Goal: Task Accomplishment & Management: Complete application form

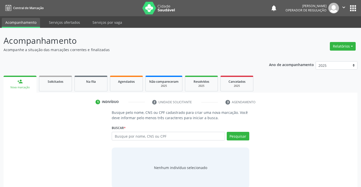
click at [169, 136] on input "text" at bounding box center [168, 136] width 113 height 9
type input "7"
type input "708 4083 3492 9370"
click at [242, 135] on button "Pesquisar" at bounding box center [238, 136] width 23 height 9
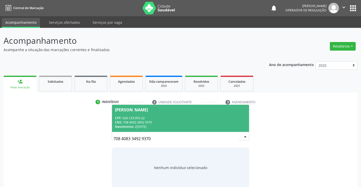
click at [163, 119] on div "CPF: 026.133.905-22" at bounding box center [180, 118] width 131 height 4
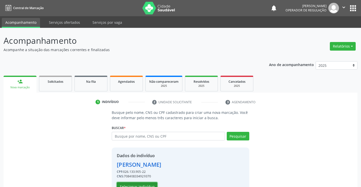
click at [134, 184] on button "Selecionar indivíduo" at bounding box center [137, 187] width 41 height 9
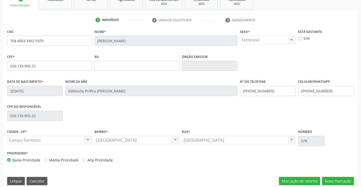
scroll to position [87, 0]
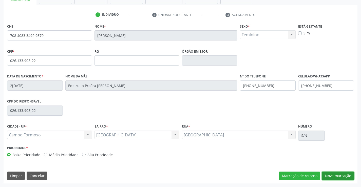
click at [338, 175] on button "Nova marcação" at bounding box center [338, 176] width 32 height 9
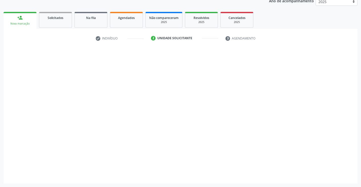
scroll to position [64, 0]
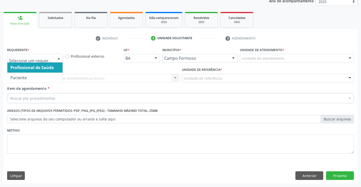
click at [20, 56] on div at bounding box center [35, 58] width 56 height 9
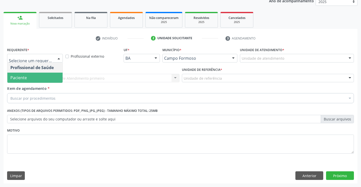
click at [24, 79] on span "Paciente" at bounding box center [18, 78] width 16 height 6
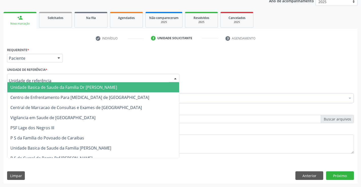
click at [27, 84] on span "Unidade Basica de Saude da Familia Dr [PERSON_NAME]" at bounding box center [93, 87] width 172 height 10
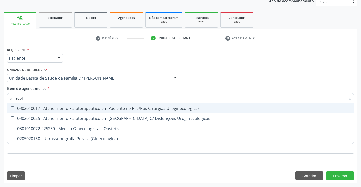
type input "ginecolo"
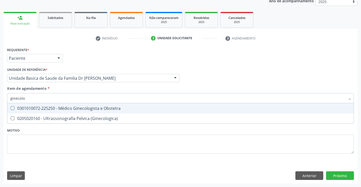
click at [73, 106] on div "0301010072-225250 - Médico Ginecologista e Obstetra" at bounding box center [180, 108] width 340 height 4
checkbox Obstetra "true"
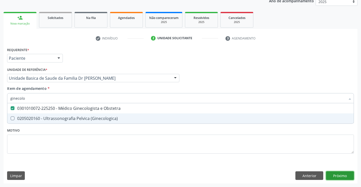
click at [343, 174] on div "Requerente * Paciente Profissional de Saúde Paciente Nenhum resultado encontrad…" at bounding box center [181, 115] width 354 height 138
checkbox \(Ginecologica\) "true"
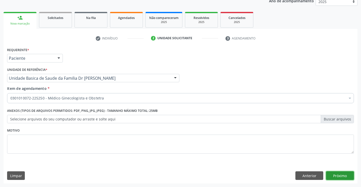
click at [342, 176] on button "Próximo" at bounding box center [340, 176] width 28 height 9
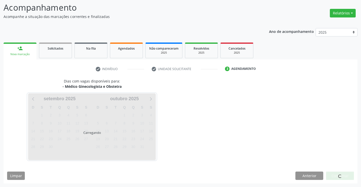
scroll to position [33, 0]
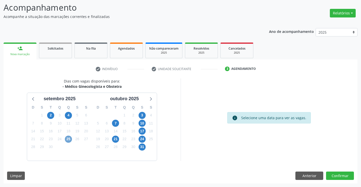
click at [67, 138] on span "25" at bounding box center [68, 139] width 7 height 7
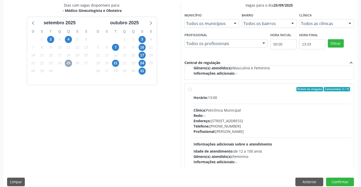
scroll to position [76, 0]
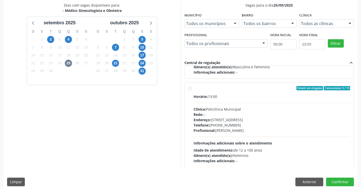
click at [235, 93] on label "Ordem de chegada Consumidos: 5 / 15 Horário: 13:00 Clínica: Policlínica Municip…" at bounding box center [272, 125] width 157 height 78
click at [192, 91] on input "Ordem de chegada Consumidos: 5 / 15 Horário: 13:00 Clínica: Policlínica Municip…" at bounding box center [190, 88] width 4 height 5
radio input "true"
click at [332, 180] on button "Confirmar" at bounding box center [340, 182] width 28 height 9
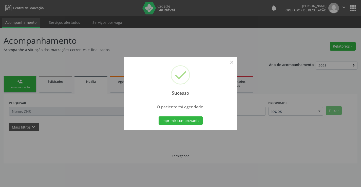
scroll to position [0, 0]
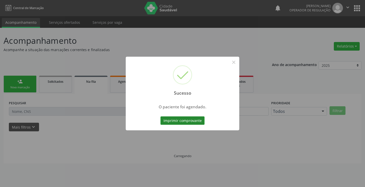
click at [173, 119] on button "Imprimir comprovante" at bounding box center [182, 121] width 44 height 9
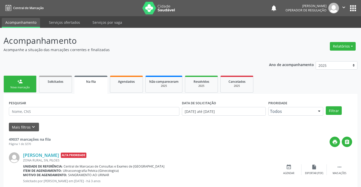
click at [24, 84] on link "person_add Nova marcação" at bounding box center [20, 84] width 33 height 17
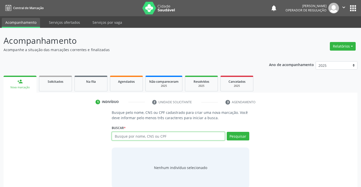
click at [168, 137] on input "text" at bounding box center [168, 136] width 113 height 9
type input "706208050862366"
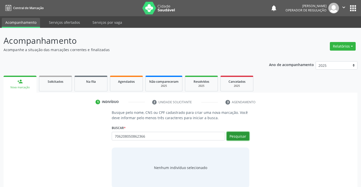
click at [238, 137] on button "Pesquisar" at bounding box center [238, 136] width 23 height 9
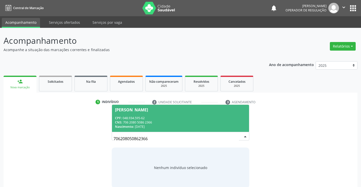
click at [160, 121] on div "CNS: 706 2080 5086 2366" at bounding box center [180, 122] width 131 height 4
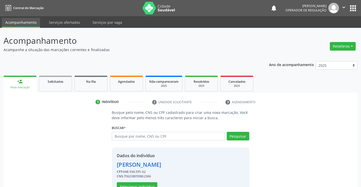
scroll to position [16, 0]
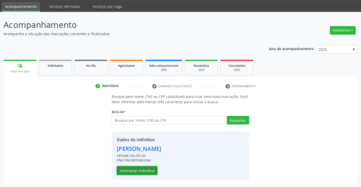
click at [139, 171] on button "Selecionar indivíduo" at bounding box center [137, 171] width 41 height 9
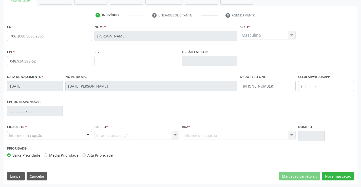
scroll to position [87, 0]
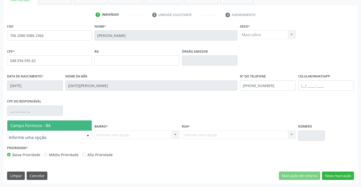
click at [60, 136] on div at bounding box center [49, 135] width 85 height 9
click at [63, 129] on span "Campo Formoso - BA" at bounding box center [49, 126] width 84 height 10
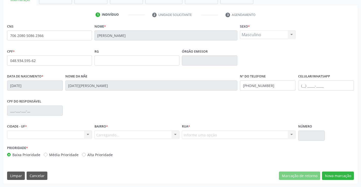
click at [110, 134] on div "Carregando... Nenhum resultado encontrado para: " " Nenhuma opção encontrada. D…" at bounding box center [137, 135] width 85 height 9
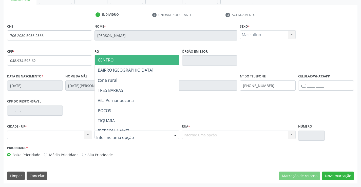
click at [124, 58] on span "CENTRO" at bounding box center [150, 60] width 110 height 10
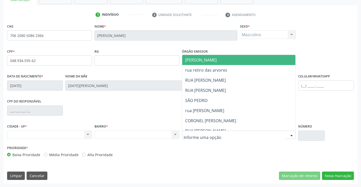
click at [221, 60] on span "JUCA MARQUES" at bounding box center [243, 60] width 122 height 10
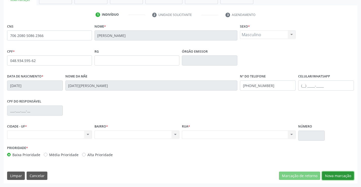
click at [339, 176] on button "Nova marcação" at bounding box center [338, 176] width 32 height 9
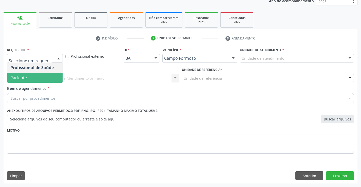
click at [24, 81] on span "Paciente" at bounding box center [34, 78] width 55 height 10
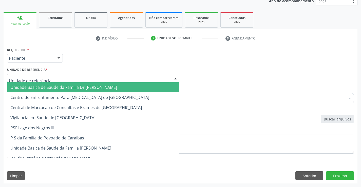
click at [30, 88] on span "Unidade Basica de Saude da Familia Dr [PERSON_NAME]" at bounding box center [63, 88] width 107 height 6
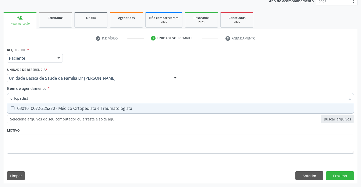
type input "ortopedista"
click at [93, 108] on div "0301010072-225270 - Médico Ortopedista e Traumatologista" at bounding box center [180, 108] width 340 height 4
checkbox Traumatologista "true"
click at [339, 175] on div "Requerente * Paciente Profissional de Saúde Paciente Nenhum resultado encontrad…" at bounding box center [181, 115] width 354 height 138
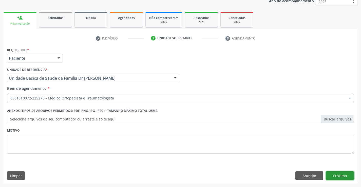
click at [339, 175] on button "Próximo" at bounding box center [340, 176] width 28 height 9
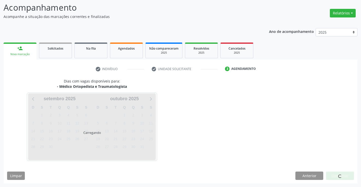
scroll to position [33, 0]
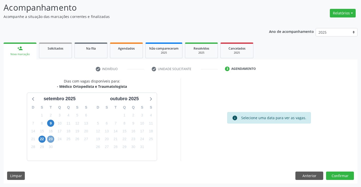
click at [53, 138] on span "23" at bounding box center [50, 139] width 7 height 7
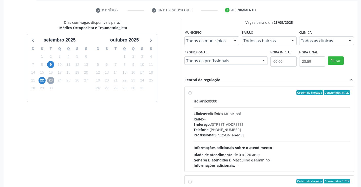
scroll to position [109, 0]
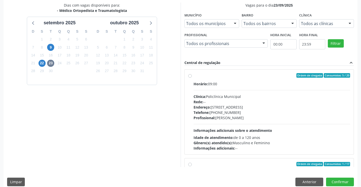
click at [246, 80] on label "Ordem de chegada Consumidos: 5 / 20 Horário: 09:00 Clínica: Policlínica Municip…" at bounding box center [272, 112] width 157 height 78
click at [192, 78] on input "Ordem de chegada Consumidos: 5 / 20 Horário: 09:00 Clínica: Policlínica Municip…" at bounding box center [190, 75] width 4 height 5
radio input "true"
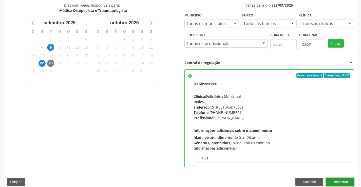
click at [341, 180] on button "Confirmar" at bounding box center [340, 182] width 28 height 9
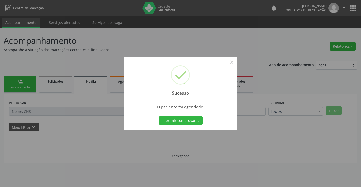
scroll to position [0, 0]
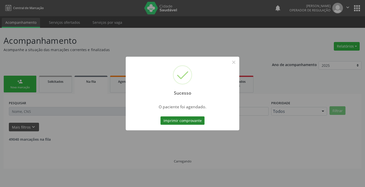
click at [177, 119] on button "Imprimir comprovante" at bounding box center [182, 121] width 44 height 9
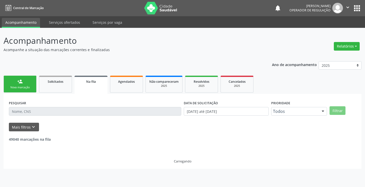
click at [19, 86] on div "Nova marcação" at bounding box center [19, 88] width 25 height 4
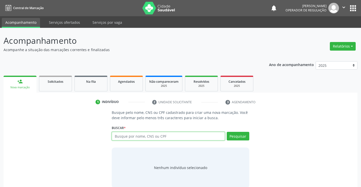
click at [171, 136] on input "text" at bounding box center [168, 136] width 113 height 9
type input "706808748289627"
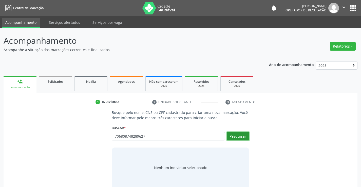
click at [243, 135] on button "Pesquisar" at bounding box center [238, 136] width 23 height 9
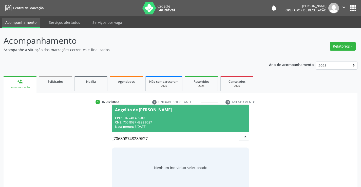
click at [155, 115] on span "Angelita de Jesus Almeida CPF: 016.248.455-09 CNS: 706 8087 4828 9627 Nasciment…" at bounding box center [180, 118] width 137 height 27
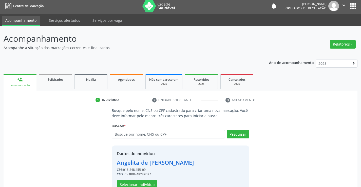
scroll to position [16, 0]
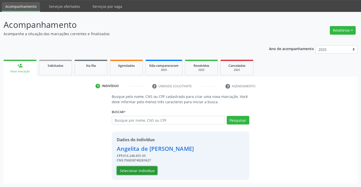
click at [133, 169] on button "Selecionar indivíduo" at bounding box center [137, 171] width 41 height 9
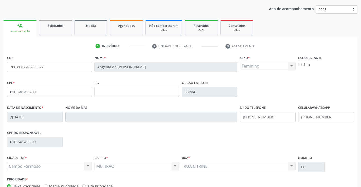
scroll to position [87, 0]
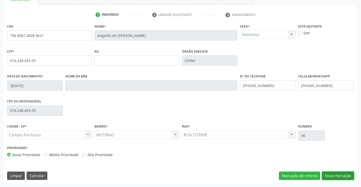
click at [338, 173] on button "Nova marcação" at bounding box center [338, 176] width 32 height 9
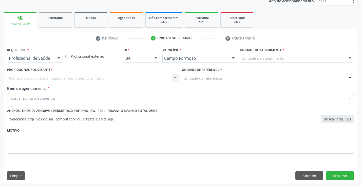
scroll to position [64, 0]
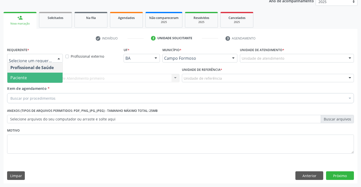
click at [24, 76] on span "Paciente" at bounding box center [18, 78] width 16 height 6
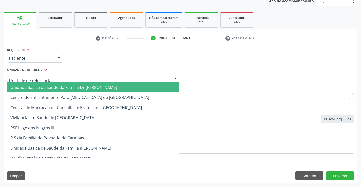
click at [32, 84] on span "Unidade Basica de Saude da Familia Dr [PERSON_NAME]" at bounding box center [93, 87] width 172 height 10
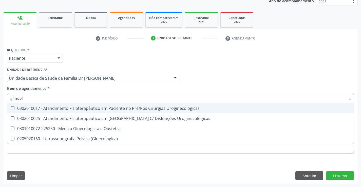
type input "ginecolo"
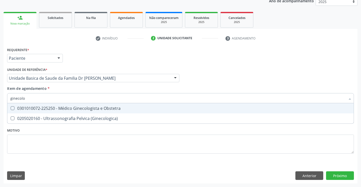
click at [73, 110] on div "0301010072-225250 - Médico Ginecologista e Obstetra" at bounding box center [180, 108] width 340 height 4
checkbox Obstetra "true"
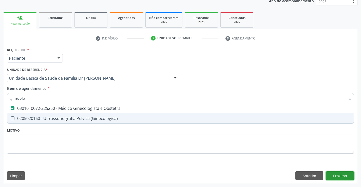
click at [340, 175] on div "Requerente * Paciente Profissional de Saúde Paciente Nenhum resultado encontrad…" at bounding box center [181, 115] width 354 height 138
checkbox \(Ginecologica\) "true"
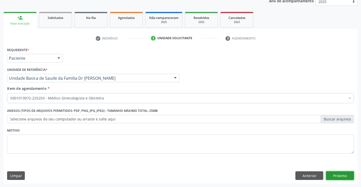
click at [340, 175] on button "Próximo" at bounding box center [340, 176] width 28 height 9
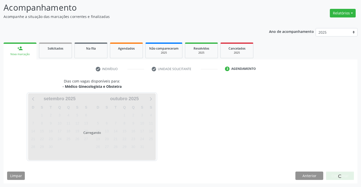
scroll to position [33, 0]
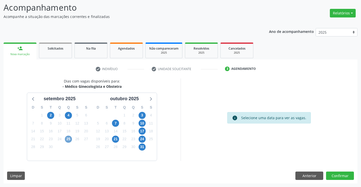
click at [69, 138] on span "25" at bounding box center [68, 139] width 7 height 7
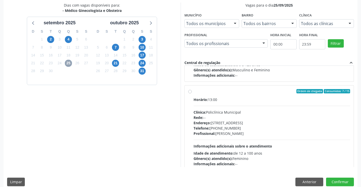
scroll to position [76, 0]
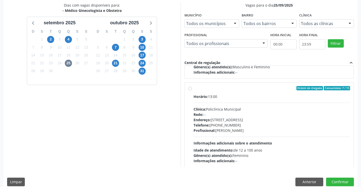
click at [235, 86] on div "Ordem de chegada Consumidos: 7 / 15" at bounding box center [272, 88] width 157 height 5
click at [192, 86] on input "Ordem de chegada Consumidos: 7 / 15 Horário: 13:00 Clínica: Policlínica Municip…" at bounding box center [190, 88] width 4 height 5
radio input "true"
click at [339, 184] on button "Confirmar" at bounding box center [340, 182] width 28 height 9
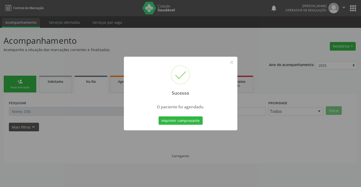
scroll to position [0, 0]
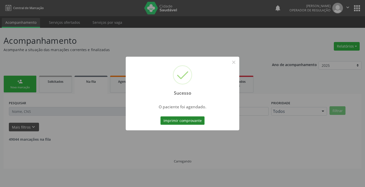
click at [183, 117] on button "Imprimir comprovante" at bounding box center [182, 121] width 44 height 9
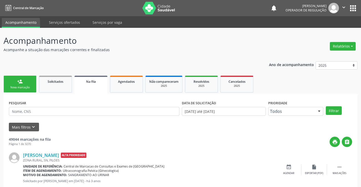
click at [22, 85] on link "person_add Nova marcação" at bounding box center [20, 84] width 33 height 17
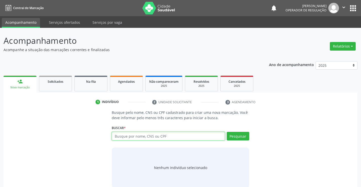
click at [156, 138] on input "text" at bounding box center [168, 136] width 113 height 9
click at [153, 135] on input "text" at bounding box center [168, 136] width 113 height 9
type input "706404111201180"
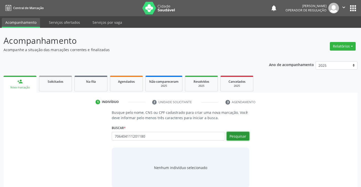
click at [240, 135] on button "Pesquisar" at bounding box center [238, 136] width 23 height 9
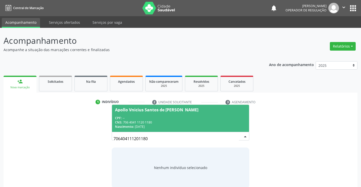
click at [157, 117] on div "CPF: --" at bounding box center [180, 118] width 131 height 4
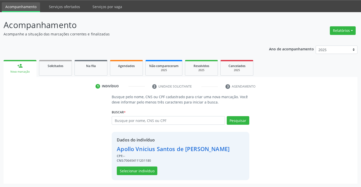
scroll to position [16, 0]
click at [140, 171] on button "Selecionar indivíduo" at bounding box center [137, 171] width 41 height 9
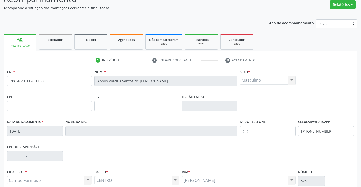
scroll to position [87, 0]
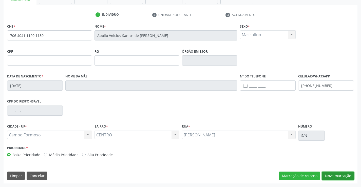
click at [336, 176] on button "Nova marcação" at bounding box center [338, 176] width 32 height 9
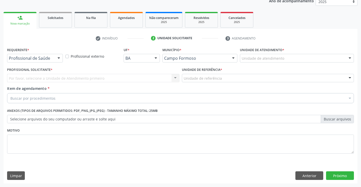
scroll to position [64, 0]
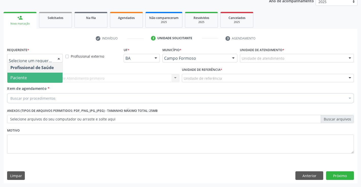
click at [30, 78] on span "Paciente" at bounding box center [34, 78] width 55 height 10
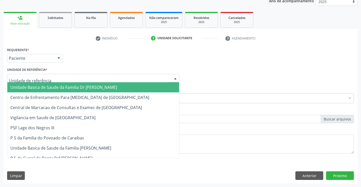
click at [43, 89] on span "Unidade Basica de Saude da Familia Dr [PERSON_NAME]" at bounding box center [63, 88] width 107 height 6
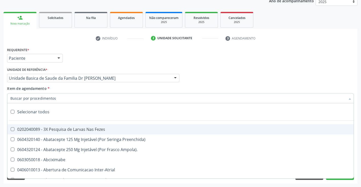
click at [56, 100] on div at bounding box center [180, 98] width 347 height 10
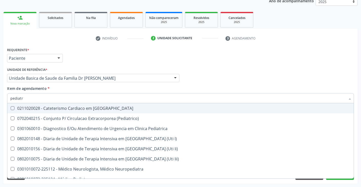
type input "pediatra"
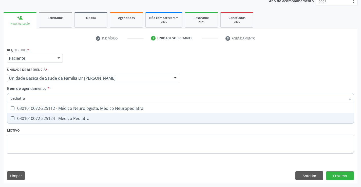
click at [71, 117] on div "0301010072-225124 - Médico Pediatra" at bounding box center [180, 119] width 340 height 4
checkbox Pediatra "true"
click at [339, 174] on div "Requerente * Paciente Profissional de Saúde Paciente Nenhum resultado encontrad…" at bounding box center [181, 115] width 354 height 138
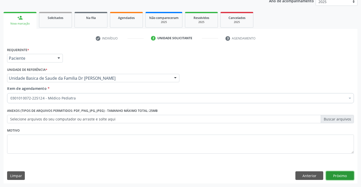
click at [338, 173] on button "Próximo" at bounding box center [340, 176] width 28 height 9
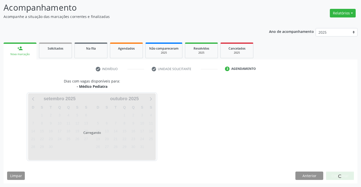
scroll to position [33, 0]
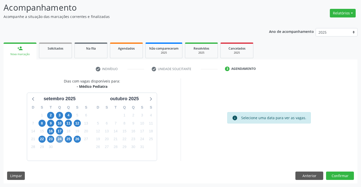
click at [61, 139] on span "24" at bounding box center [59, 139] width 7 height 7
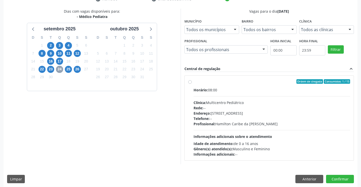
scroll to position [106, 0]
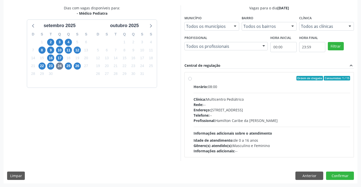
click at [231, 80] on div "Ordem de chegada Consumidos: 1 / 15" at bounding box center [272, 78] width 157 height 5
click at [192, 80] on input "Ordem de chegada Consumidos: 1 / 15 Horário: 08:00 Clínica: Multicentro Pediátr…" at bounding box center [190, 78] width 4 height 5
radio input "true"
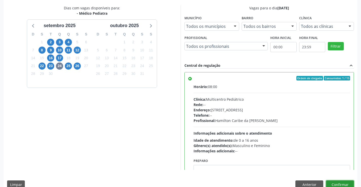
click at [339, 184] on button "Confirmar" at bounding box center [340, 185] width 28 height 9
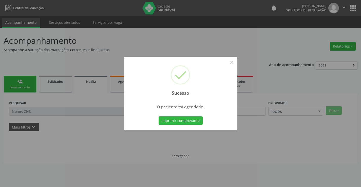
scroll to position [0, 0]
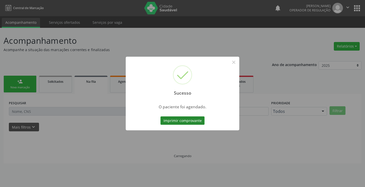
click at [185, 120] on button "Imprimir comprovante" at bounding box center [182, 121] width 44 height 9
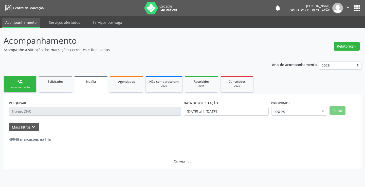
click at [19, 80] on div "person_add" at bounding box center [20, 82] width 6 height 6
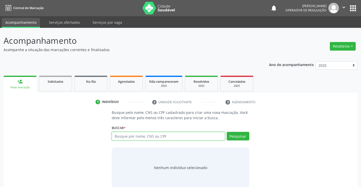
click at [144, 137] on input "text" at bounding box center [168, 136] width 113 height 9
type input "702906583188077"
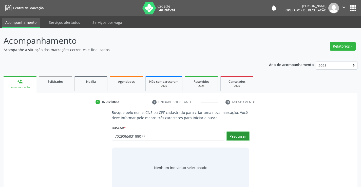
click at [240, 137] on button "Pesquisar" at bounding box center [238, 136] width 23 height 9
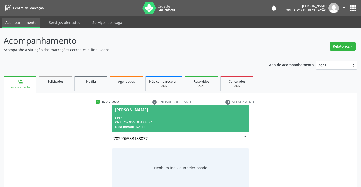
click at [144, 120] on div "CNS: 702 9065 8318 8077" at bounding box center [180, 122] width 131 height 4
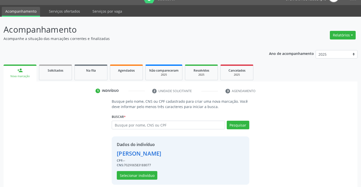
scroll to position [16, 0]
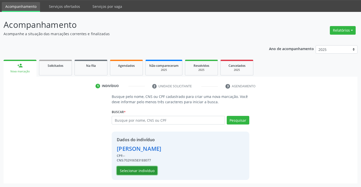
click at [137, 172] on button "Selecionar indivíduo" at bounding box center [137, 171] width 41 height 9
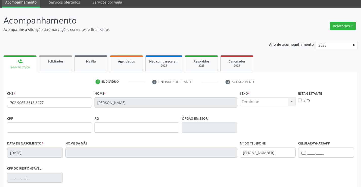
scroll to position [87, 0]
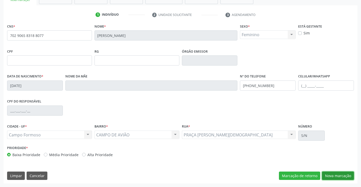
click at [336, 176] on button "Nova marcação" at bounding box center [338, 176] width 32 height 9
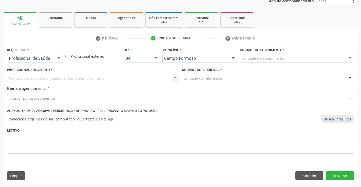
scroll to position [64, 0]
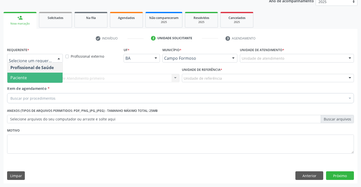
click at [24, 78] on span "Paciente" at bounding box center [18, 78] width 16 height 6
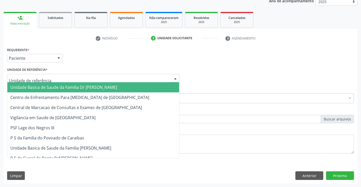
click at [35, 87] on span "Unidade Basica de Saude da Familia Dr [PERSON_NAME]" at bounding box center [63, 88] width 107 height 6
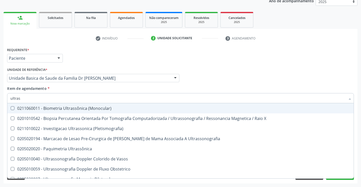
type input "ultrass"
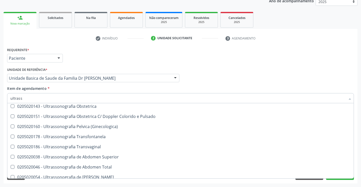
scroll to position [82, 0]
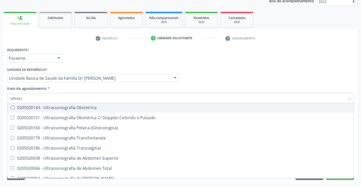
click at [102, 108] on div "0205020143 - Ultrassonografia Obstetrica" at bounding box center [180, 108] width 340 height 4
checkbox Obstetrica "true"
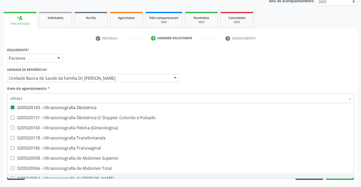
click at [358, 164] on div "Acompanhamento Acompanhe a situação das marcações correntes e finalizadas Relat…" at bounding box center [180, 75] width 361 height 223
checkbox X "true"
checkbox Obstetrica "false"
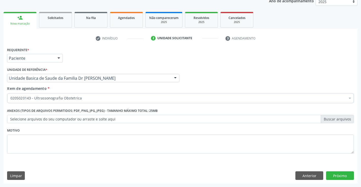
scroll to position [0, 0]
click at [339, 174] on button "Próximo" at bounding box center [340, 176] width 28 height 9
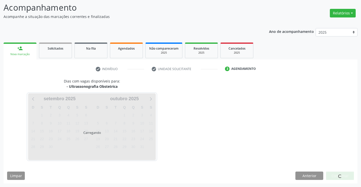
scroll to position [33, 0]
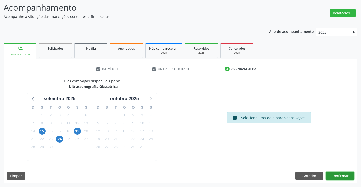
click at [339, 173] on button "Confirmar" at bounding box center [340, 176] width 28 height 9
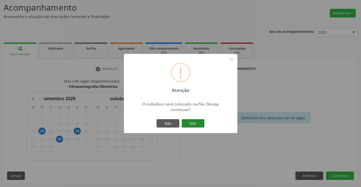
click at [188, 122] on button "Sim" at bounding box center [193, 123] width 23 height 9
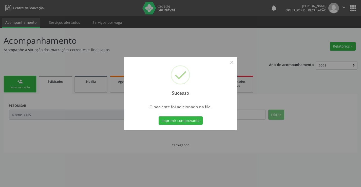
scroll to position [0, 0]
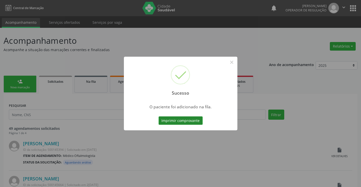
click at [187, 121] on button "Imprimir comprovante" at bounding box center [181, 121] width 44 height 9
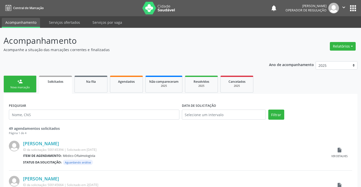
click at [14, 82] on link "person_add Nova marcação" at bounding box center [20, 84] width 33 height 17
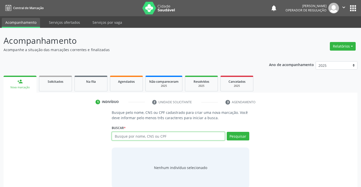
click at [148, 138] on input "text" at bounding box center [168, 136] width 113 height 9
click at [164, 136] on input "text" at bounding box center [168, 136] width 113 height 9
type input "700009760072704"
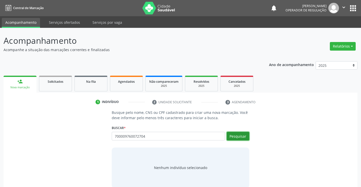
click at [237, 137] on button "Pesquisar" at bounding box center [238, 136] width 23 height 9
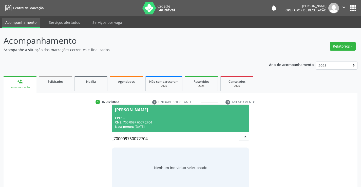
click at [177, 114] on span "Lucas Lago Moreira da Silva CPF: -- CNS: 700 0097 6007 2704 Nascimento: 15/08/2…" at bounding box center [180, 118] width 137 height 27
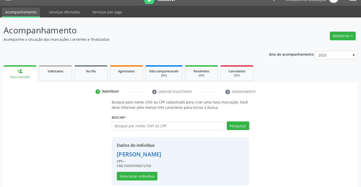
scroll to position [16, 0]
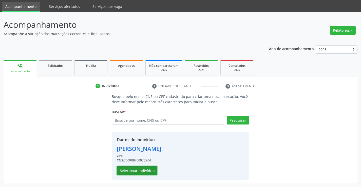
click at [130, 170] on button "Selecionar indivíduo" at bounding box center [137, 171] width 41 height 9
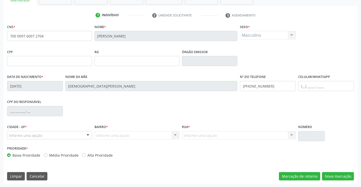
scroll to position [87, 0]
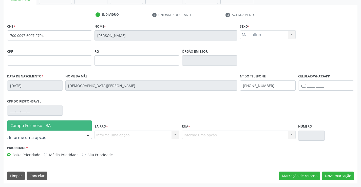
click at [42, 123] on span "Campo Formoso - BA" at bounding box center [30, 126] width 40 height 6
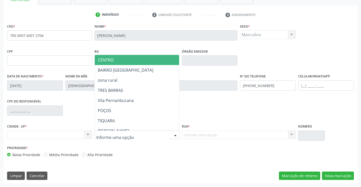
click at [131, 58] on span "CENTRO" at bounding box center [150, 60] width 110 height 10
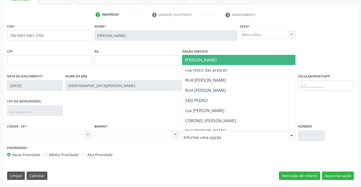
click at [221, 61] on span "[PERSON_NAME]" at bounding box center [243, 60] width 122 height 10
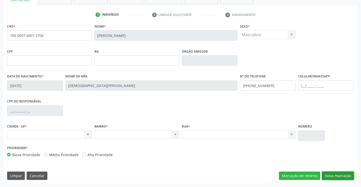
click at [339, 176] on button "Nova marcação" at bounding box center [338, 176] width 32 height 9
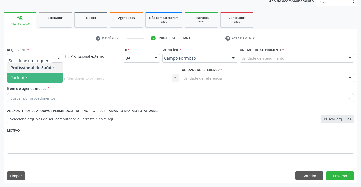
click at [24, 79] on span "Paciente" at bounding box center [18, 78] width 16 height 6
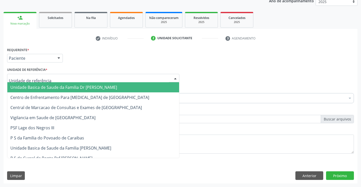
click at [59, 77] on div at bounding box center [93, 78] width 172 height 9
click at [109, 89] on span "Unidade Basica de Saude da Familia Dr [PERSON_NAME]" at bounding box center [93, 87] width 172 height 10
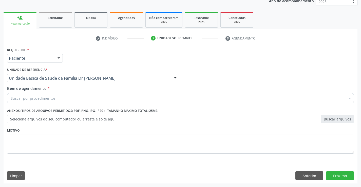
click at [55, 95] on div "Buscar por procedimentos" at bounding box center [180, 98] width 347 height 10
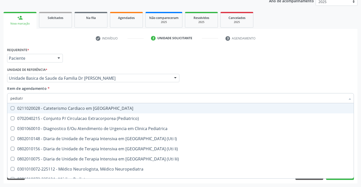
type input "pediatra"
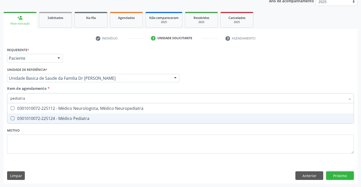
click at [92, 119] on div "0301010072-225124 - Médico Pediatra" at bounding box center [180, 119] width 340 height 4
checkbox Pediatra "true"
click at [344, 176] on div "Requerente * Paciente Profissional de Saúde Paciente Nenhum resultado encontrad…" at bounding box center [181, 115] width 354 height 138
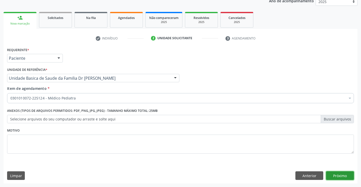
click at [341, 176] on button "Próximo" at bounding box center [340, 176] width 28 height 9
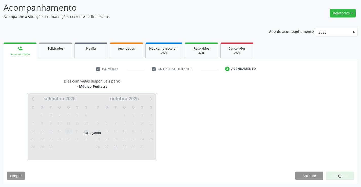
scroll to position [33, 0]
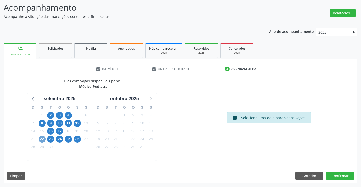
click at [40, 138] on span "22" at bounding box center [42, 139] width 7 height 7
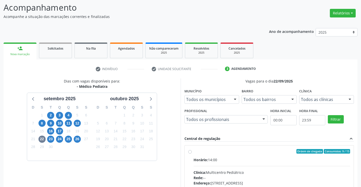
click at [241, 154] on label "Ordem de chegada Consumidos: 9 / 15 Horário: 14:00 Clínica: Multicentro Pediátr…" at bounding box center [272, 188] width 157 height 78
click at [192, 154] on input "Ordem de chegada Consumidos: 9 / 15 Horário: 14:00 Clínica: Multicentro Pediátr…" at bounding box center [190, 151] width 4 height 5
radio input "true"
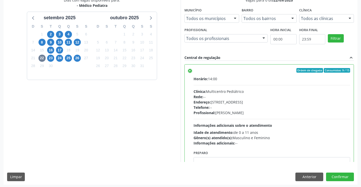
scroll to position [116, 0]
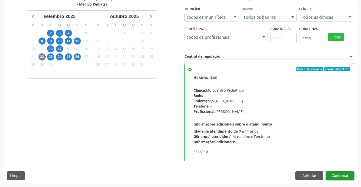
click at [338, 174] on button "Confirmar" at bounding box center [340, 176] width 28 height 9
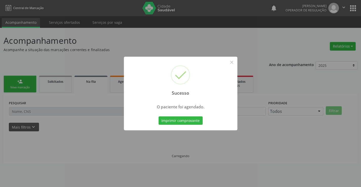
scroll to position [0, 0]
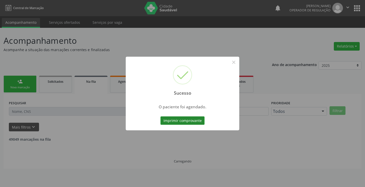
click at [179, 119] on button "Imprimir comprovante" at bounding box center [182, 121] width 44 height 9
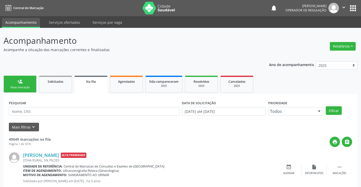
click at [28, 81] on link "person_add Nova marcação" at bounding box center [20, 84] width 33 height 17
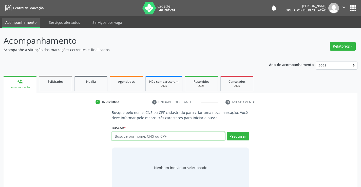
click at [164, 136] on input "text" at bounding box center [168, 136] width 113 height 9
click at [152, 137] on input "text" at bounding box center [168, 136] width 113 height 9
drag, startPoint x: 115, startPoint y: 136, endPoint x: 150, endPoint y: 139, distance: 35.6
click at [150, 139] on input "700101954008817" at bounding box center [168, 136] width 113 height 9
type input "700101954008817"
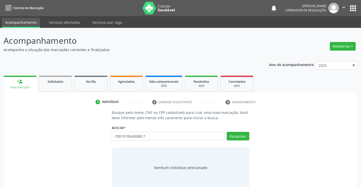
click at [240, 132] on div "Buscar * Busque por nome, CNS ou CPF Nenhum resultado encontrado para: " " Não …" at bounding box center [180, 134] width 137 height 20
click at [239, 135] on button "Pesquisar" at bounding box center [238, 136] width 23 height 9
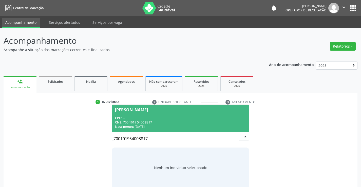
click at [144, 116] on span "Maiana Oliveira Pajeu CPF: -- CNS: 700 1019 5400 8817 Nascimento: 28/02/1984" at bounding box center [180, 118] width 137 height 27
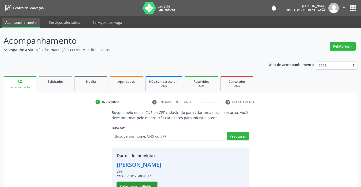
click at [139, 184] on button "Selecionar indivíduo" at bounding box center [137, 187] width 41 height 9
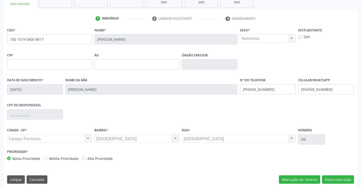
scroll to position [87, 0]
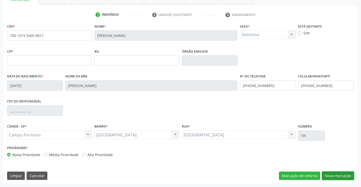
click at [337, 174] on button "Nova marcação" at bounding box center [338, 176] width 32 height 9
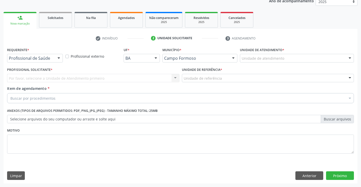
scroll to position [64, 0]
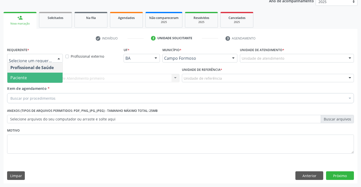
click at [26, 77] on span "Paciente" at bounding box center [18, 78] width 16 height 6
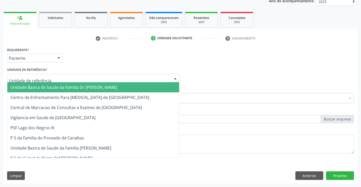
click at [47, 88] on span "Unidade Basica de Saude da Familia Dr [PERSON_NAME]" at bounding box center [63, 88] width 107 height 6
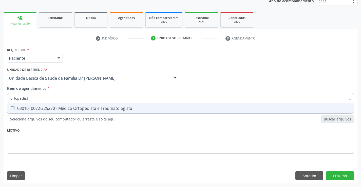
type input "ortopedista"
click at [113, 105] on span "0301010072-225270 - Médico Ortopedista e Traumatologista" at bounding box center [180, 108] width 347 height 10
checkbox Traumatologista "true"
click at [339, 173] on div "Requerente * Paciente Profissional de Saúde Paciente Nenhum resultado encontrad…" at bounding box center [181, 115] width 354 height 138
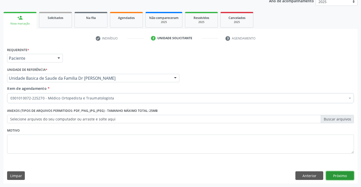
click at [339, 175] on button "Próximo" at bounding box center [340, 176] width 28 height 9
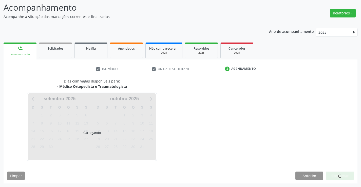
scroll to position [33, 0]
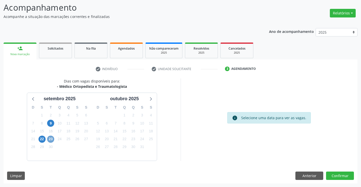
click at [49, 139] on span "23" at bounding box center [50, 139] width 7 height 7
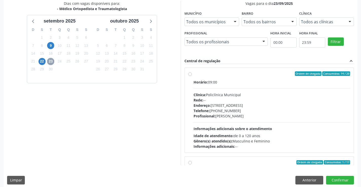
scroll to position [116, 0]
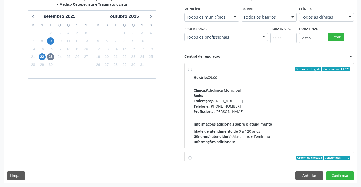
click at [229, 73] on label "Ordem de chegada Consumidos: 14 / 20 Horário: 09:00 Clínica: Policlínica Munici…" at bounding box center [272, 106] width 157 height 78
click at [192, 71] on input "Ordem de chegada Consumidos: 14 / 20 Horário: 09:00 Clínica: Policlínica Munici…" at bounding box center [190, 69] width 4 height 5
radio input "true"
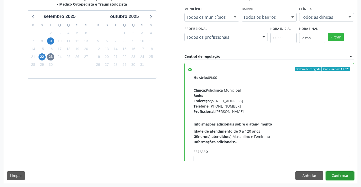
click at [339, 175] on button "Confirmar" at bounding box center [340, 176] width 28 height 9
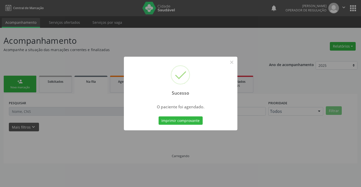
scroll to position [0, 0]
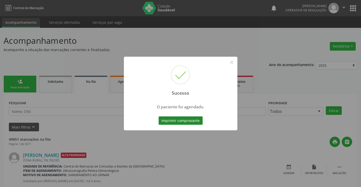
click at [176, 119] on button "Imprimir comprovante" at bounding box center [181, 121] width 44 height 9
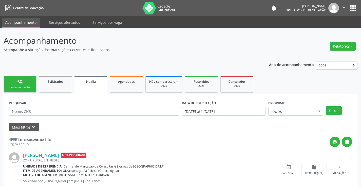
click at [24, 81] on link "person_add Nova marcação" at bounding box center [20, 84] width 33 height 17
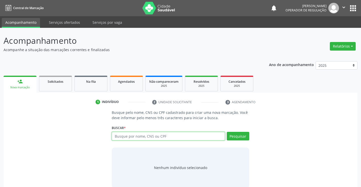
click at [159, 136] on input "text" at bounding box center [168, 136] width 113 height 9
paste input "700101954008817"
type input "700101954008817"
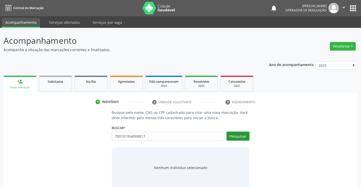
click at [235, 135] on button "Pesquisar" at bounding box center [238, 136] width 23 height 9
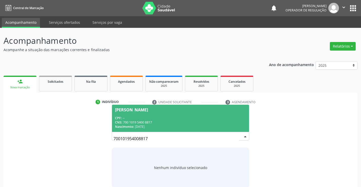
click at [164, 117] on div "CPF: --" at bounding box center [180, 118] width 131 height 4
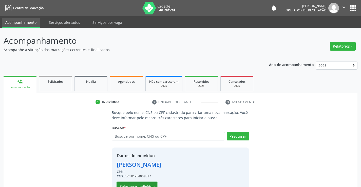
click at [139, 185] on button "Selecionar indivíduo" at bounding box center [137, 187] width 41 height 9
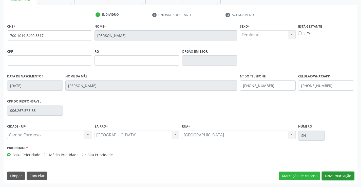
click at [333, 174] on button "Nova marcação" at bounding box center [338, 176] width 32 height 9
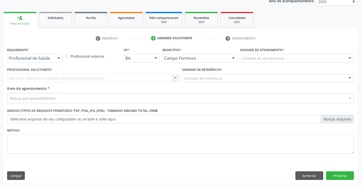
scroll to position [64, 0]
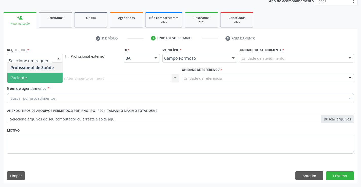
click at [34, 76] on span "Paciente" at bounding box center [34, 78] width 55 height 10
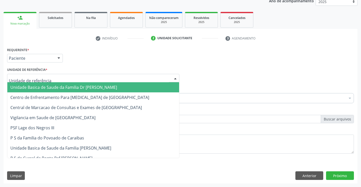
click at [46, 87] on span "Unidade Basica de Saude da Familia Dr [PERSON_NAME]" at bounding box center [63, 88] width 107 height 6
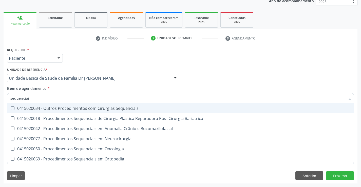
type input "sequenciais"
click at [97, 109] on div "0415020034 - Outros Procedimentos com Cirurgias Sequenciais" at bounding box center [180, 108] width 340 height 4
checkbox Sequenciais "true"
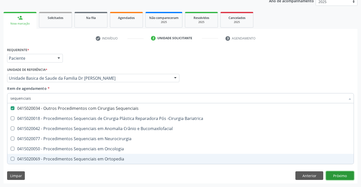
click at [341, 175] on div "Requerente * Paciente Profissional de Saúde Paciente Nenhum resultado encontrad…" at bounding box center [181, 115] width 354 height 138
checkbox Bariatrica "true"
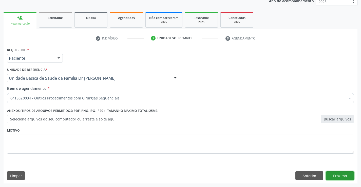
click at [341, 175] on button "Próximo" at bounding box center [340, 176] width 28 height 9
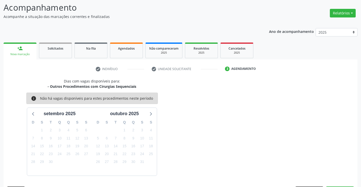
scroll to position [48, 0]
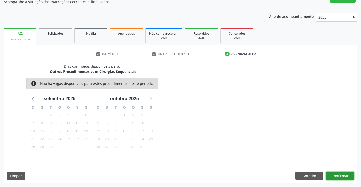
click at [337, 174] on button "Confirmar" at bounding box center [340, 176] width 28 height 9
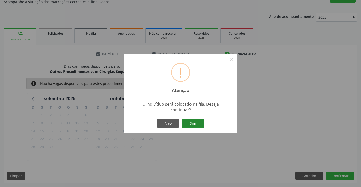
click at [196, 122] on button "Sim" at bounding box center [193, 123] width 23 height 9
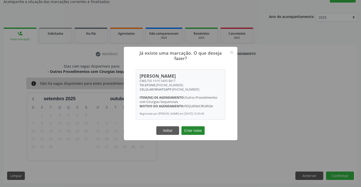
click at [192, 132] on button "Criar novo" at bounding box center [193, 131] width 23 height 9
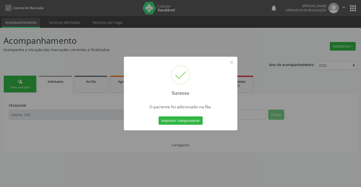
scroll to position [0, 0]
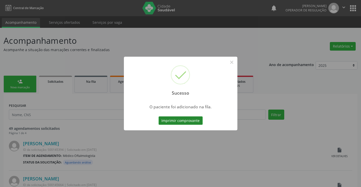
click at [182, 120] on button "Imprimir comprovante" at bounding box center [181, 121] width 44 height 9
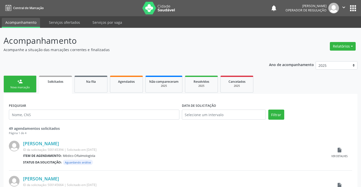
click at [20, 86] on div "Nova marcação" at bounding box center [19, 88] width 25 height 4
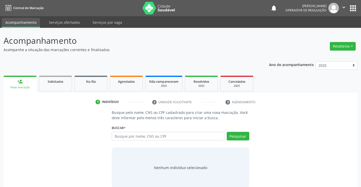
click at [344, 6] on icon "" at bounding box center [344, 8] width 6 height 6
click at [326, 32] on link "Sair" at bounding box center [331, 30] width 35 height 7
click at [176, 136] on input "text" at bounding box center [168, 136] width 113 height 9
type input "700904982557795"
click at [237, 135] on button "Pesquisar" at bounding box center [238, 136] width 23 height 9
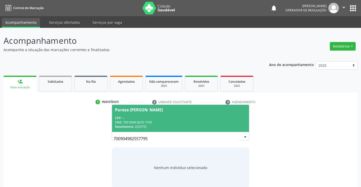
click at [183, 115] on span "Pureza Raquel da Slva Souza CPF: -- CNS: 700 9049 8255 7795 Nascimento: 23/10/2…" at bounding box center [180, 118] width 137 height 27
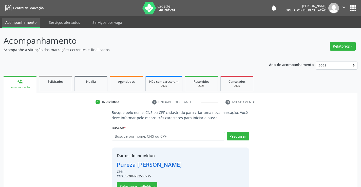
scroll to position [16, 0]
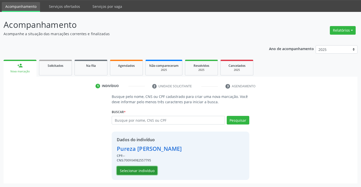
click at [134, 171] on button "Selecionar indivíduo" at bounding box center [137, 171] width 41 height 9
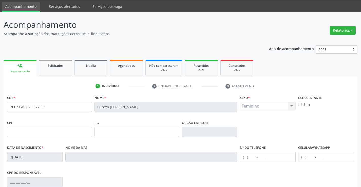
scroll to position [87, 0]
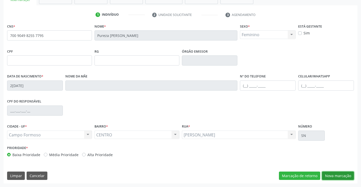
click at [339, 175] on button "Nova marcação" at bounding box center [338, 176] width 32 height 9
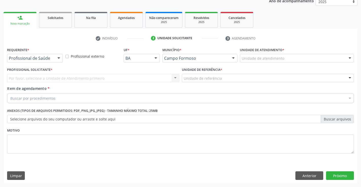
scroll to position [64, 0]
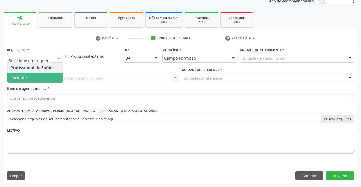
click at [28, 78] on span "Paciente" at bounding box center [34, 78] width 55 height 10
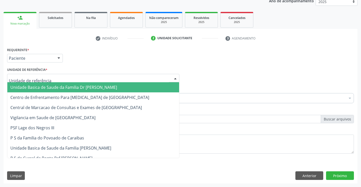
click at [57, 87] on span "Unidade Basica de Saude da Familia Dr [PERSON_NAME]" at bounding box center [63, 88] width 107 height 6
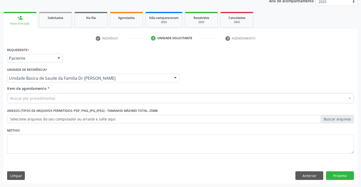
click at [60, 98] on div "Buscar por procedimentos" at bounding box center [180, 98] width 347 height 10
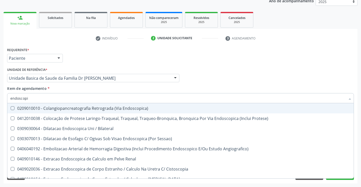
type input "endoscopia"
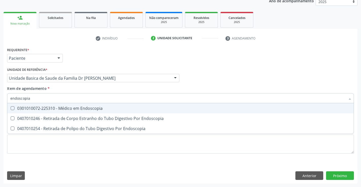
click at [85, 109] on div "0301010072-225310 - Médico em Endoscopia" at bounding box center [180, 108] width 340 height 4
checkbox Endoscopia "true"
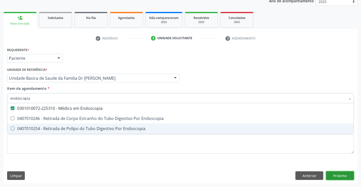
click at [341, 175] on div "Requerente * Paciente Profissional de Saúde Paciente Nenhum resultado encontrad…" at bounding box center [181, 115] width 354 height 138
checkbox Endoscopia "true"
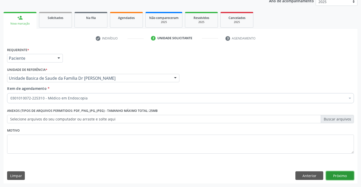
click at [341, 175] on button "Próximo" at bounding box center [340, 176] width 28 height 9
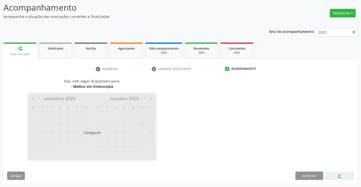
scroll to position [48, 0]
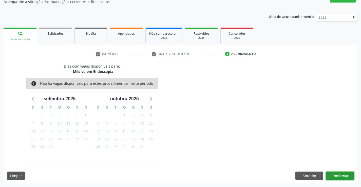
click at [341, 175] on button "Confirmar" at bounding box center [340, 176] width 28 height 9
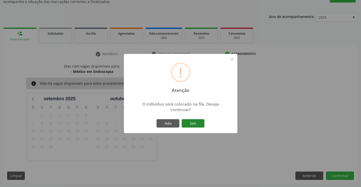
click at [196, 121] on button "Sim" at bounding box center [193, 123] width 23 height 9
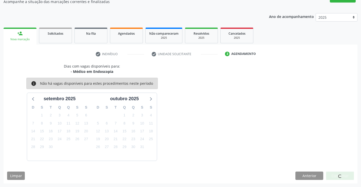
scroll to position [0, 0]
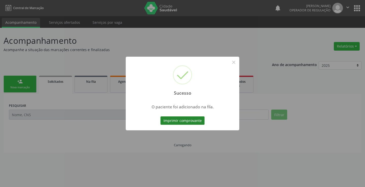
click at [190, 118] on button "Imprimir comprovante" at bounding box center [182, 121] width 44 height 9
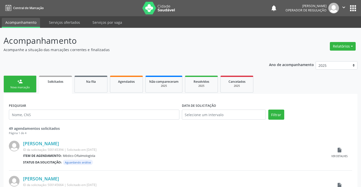
click at [25, 82] on link "person_add Nova marcação" at bounding box center [20, 84] width 33 height 17
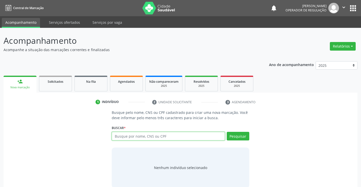
click at [164, 137] on input "text" at bounding box center [168, 136] width 113 height 9
type input "700907955380394"
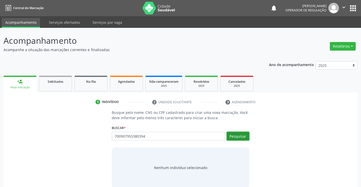
click at [240, 136] on button "Pesquisar" at bounding box center [238, 136] width 23 height 9
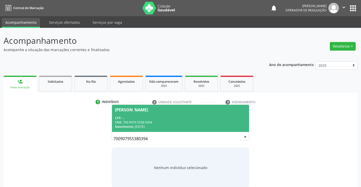
click at [165, 115] on span "Joao Lucas Santos Silva CPF: -- CNS: 700 9079 5538 0394 Nascimento: 07/09/2015" at bounding box center [180, 118] width 137 height 27
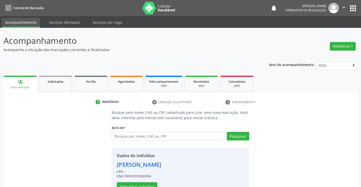
scroll to position [16, 0]
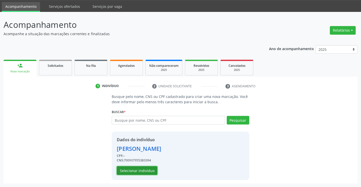
click at [132, 169] on button "Selecionar indivíduo" at bounding box center [137, 171] width 41 height 9
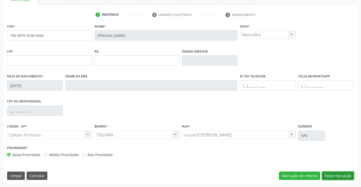
click at [336, 174] on button "Nova marcação" at bounding box center [338, 176] width 32 height 9
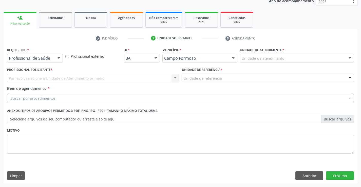
scroll to position [64, 0]
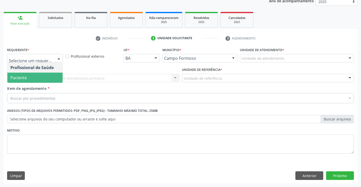
click at [26, 80] on span "Paciente" at bounding box center [18, 78] width 16 height 6
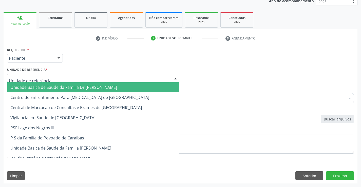
click at [46, 86] on span "Unidade Basica de Saude da Familia Dr [PERSON_NAME]" at bounding box center [63, 88] width 107 height 6
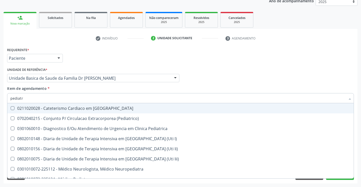
type input "pediatra"
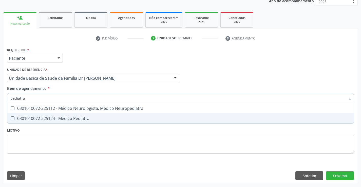
click at [77, 117] on div "0301010072-225124 - Médico Pediatra" at bounding box center [180, 119] width 340 height 4
checkbox Pediatra "true"
click at [339, 173] on div "Requerente * Paciente Profissional de Saúde Paciente Nenhum resultado encontrad…" at bounding box center [181, 115] width 354 height 138
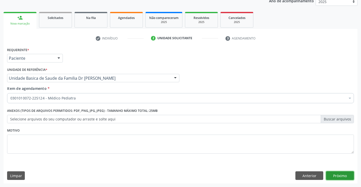
click at [337, 175] on button "Próximo" at bounding box center [340, 176] width 28 height 9
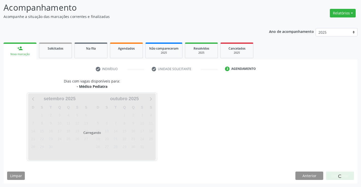
scroll to position [33, 0]
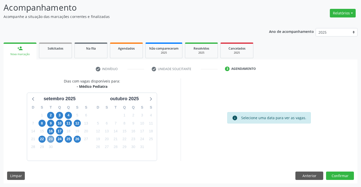
click at [50, 140] on span "23" at bounding box center [50, 139] width 7 height 7
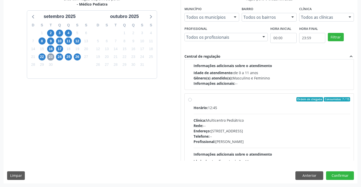
scroll to position [76, 0]
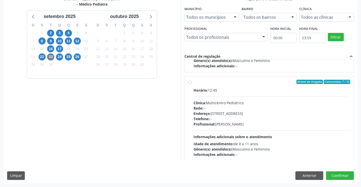
click at [237, 86] on label "Ordem de chegada Consumidos: 7 / 15 Horário: 12:45 Clínica: Multicentro Pediátr…" at bounding box center [272, 119] width 157 height 78
click at [192, 84] on input "Ordem de chegada Consumidos: 7 / 15 Horário: 12:45 Clínica: Multicentro Pediátr…" at bounding box center [190, 82] width 4 height 5
radio input "true"
click at [335, 173] on button "Confirmar" at bounding box center [340, 176] width 28 height 9
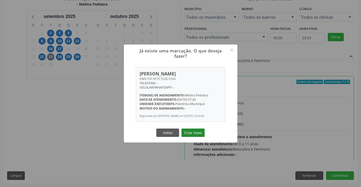
click at [193, 132] on button "Criar novo" at bounding box center [193, 133] width 23 height 9
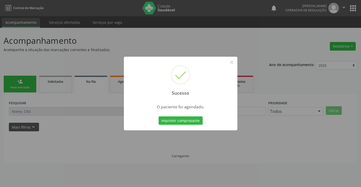
scroll to position [0, 0]
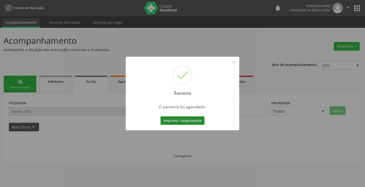
click at [190, 121] on button "Imprimir comprovante" at bounding box center [182, 121] width 44 height 9
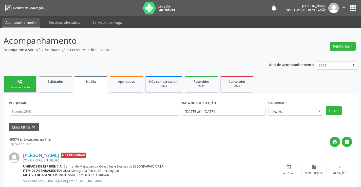
click at [26, 85] on link "person_add Nova marcação" at bounding box center [20, 84] width 33 height 17
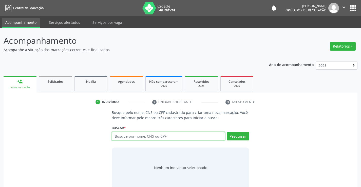
click at [182, 137] on input "text" at bounding box center [168, 136] width 113 height 9
type input "702404093586125"
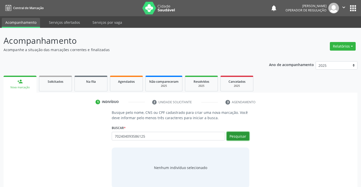
click at [234, 135] on button "Pesquisar" at bounding box center [238, 136] width 23 height 9
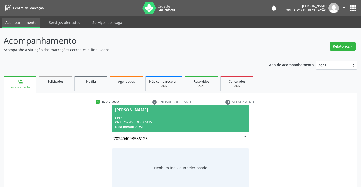
click at [162, 116] on div "CPF: --" at bounding box center [180, 118] width 131 height 4
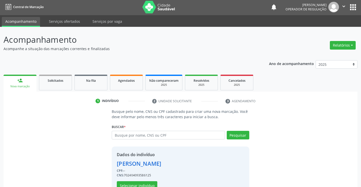
scroll to position [16, 0]
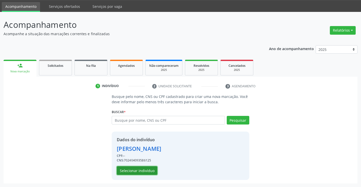
click at [139, 170] on button "Selecionar indivíduo" at bounding box center [137, 171] width 41 height 9
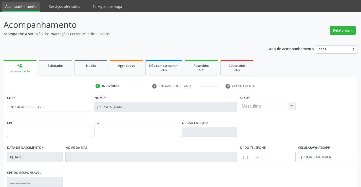
scroll to position [87, 0]
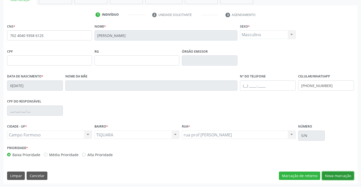
click at [341, 175] on button "Nova marcação" at bounding box center [338, 176] width 32 height 9
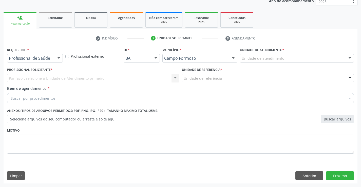
scroll to position [64, 0]
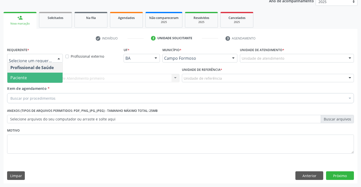
click at [27, 79] on span "Paciente" at bounding box center [34, 78] width 55 height 10
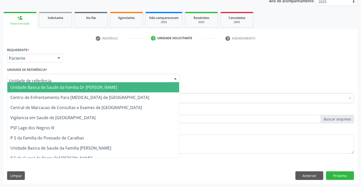
click at [42, 86] on span "Unidade Basica de Saude da Familia Dr [PERSON_NAME]" at bounding box center [63, 88] width 107 height 6
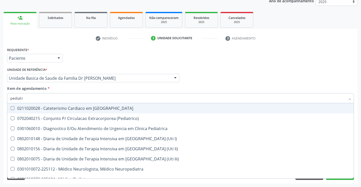
type input "pediatra"
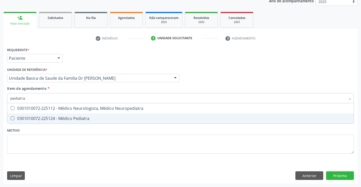
click at [67, 117] on div "0301010072-225124 - Médico Pediatra" at bounding box center [180, 119] width 340 height 4
checkbox Pediatra "true"
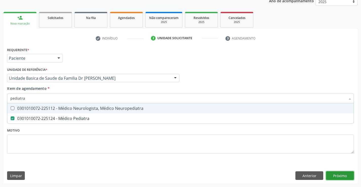
click at [343, 175] on div "Requerente * Paciente Profissional de Saúde Paciente Nenhum resultado encontrad…" at bounding box center [181, 115] width 354 height 138
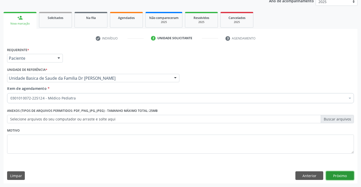
click at [343, 175] on button "Próximo" at bounding box center [340, 176] width 28 height 9
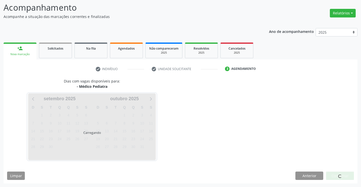
scroll to position [33, 0]
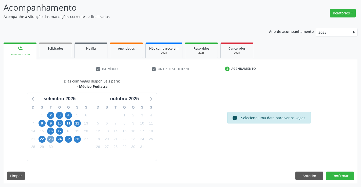
click at [49, 140] on span "23" at bounding box center [50, 139] width 7 height 7
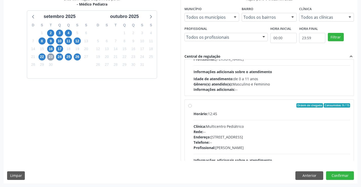
scroll to position [76, 0]
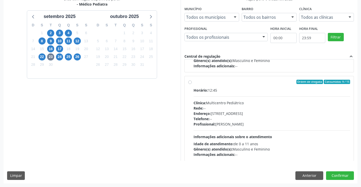
click at [275, 84] on label "Ordem de chegada Consumidos: 9 / 15 Horário: 12:45 Clínica: Multicentro Pediátr…" at bounding box center [272, 119] width 157 height 78
click at [192, 84] on input "Ordem de chegada Consumidos: 9 / 15 Horário: 12:45 Clínica: Multicentro Pediátr…" at bounding box center [190, 82] width 4 height 5
radio input "true"
click at [340, 173] on button "Confirmar" at bounding box center [340, 176] width 28 height 9
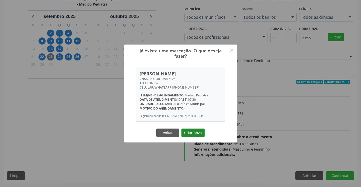
click at [191, 132] on button "Criar novo" at bounding box center [193, 133] width 23 height 9
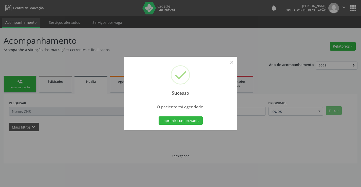
scroll to position [0, 0]
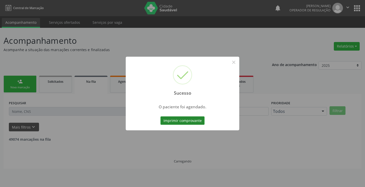
click at [189, 119] on button "Imprimir comprovante" at bounding box center [182, 121] width 44 height 9
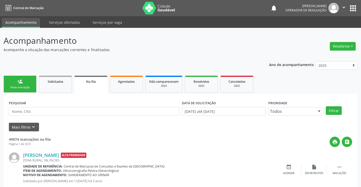
click at [26, 82] on link "person_add Nova marcação" at bounding box center [20, 84] width 33 height 17
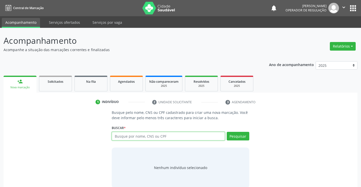
click at [178, 135] on input "text" at bounding box center [168, 136] width 113 height 9
type input "00342570552"
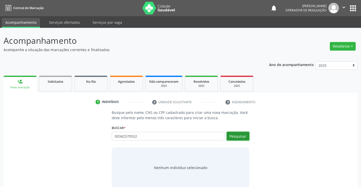
click at [233, 136] on button "Pesquisar" at bounding box center [238, 136] width 23 height 9
type input "00342570552"
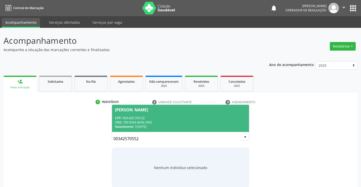
click at [156, 119] on div "CPF: 003.425.705-52" at bounding box center [180, 118] width 131 height 4
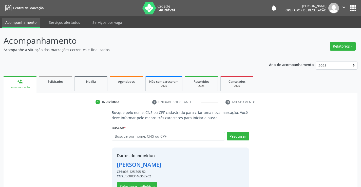
scroll to position [16, 0]
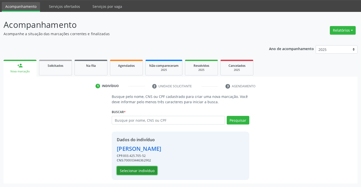
click at [136, 172] on button "Selecionar indivíduo" at bounding box center [137, 171] width 41 height 9
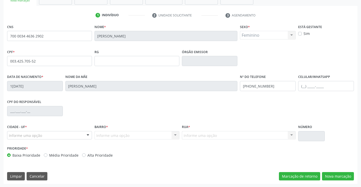
scroll to position [87, 0]
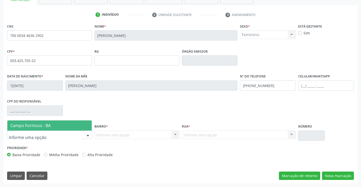
click at [74, 134] on div at bounding box center [49, 135] width 85 height 9
click at [74, 128] on span "Campo Formoso - BA" at bounding box center [49, 126] width 84 height 10
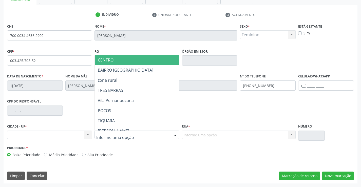
click at [126, 60] on span "CENTRO" at bounding box center [150, 60] width 110 height 10
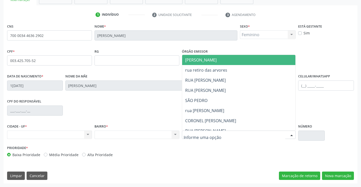
click at [227, 60] on span "JUCA MARQUES" at bounding box center [243, 60] width 122 height 10
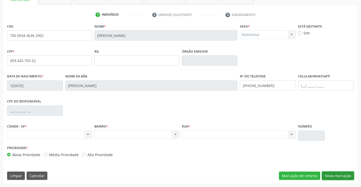
click at [333, 175] on button "Nova marcação" at bounding box center [338, 176] width 32 height 9
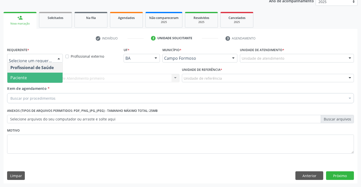
click at [25, 78] on span "Paciente" at bounding box center [18, 78] width 16 height 6
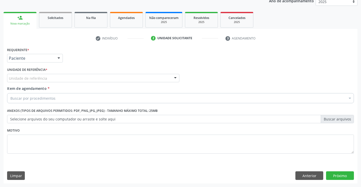
click at [47, 77] on div "Unidade de referência" at bounding box center [93, 78] width 172 height 9
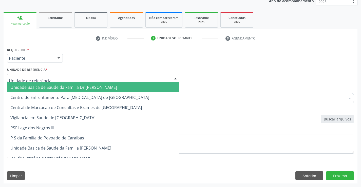
click at [51, 88] on span "Unidade Basica de Saude da Familia Dr [PERSON_NAME]" at bounding box center [63, 88] width 107 height 6
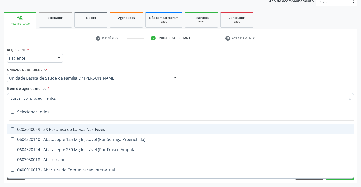
drag, startPoint x: 50, startPoint y: 99, endPoint x: 53, endPoint y: 90, distance: 9.3
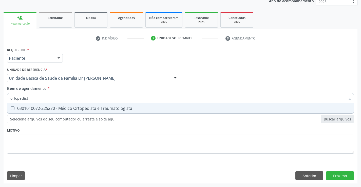
type input "ortopedista"
click at [101, 109] on div "0301010072-225270 - Médico Ortopedista e Traumatologista" at bounding box center [180, 108] width 340 height 4
checkbox Traumatologista "true"
click at [346, 175] on div "Requerente * Paciente Profissional de Saúde Paciente Nenhum resultado encontrad…" at bounding box center [181, 115] width 354 height 138
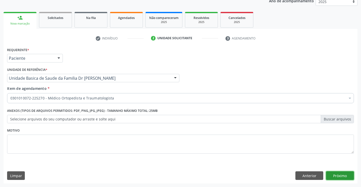
click at [345, 174] on button "Próximo" at bounding box center [340, 176] width 28 height 9
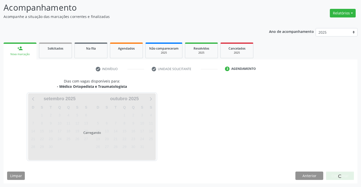
scroll to position [33, 0]
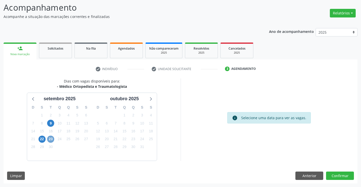
click at [50, 139] on span "23" at bounding box center [50, 139] width 7 height 7
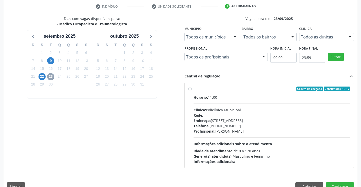
scroll to position [106, 0]
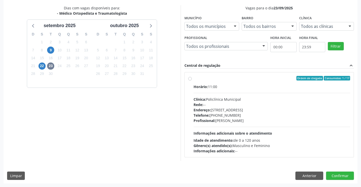
click at [238, 85] on div "Horário: 11:00" at bounding box center [272, 86] width 157 height 5
click at [192, 81] on input "Ordem de chegada Consumidos: 1 / 17 Horário: 11:00 Clínica: Policlínica Municip…" at bounding box center [190, 78] width 4 height 5
radio input "true"
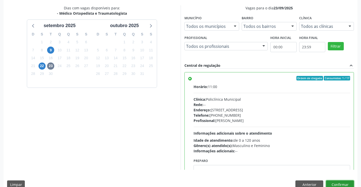
click at [341, 183] on button "Confirmar" at bounding box center [340, 185] width 28 height 9
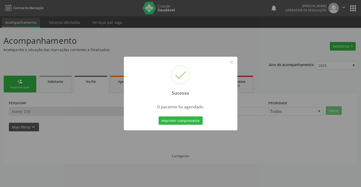
scroll to position [0, 0]
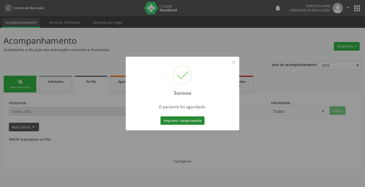
click at [186, 121] on button "Imprimir comprovante" at bounding box center [182, 121] width 44 height 9
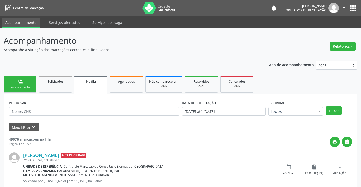
click at [27, 86] on div "Nova marcação" at bounding box center [19, 88] width 25 height 4
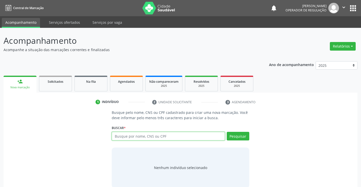
click at [181, 136] on input "text" at bounding box center [168, 136] width 113 height 9
type input "704605126388829"
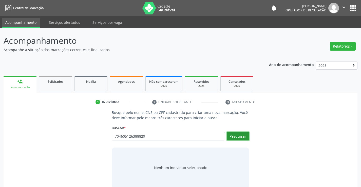
click at [241, 136] on button "Pesquisar" at bounding box center [238, 136] width 23 height 9
type input "704605126388829"
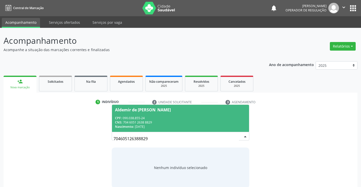
click at [152, 118] on div "CPF: 090.038.855-24" at bounding box center [180, 118] width 131 height 4
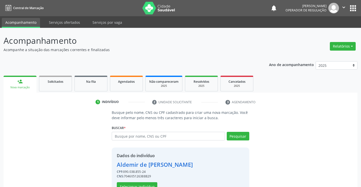
scroll to position [16, 0]
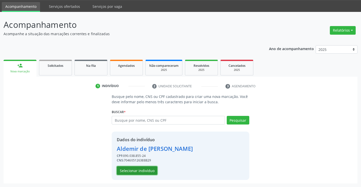
click at [139, 171] on button "Selecionar indivíduo" at bounding box center [137, 171] width 41 height 9
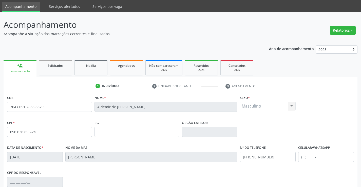
scroll to position [87, 0]
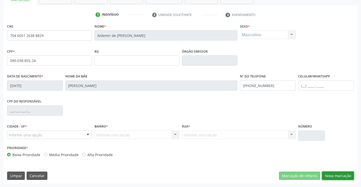
click at [334, 175] on button "Nova marcação" at bounding box center [338, 176] width 32 height 9
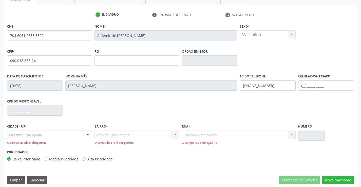
click at [47, 134] on div "Informe uma opção" at bounding box center [49, 135] width 85 height 9
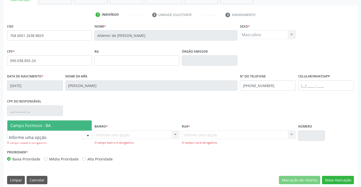
click at [50, 125] on span "Campo Formoso - BA" at bounding box center [30, 126] width 40 height 6
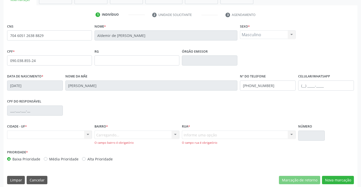
click at [116, 133] on div "Carregando... Nenhum resultado encontrado para: " " Nenhuma opção encontrada. D…" at bounding box center [137, 138] width 85 height 14
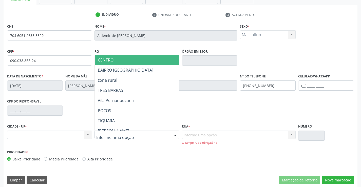
click at [137, 59] on span "CENTRO" at bounding box center [150, 60] width 110 height 10
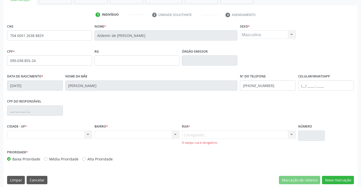
click at [207, 134] on div "Carregando... Nenhum resultado encontrado para: " " Nenhuma opção encontrada. D…" at bounding box center [239, 138] width 114 height 14
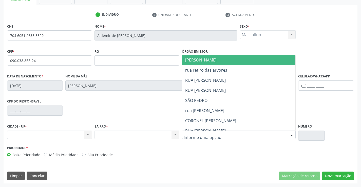
click at [216, 59] on span "JUCA MARQUES" at bounding box center [243, 60] width 122 height 10
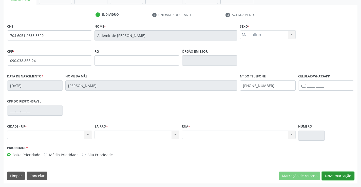
click at [337, 174] on button "Nova marcação" at bounding box center [338, 176] width 32 height 9
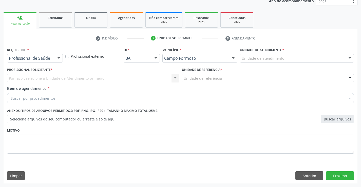
scroll to position [64, 0]
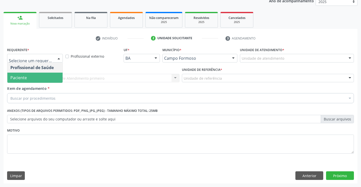
click at [36, 77] on span "Paciente" at bounding box center [34, 78] width 55 height 10
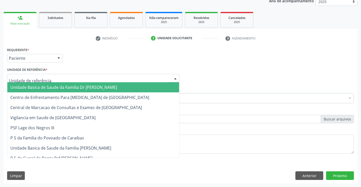
click at [63, 85] on span "Unidade Basica de Saude da Familia Dr [PERSON_NAME]" at bounding box center [63, 88] width 107 height 6
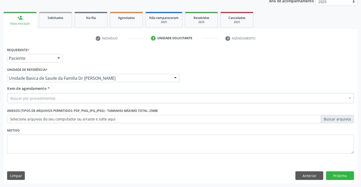
click at [66, 100] on div "Buscar por procedimentos" at bounding box center [180, 98] width 347 height 10
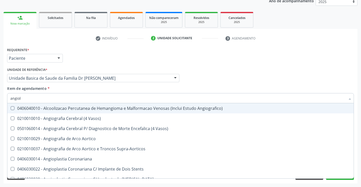
type input "angiolo"
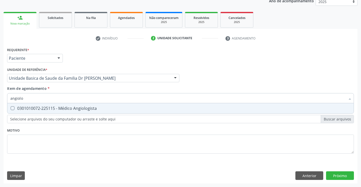
click at [92, 107] on div "0301010072-225115 - Médico Angiologista" at bounding box center [180, 108] width 340 height 4
click at [91, 107] on div "0301010072-225115 - Médico Angiologista" at bounding box center [180, 108] width 340 height 4
checkbox Angiologista "false"
click at [307, 174] on div "Requerente * Paciente Profissional de Saúde Paciente Nenhum resultado encontrad…" at bounding box center [181, 115] width 354 height 138
type input "angiolo"
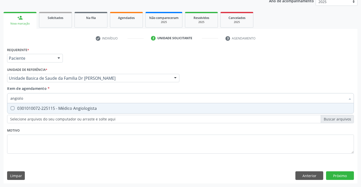
click at [77, 108] on div "0301010072-225115 - Médico Angiologista" at bounding box center [180, 108] width 340 height 4
checkbox Angiologista "true"
type input "angiolo"
click at [77, 84] on div "Unidade de referência * Unidade Basica de Saude da Familia Dr [PERSON_NAME] Uni…" at bounding box center [93, 76] width 175 height 20
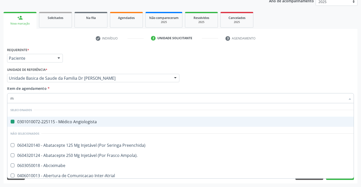
type input "mo"
checkbox Angiologista "false"
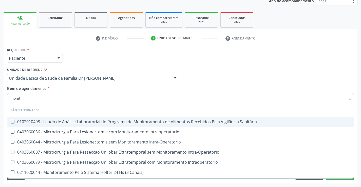
type input "monito"
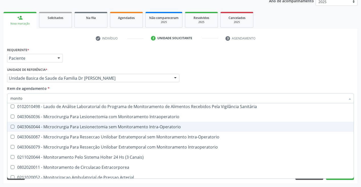
scroll to position [29, 0]
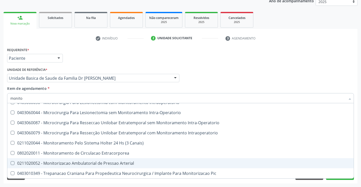
click at [131, 164] on div "0211020052 - Monitorizacao Ambulatorial de Pressao Arterial" at bounding box center [180, 163] width 340 height 4
checkbox Arterial "true"
click at [358, 158] on div "Acompanhamento Acompanhe a situação das marcações correntes e finalizadas Relat…" at bounding box center [180, 75] width 361 height 223
checkbox Sanitária "true"
checkbox Arterial "false"
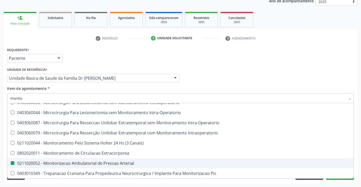
checkbox Intraoperatorio "true"
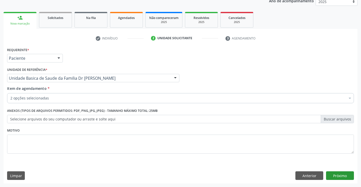
scroll to position [0, 0]
click at [340, 176] on button "Próximo" at bounding box center [340, 176] width 28 height 9
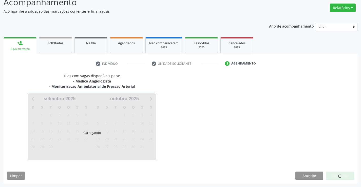
scroll to position [53, 0]
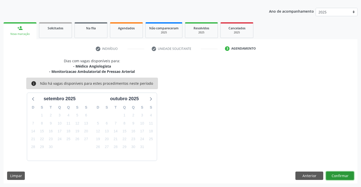
click at [339, 176] on button "Confirmar" at bounding box center [340, 176] width 28 height 9
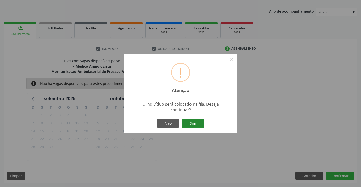
click at [195, 124] on button "Sim" at bounding box center [193, 123] width 23 height 9
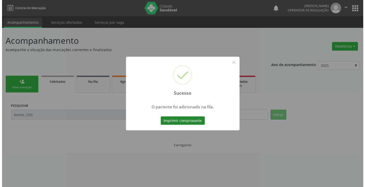
scroll to position [0, 0]
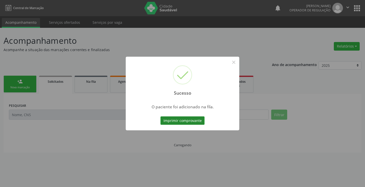
click at [191, 119] on button "Imprimir comprovante" at bounding box center [182, 121] width 44 height 9
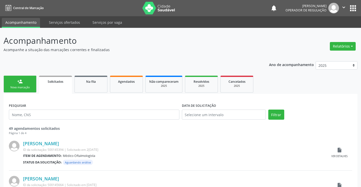
click at [21, 79] on div "person_add" at bounding box center [20, 82] width 6 height 6
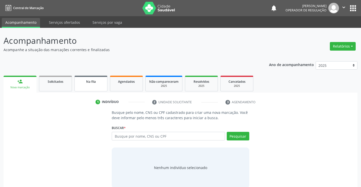
click at [95, 84] on div "Na fila" at bounding box center [90, 81] width 25 height 5
select select "8"
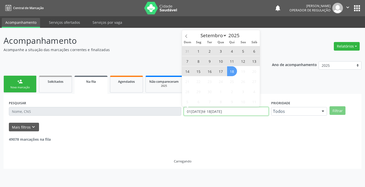
click at [174, 113] on div "PESQUISAR DATA DE SOLICITAÇÃO 01[DATE]té 18[DATE] Prioridade Todos Todos Baixa …" at bounding box center [183, 109] width 350 height 20
type input "2023"
select select "0"
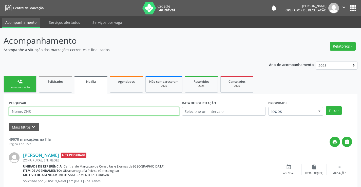
click at [45, 110] on input "text" at bounding box center [94, 111] width 171 height 9
type input "704605126388829"
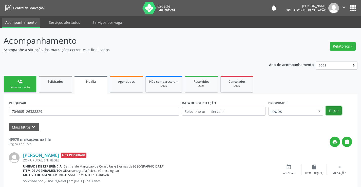
click at [341, 111] on button "Filtrar" at bounding box center [334, 110] width 16 height 9
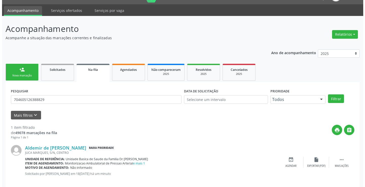
scroll to position [19, 0]
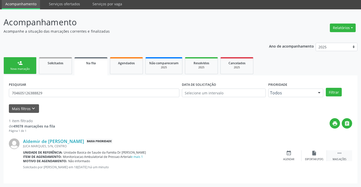
click at [341, 154] on icon "" at bounding box center [340, 154] width 6 height 6
click at [287, 152] on icon "cancel" at bounding box center [289, 154] width 6 height 6
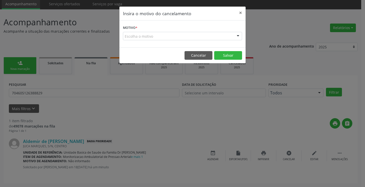
click at [150, 37] on div "Escolha o motivo" at bounding box center [182, 36] width 119 height 9
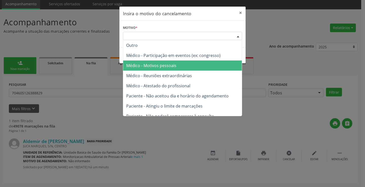
click at [151, 65] on span "Médico - Motivos pessoais" at bounding box center [151, 66] width 50 height 6
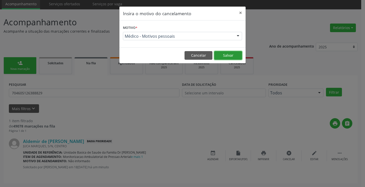
click at [237, 54] on button "Salvar" at bounding box center [228, 55] width 28 height 9
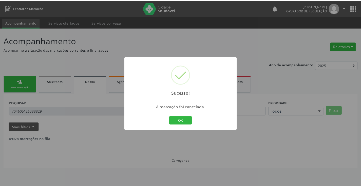
scroll to position [0, 0]
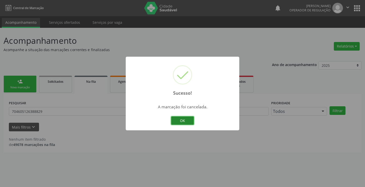
click at [179, 119] on button "OK" at bounding box center [182, 121] width 23 height 9
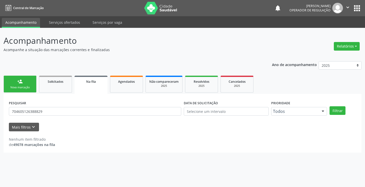
click at [25, 87] on div "Nova marcação" at bounding box center [19, 88] width 25 height 4
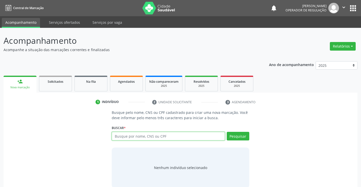
click at [161, 138] on input "text" at bounding box center [168, 136] width 113 height 9
type input "700007666933901"
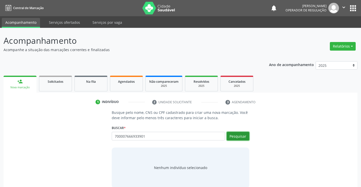
click at [240, 135] on button "Pesquisar" at bounding box center [238, 136] width 23 height 9
type input "700007666933901"
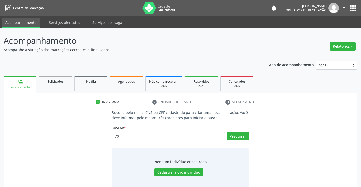
type input "7"
type input "700007666936901"
click at [240, 135] on button "Pesquisar" at bounding box center [238, 136] width 23 height 9
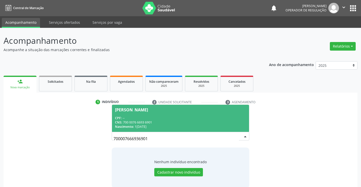
click at [157, 120] on div "CPF: --" at bounding box center [180, 118] width 131 height 4
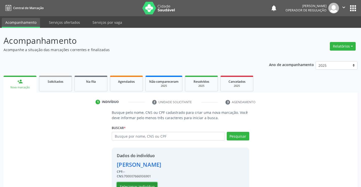
click at [135, 185] on button "Selecionar indivíduo" at bounding box center [137, 187] width 41 height 9
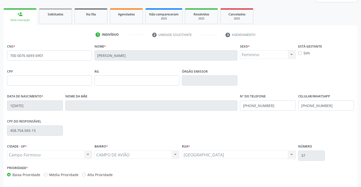
scroll to position [87, 0]
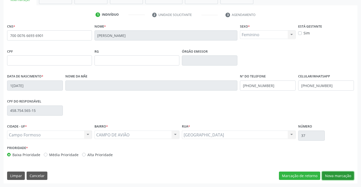
click at [337, 173] on button "Nova marcação" at bounding box center [338, 176] width 32 height 9
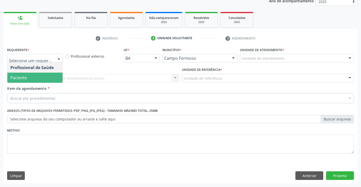
click at [34, 75] on span "Paciente" at bounding box center [34, 78] width 55 height 10
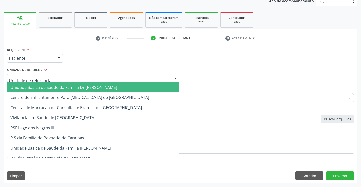
click at [34, 75] on div at bounding box center [93, 78] width 172 height 9
click at [51, 88] on span "Unidade Basica de Saude da Familia Dr [PERSON_NAME]" at bounding box center [63, 88] width 107 height 6
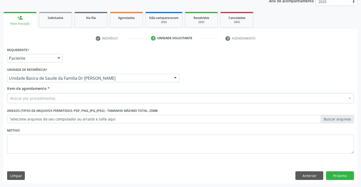
click at [58, 99] on div "Buscar por procedimentos" at bounding box center [180, 98] width 347 height 10
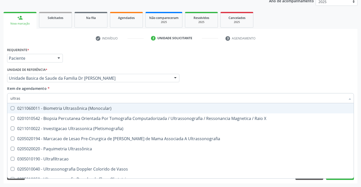
type input "ultrass"
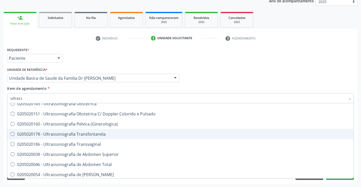
scroll to position [101, 0]
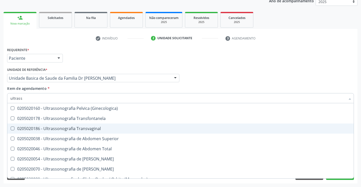
click at [134, 127] on div "0205020186 - Ultrassonografia Transvaginal" at bounding box center [180, 129] width 340 height 4
checkbox Transvaginal "true"
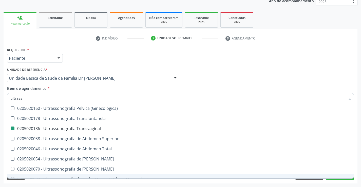
click at [358, 161] on div "Acompanhamento Acompanhe a situação das marcações correntes e finalizadas Relat…" at bounding box center [180, 75] width 361 height 223
checkbox X "true"
checkbox Transvaginal "false"
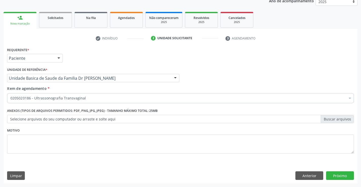
scroll to position [0, 0]
click at [340, 176] on button "Próximo" at bounding box center [340, 176] width 28 height 9
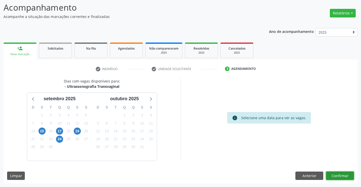
click at [336, 173] on button "Confirmar" at bounding box center [340, 176] width 28 height 9
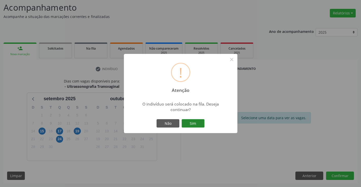
click at [195, 121] on button "Sim" at bounding box center [193, 123] width 23 height 9
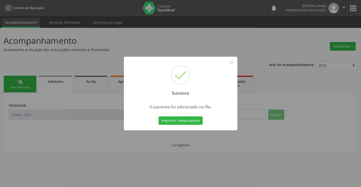
scroll to position [0, 0]
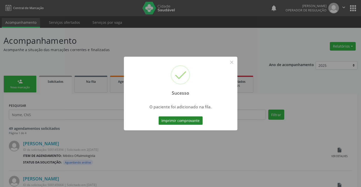
click at [171, 120] on button "Imprimir comprovante" at bounding box center [181, 121] width 44 height 9
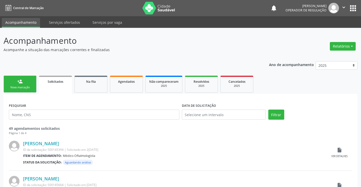
click at [26, 81] on link "person_add Nova marcação" at bounding box center [20, 84] width 33 height 17
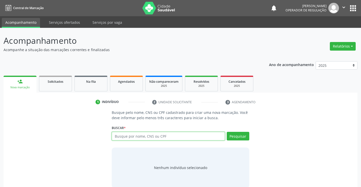
click at [161, 135] on input "text" at bounding box center [168, 136] width 113 height 9
type input "700009403834603"
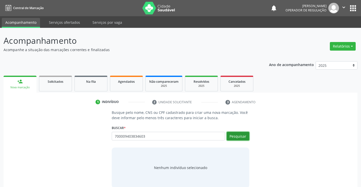
click at [242, 135] on button "Pesquisar" at bounding box center [238, 136] width 23 height 9
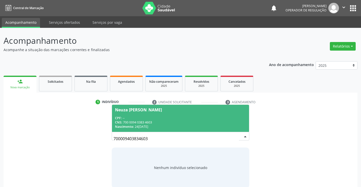
click at [162, 118] on div "CPF: --" at bounding box center [180, 118] width 131 height 4
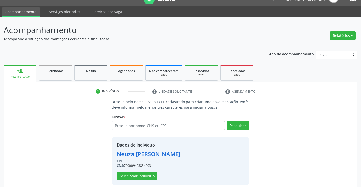
scroll to position [16, 0]
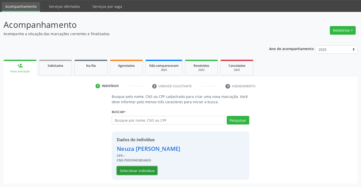
click at [137, 172] on button "Selecionar indivíduo" at bounding box center [137, 171] width 41 height 9
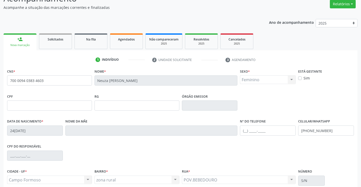
scroll to position [87, 0]
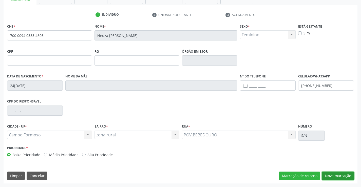
click at [341, 176] on button "Nova marcação" at bounding box center [338, 176] width 32 height 9
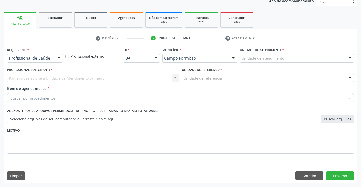
scroll to position [64, 0]
click at [59, 98] on div "Buscar por procedimentos" at bounding box center [180, 98] width 347 height 10
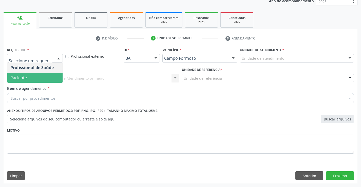
click at [34, 78] on span "Paciente" at bounding box center [34, 78] width 55 height 10
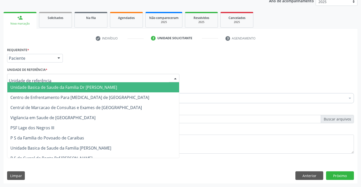
click at [46, 85] on span "Unidade Basica de Saude da Familia Dr [PERSON_NAME]" at bounding box center [63, 88] width 107 height 6
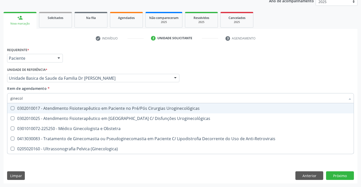
type input "ginecolo"
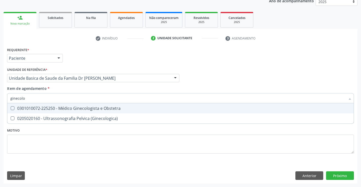
click at [98, 110] on div "0301010072-225250 - Médico Ginecologista e Obstetra" at bounding box center [180, 108] width 340 height 4
checkbox Obstetra "true"
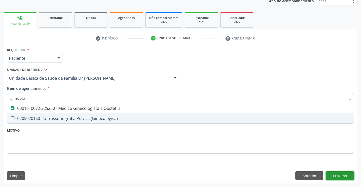
click at [339, 175] on div "Requerente * Paciente Profissional de Saúde Paciente Nenhum resultado encontrad…" at bounding box center [181, 115] width 354 height 138
checkbox \(Ginecologica\) "true"
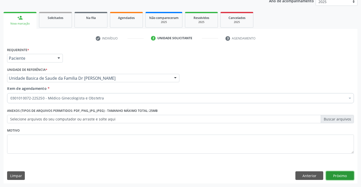
click at [339, 175] on button "Próximo" at bounding box center [340, 176] width 28 height 9
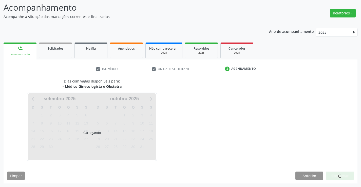
scroll to position [33, 0]
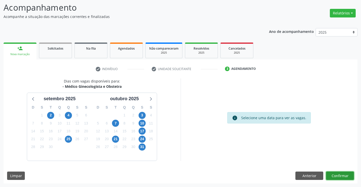
click at [339, 175] on button "Confirmar" at bounding box center [340, 176] width 28 height 9
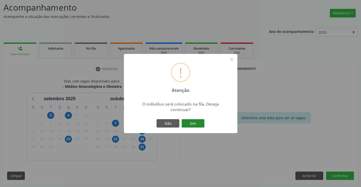
click at [195, 123] on button "Sim" at bounding box center [193, 123] width 23 height 9
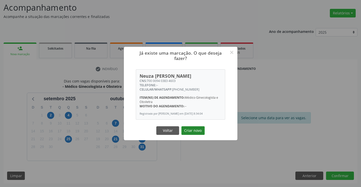
click at [196, 132] on button "Criar novo" at bounding box center [193, 131] width 23 height 9
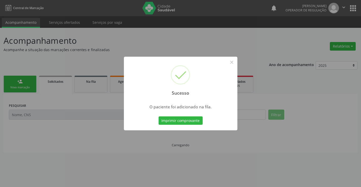
scroll to position [0, 0]
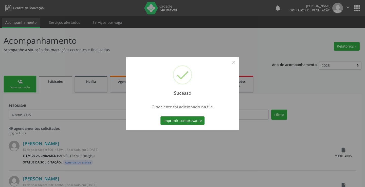
click at [180, 118] on button "Imprimir comprovante" at bounding box center [182, 121] width 44 height 9
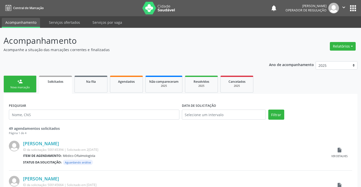
click at [25, 83] on link "person_add Nova marcação" at bounding box center [20, 84] width 33 height 17
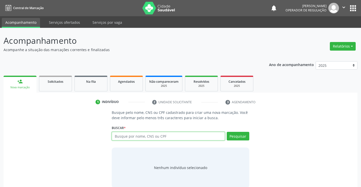
click at [165, 133] on input "text" at bounding box center [168, 136] width 113 height 9
click at [155, 139] on input "text" at bounding box center [168, 136] width 113 height 9
type input "700006369051807"
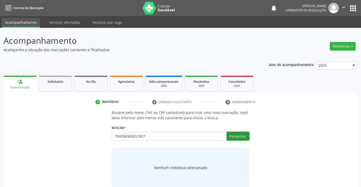
click at [239, 136] on button "Pesquisar" at bounding box center [238, 136] width 23 height 9
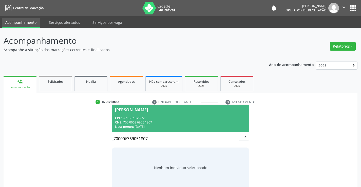
click at [148, 116] on div "CPF: 981.682.075-72" at bounding box center [180, 118] width 131 height 4
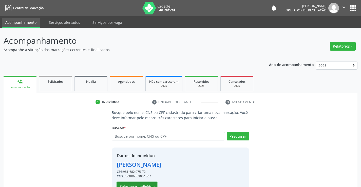
click at [136, 184] on button "Selecionar indivíduo" at bounding box center [137, 187] width 41 height 9
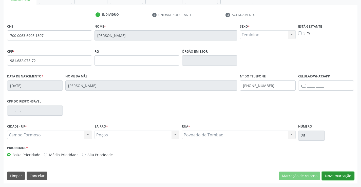
click at [335, 174] on button "Nova marcação" at bounding box center [338, 176] width 32 height 9
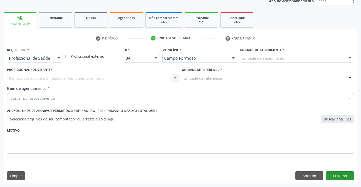
scroll to position [64, 0]
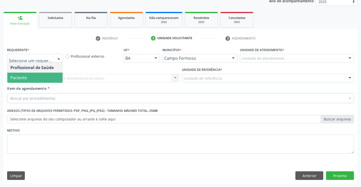
click at [26, 77] on span "Paciente" at bounding box center [18, 78] width 16 height 6
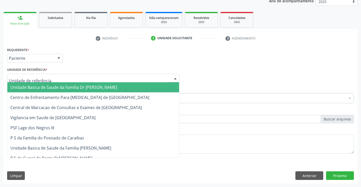
click at [32, 87] on span "Unidade Basica de Saude da Familia Dr [PERSON_NAME]" at bounding box center [63, 88] width 107 height 6
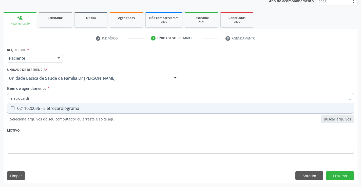
type input "eletrocardio"
click at [77, 109] on div "0211020036 - Eletrocardiograma" at bounding box center [180, 108] width 340 height 4
checkbox Eletrocardiograma "true"
click at [339, 175] on div "Requerente * Paciente Profissional de Saúde Paciente Nenhum resultado encontrad…" at bounding box center [181, 115] width 354 height 138
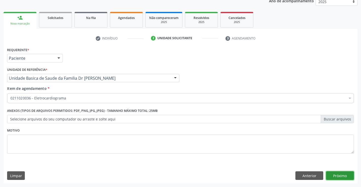
click at [339, 175] on button "Próximo" at bounding box center [340, 176] width 28 height 9
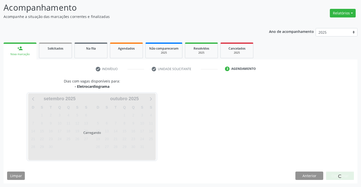
scroll to position [48, 0]
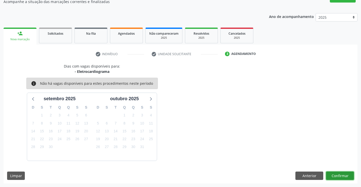
click at [339, 175] on button "Confirmar" at bounding box center [340, 176] width 28 height 9
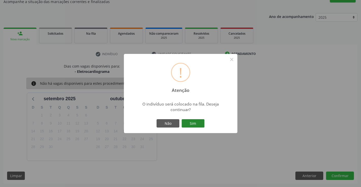
click at [196, 122] on button "Sim" at bounding box center [193, 123] width 23 height 9
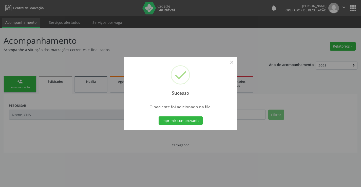
scroll to position [0, 0]
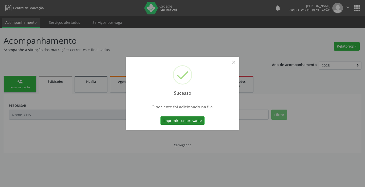
click at [185, 119] on button "Imprimir comprovante" at bounding box center [182, 121] width 44 height 9
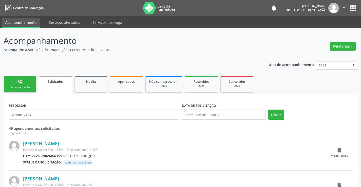
click at [20, 84] on div "person_add" at bounding box center [20, 82] width 6 height 6
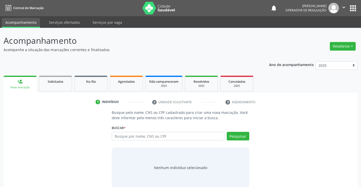
click at [16, 84] on link "person_add Nova marcação" at bounding box center [20, 84] width 33 height 17
click at [155, 136] on input "text" at bounding box center [168, 136] width 113 height 9
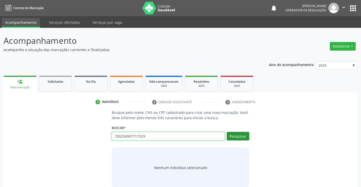
type input "700204907717329"
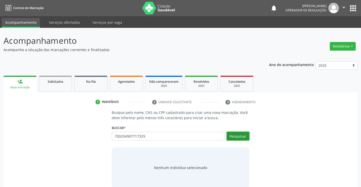
click at [239, 134] on button "Pesquisar" at bounding box center [238, 136] width 23 height 9
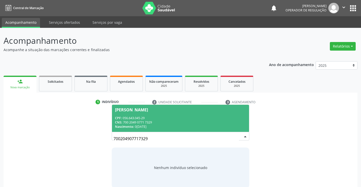
click at [148, 110] on div "Luzinete Souza dos Santos" at bounding box center [131, 110] width 33 height 4
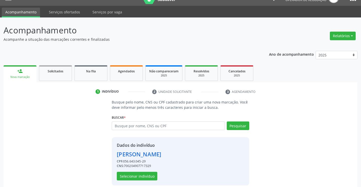
scroll to position [16, 0]
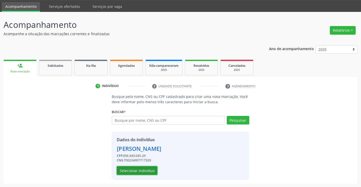
click at [133, 167] on button "Selecionar indivíduo" at bounding box center [137, 171] width 41 height 9
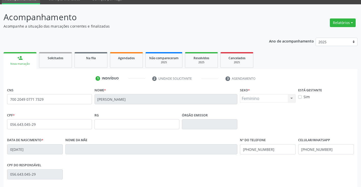
scroll to position [87, 0]
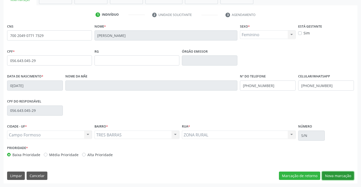
click at [336, 175] on button "Nova marcação" at bounding box center [338, 176] width 32 height 9
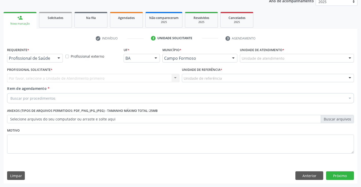
scroll to position [64, 0]
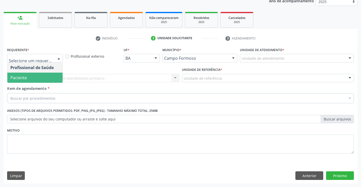
click at [29, 77] on span "Paciente" at bounding box center [34, 78] width 55 height 10
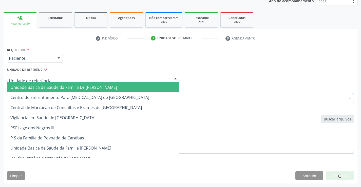
click at [30, 75] on div at bounding box center [93, 78] width 172 height 9
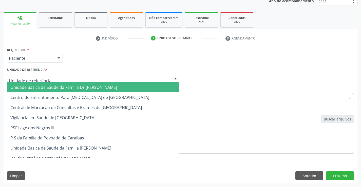
click at [39, 89] on span "Unidade Basica de Saude da Familia Dr [PERSON_NAME]" at bounding box center [63, 88] width 107 height 6
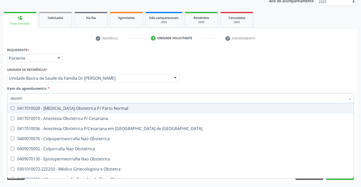
type input "obstetra"
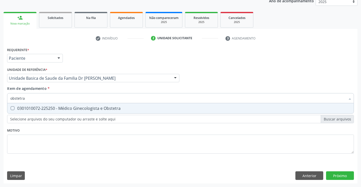
click at [75, 110] on div "0301010072-225250 - Médico Ginecologista e Obstetra" at bounding box center [180, 108] width 340 height 4
checkbox Obstetra "true"
click at [335, 174] on div "Requerente * Paciente Profissional de Saúde Paciente Nenhum resultado encontrad…" at bounding box center [181, 115] width 354 height 138
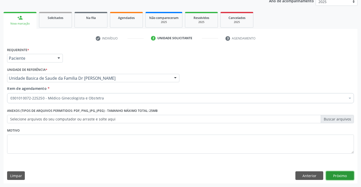
click at [335, 174] on button "Próximo" at bounding box center [340, 176] width 28 height 9
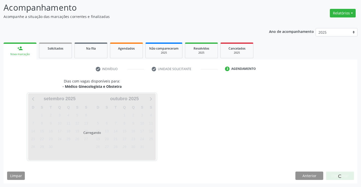
scroll to position [33, 0]
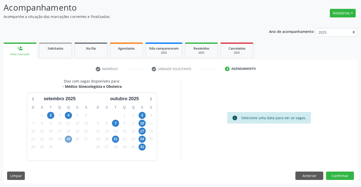
click at [68, 138] on span "25" at bounding box center [68, 139] width 7 height 7
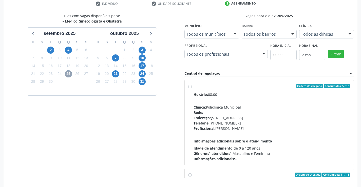
scroll to position [90, 0]
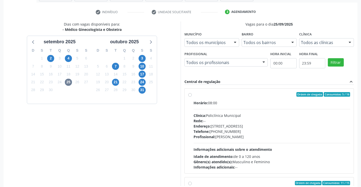
click at [246, 96] on div "Ordem de chegada Consumidos: 5 / 16" at bounding box center [272, 94] width 157 height 5
click at [192, 96] on input "Ordem de chegada Consumidos: 5 / 16 Horário: 08:00 Clínica: Policlínica Municip…" at bounding box center [190, 94] width 4 height 5
radio input "true"
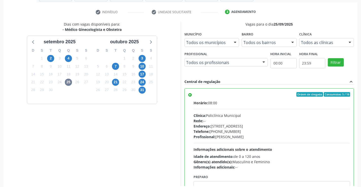
click at [359, 169] on div "Acompanhamento Acompanhe a situação das marcações correntes e finalizadas Relat…" at bounding box center [180, 75] width 361 height 275
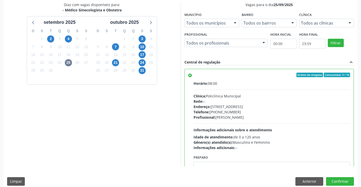
scroll to position [116, 0]
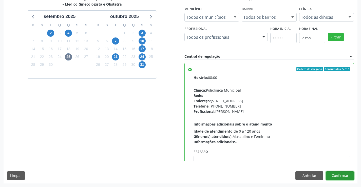
click at [336, 174] on button "Confirmar" at bounding box center [340, 176] width 28 height 9
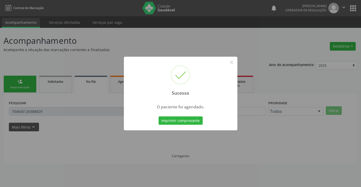
scroll to position [0, 0]
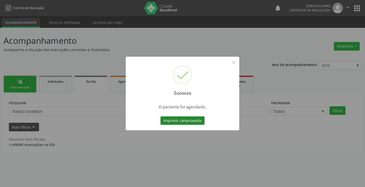
click at [182, 121] on button "Imprimir comprovante" at bounding box center [182, 121] width 44 height 9
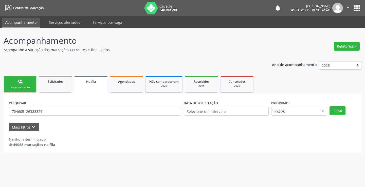
click at [26, 84] on link "person_add Nova marcação" at bounding box center [20, 84] width 33 height 17
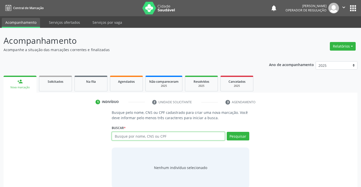
click at [170, 135] on input "text" at bounding box center [168, 136] width 113 height 9
click at [158, 136] on input "text" at bounding box center [168, 136] width 113 height 9
type input "700803498400387"
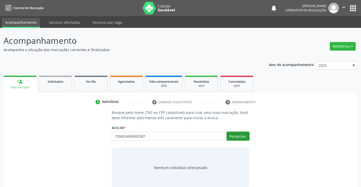
click at [243, 134] on button "Pesquisar" at bounding box center [238, 136] width 23 height 9
type input "700803498400387"
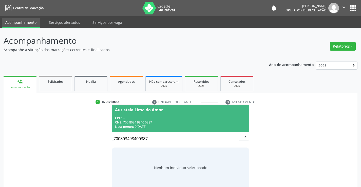
click at [170, 114] on span "Auristela Lima do Amor CPF: -- CNS: 700 8034 9840 0387 Nascimento: 05/11/1969" at bounding box center [180, 118] width 137 height 27
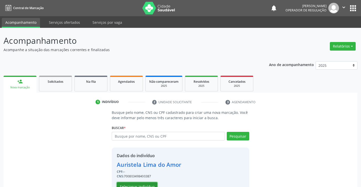
click at [141, 183] on button "Selecionar indivíduo" at bounding box center [137, 187] width 41 height 9
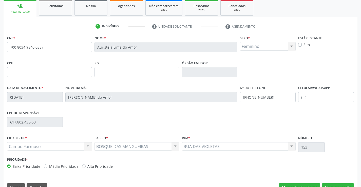
scroll to position [87, 0]
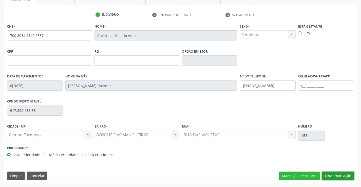
click at [341, 177] on button "Nova marcação" at bounding box center [338, 176] width 32 height 9
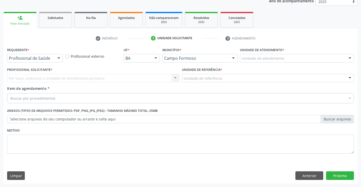
scroll to position [64, 0]
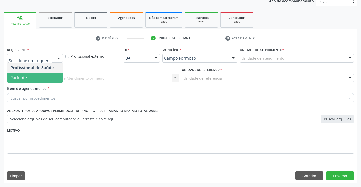
click at [40, 77] on span "Paciente" at bounding box center [34, 78] width 55 height 10
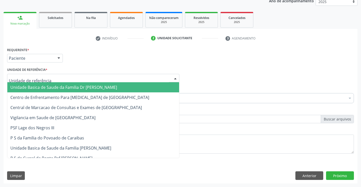
click at [50, 84] on span "Unidade Basica de Saude da Familia Dr [PERSON_NAME]" at bounding box center [93, 87] width 172 height 10
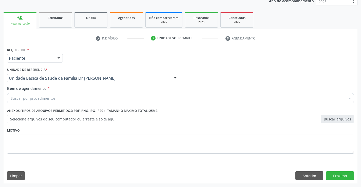
click at [55, 99] on div "Buscar por procedimentos" at bounding box center [180, 98] width 347 height 10
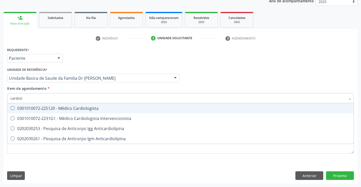
type input "cardiolo"
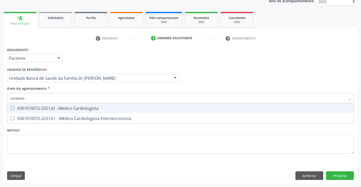
click at [66, 107] on div "0301010072-225120 - Médico Cardiologista" at bounding box center [180, 108] width 340 height 4
checkbox Cardiologista "true"
type input "cardiolo"
click at [67, 87] on div "Item de agendamento * cardiolo Desfazer seleção 0301010072-225120 - Médico Card…" at bounding box center [180, 94] width 347 height 16
checkbox Intervencionista "true"
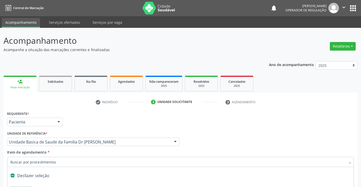
scroll to position [64, 0]
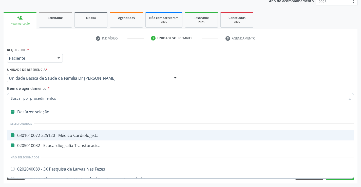
type input "h"
checkbox Cardiologista "false"
checkbox Transtoracica "false"
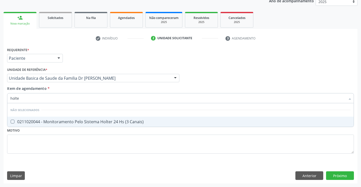
type input "holter"
click at [61, 120] on div "0211020044 - Monitoramento Pelo Sistema Holter 24 Hs (3 Canais)" at bounding box center [180, 122] width 340 height 4
checkbox Canais\) "true"
type input "holter"
click at [55, 88] on div "Item de agendamento * holter [PERSON_NAME] seleção Não selecionados 0211020044 …" at bounding box center [180, 94] width 347 height 16
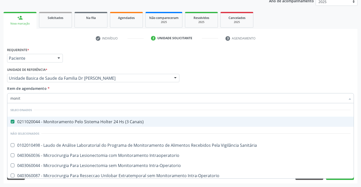
type input "monito"
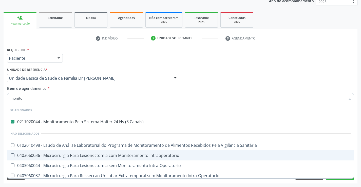
scroll to position [43, 0]
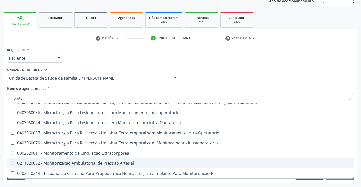
click at [137, 165] on div "0211020052 - Monitorizacao Ambulatorial de Pressao Arterial" at bounding box center [180, 163] width 340 height 4
checkbox Arterial "true"
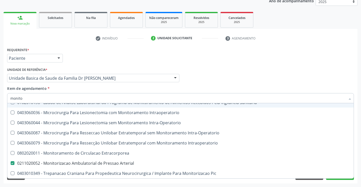
type input "monito"
click at [107, 87] on div "Item de agendamento * monito Desfazer seleção Selecionados 0211020044 - Monitor…" at bounding box center [180, 94] width 347 height 16
checkbox Arterial "false"
checkbox Intraoperatorio "true"
checkbox Sanitária "true"
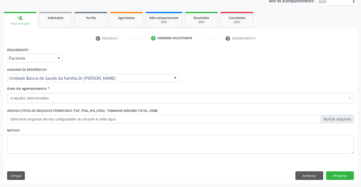
scroll to position [0, 0]
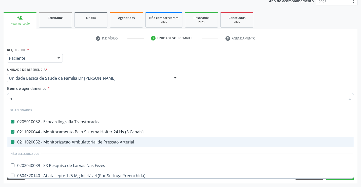
type input "el"
checkbox Arterial "false"
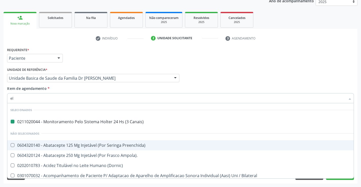
type input "ele"
checkbox Canais\) "false"
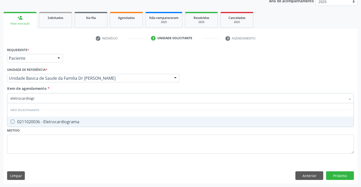
type input "eletrocardiogra"
click at [85, 122] on div "0211020036 - Eletrocardiograma" at bounding box center [180, 122] width 340 height 4
checkbox Eletrocardiograma "true"
click at [343, 173] on div "Requerente * Paciente Profissional de Saúde Paciente Nenhum resultado encontrad…" at bounding box center [181, 115] width 354 height 138
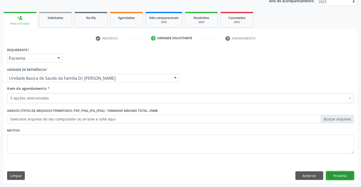
click at [336, 174] on button "Próximo" at bounding box center [340, 176] width 28 height 9
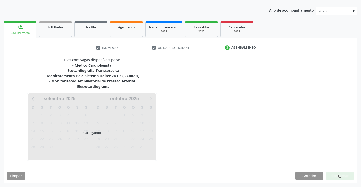
scroll to position [64, 0]
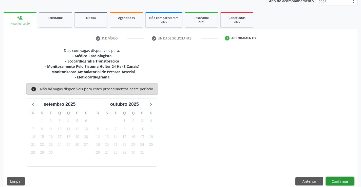
click at [338, 182] on button "Confirmar" at bounding box center [340, 181] width 28 height 9
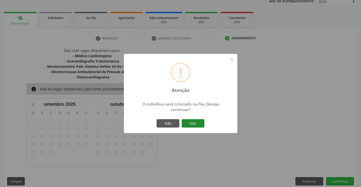
click at [192, 122] on button "Sim" at bounding box center [193, 123] width 23 height 9
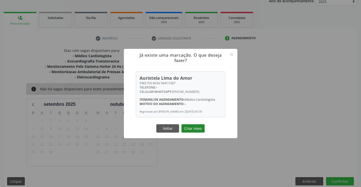
click at [194, 128] on button "Criar novo" at bounding box center [193, 128] width 23 height 9
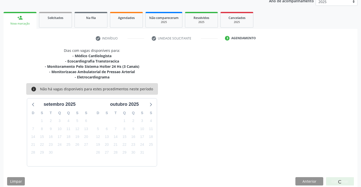
scroll to position [0, 0]
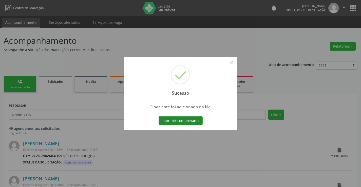
click at [178, 119] on button "Imprimir comprovante" at bounding box center [181, 121] width 44 height 9
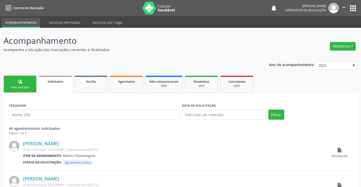
click at [24, 84] on link "person_add Nova marcação" at bounding box center [20, 84] width 33 height 17
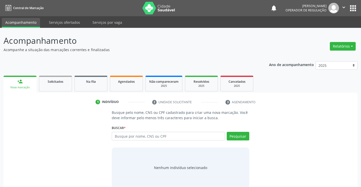
click at [343, 7] on icon "" at bounding box center [344, 8] width 6 height 6
click at [330, 30] on link "Sair" at bounding box center [331, 30] width 35 height 7
click at [148, 137] on input "text" at bounding box center [168, 136] width 113 height 9
click at [144, 139] on input "text" at bounding box center [168, 136] width 113 height 9
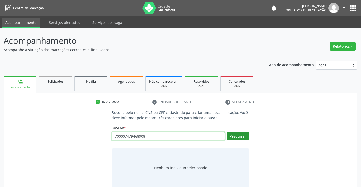
type input "700007479468908"
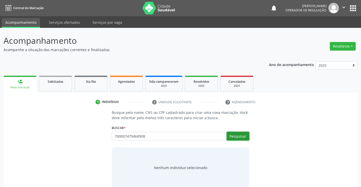
click at [239, 135] on button "Pesquisar" at bounding box center [238, 136] width 23 height 9
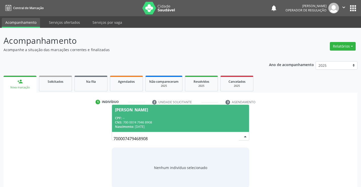
click at [148, 109] on div "[PERSON_NAME]" at bounding box center [131, 110] width 33 height 4
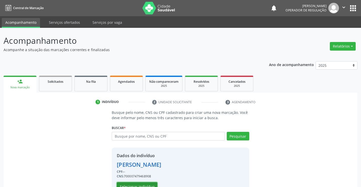
click at [138, 184] on button "Selecionar indivíduo" at bounding box center [137, 187] width 41 height 9
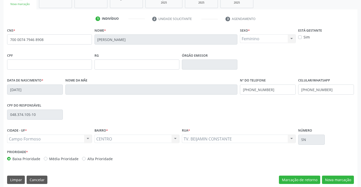
scroll to position [87, 0]
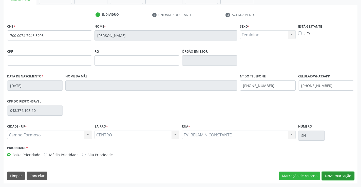
click at [341, 176] on button "Nova marcação" at bounding box center [338, 176] width 32 height 9
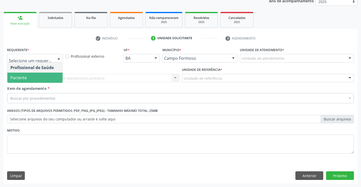
click at [31, 79] on span "Paciente" at bounding box center [34, 78] width 55 height 10
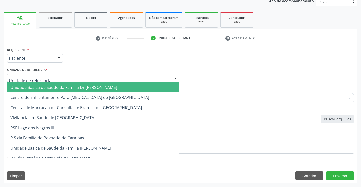
click at [40, 85] on span "Unidade Basica de Saude da Familia Dr [PERSON_NAME]" at bounding box center [63, 88] width 107 height 6
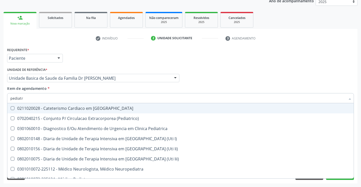
type input "pediatra"
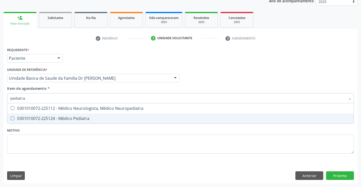
click at [75, 117] on div "0301010072-225124 - Médico Pediatra" at bounding box center [180, 119] width 340 height 4
checkbox Pediatra "true"
click at [338, 175] on div "Requerente * Paciente Profissional de Saúde Paciente Nenhum resultado encontrad…" at bounding box center [181, 115] width 354 height 138
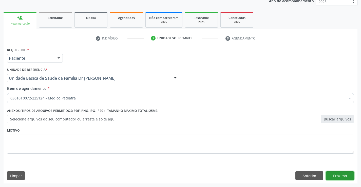
click at [338, 175] on button "Próximo" at bounding box center [340, 176] width 28 height 9
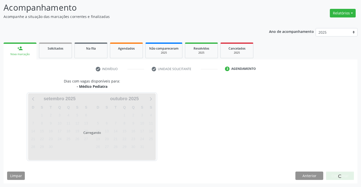
scroll to position [33, 0]
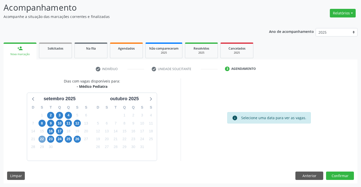
click at [42, 137] on span "22" at bounding box center [42, 139] width 7 height 7
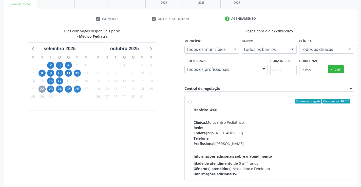
scroll to position [106, 0]
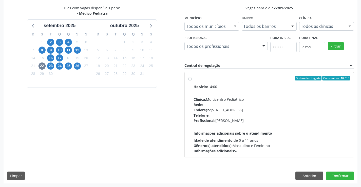
click at [229, 80] on div "Ordem de chegada Consumidos: 10 / 15" at bounding box center [272, 78] width 157 height 5
click at [192, 80] on input "Ordem de chegada Consumidos: 10 / 15 Horário: 14:00 Clínica: Multicentro Pediát…" at bounding box center [190, 78] width 4 height 5
radio input "true"
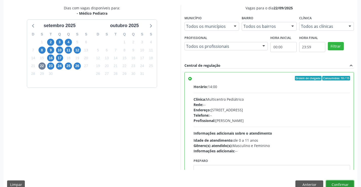
click at [339, 184] on button "Confirmar" at bounding box center [340, 185] width 28 height 9
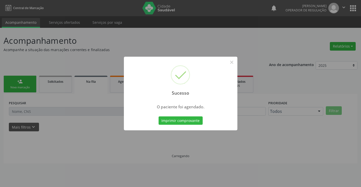
scroll to position [0, 0]
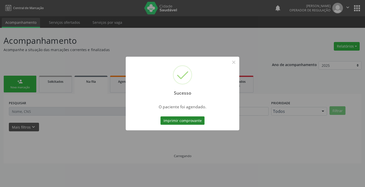
click at [178, 121] on button "Imprimir comprovante" at bounding box center [182, 121] width 44 height 9
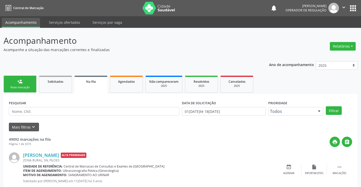
click at [30, 83] on link "person_add Nova marcação" at bounding box center [20, 84] width 33 height 17
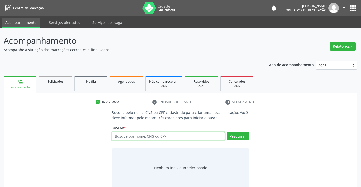
click at [164, 137] on input "text" at bounding box center [168, 136] width 113 height 9
click at [165, 137] on input "text" at bounding box center [168, 136] width 113 height 9
type input "[PERSON_NAME] sobreira"
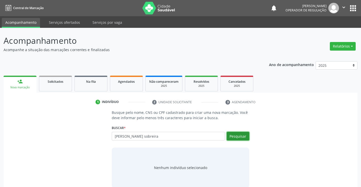
click at [235, 135] on button "Pesquisar" at bounding box center [238, 136] width 23 height 9
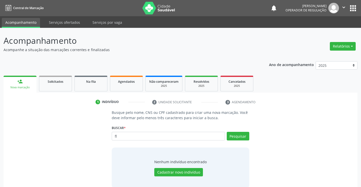
type input "f"
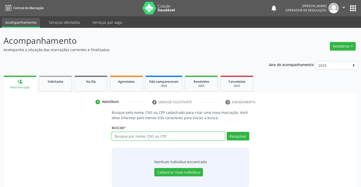
click at [151, 136] on input "text" at bounding box center [168, 136] width 113 height 9
type input "708001811865526"
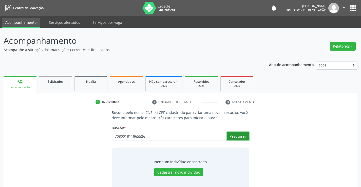
click at [240, 136] on button "Pesquisar" at bounding box center [238, 136] width 23 height 9
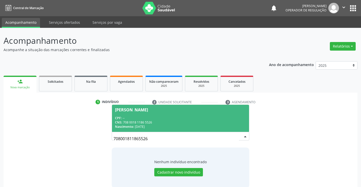
click at [155, 114] on span "Davi Lucca Nascimento Borges CPF: -- CNS: 708 0018 1186 5526 Nascimento: 08/11/…" at bounding box center [180, 118] width 137 height 27
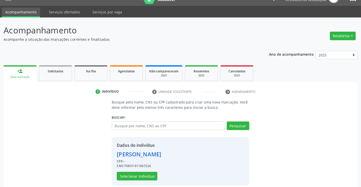
scroll to position [16, 0]
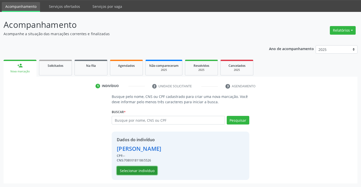
click at [134, 170] on button "Selecionar indivíduo" at bounding box center [137, 171] width 41 height 9
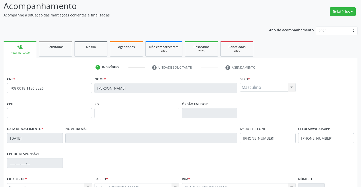
scroll to position [87, 0]
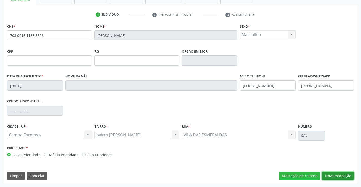
click at [332, 175] on button "Nova marcação" at bounding box center [338, 176] width 32 height 9
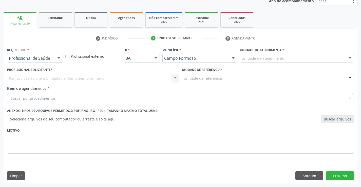
scroll to position [64, 0]
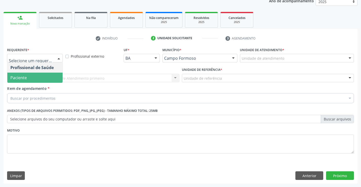
click at [36, 76] on span "Paciente" at bounding box center [34, 78] width 55 height 10
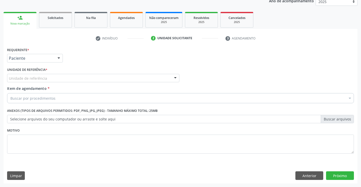
click at [39, 74] on label "Unidade de referência *" at bounding box center [27, 70] width 40 height 8
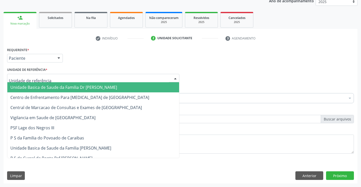
click at [59, 90] on span "Unidade Basica de Saude da Familia Dr [PERSON_NAME]" at bounding box center [63, 88] width 107 height 6
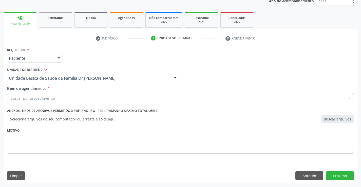
click at [59, 100] on div "Buscar por procedimentos" at bounding box center [180, 98] width 347 height 10
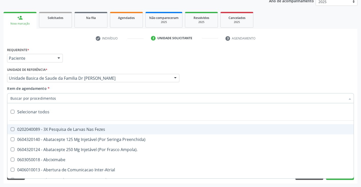
click at [57, 99] on input "Item de agendamento *" at bounding box center [177, 98] width 335 height 10
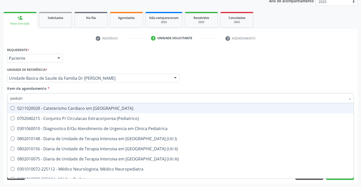
type input "pediatra"
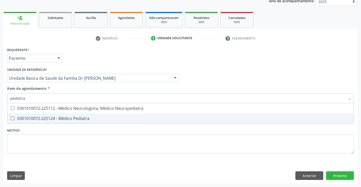
click at [75, 119] on div "0301010072-225124 - Médico Pediatra" at bounding box center [180, 119] width 340 height 4
checkbox Pediatra "true"
click at [338, 174] on div "Requerente * Paciente Profissional de Saúde Paciente Nenhum resultado encontrad…" at bounding box center [181, 115] width 354 height 138
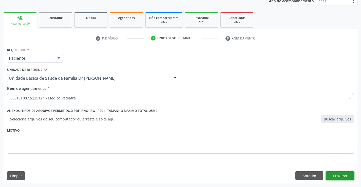
click at [338, 175] on button "Próximo" at bounding box center [340, 176] width 28 height 9
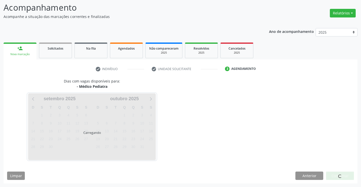
scroll to position [33, 0]
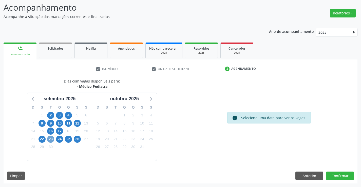
click at [50, 139] on span "23" at bounding box center [50, 139] width 7 height 7
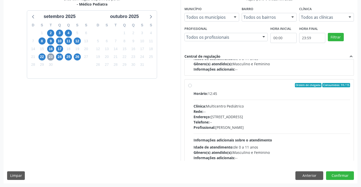
scroll to position [76, 0]
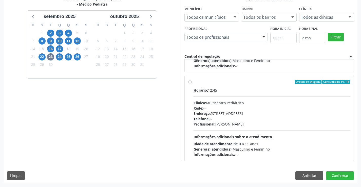
click at [250, 91] on div "Horário: 12:45" at bounding box center [272, 90] width 157 height 5
click at [192, 84] on input "Ordem de chegada Consumidos: 14 / 15 Horário: 12:45 Clínica: Multicentro Pediát…" at bounding box center [190, 82] width 4 height 5
radio input "true"
click at [339, 176] on button "Confirmar" at bounding box center [340, 176] width 28 height 9
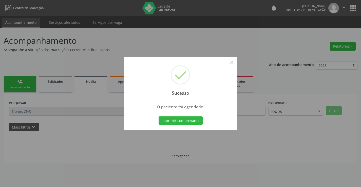
scroll to position [0, 0]
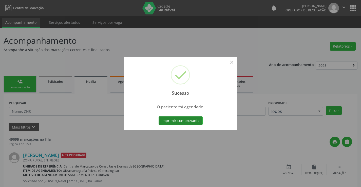
click at [179, 120] on button "Imprimir comprovante" at bounding box center [181, 121] width 44 height 9
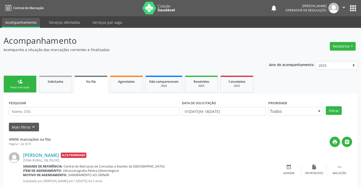
click at [15, 87] on div "Nova marcação" at bounding box center [19, 88] width 25 height 4
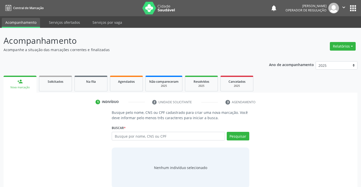
click at [230, 38] on p "Acompanhamento" at bounding box center [128, 40] width 248 height 13
click at [173, 136] on input "text" at bounding box center [168, 136] width 113 height 9
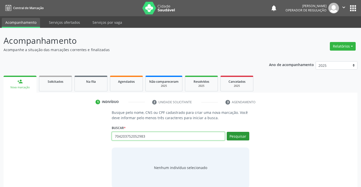
type input "704203752052983"
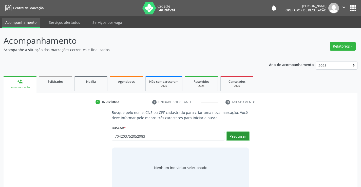
click at [239, 136] on button "Pesquisar" at bounding box center [238, 136] width 23 height 9
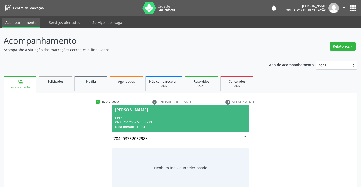
click at [146, 112] on div "Janielle Almeida de Araujo" at bounding box center [131, 110] width 33 height 4
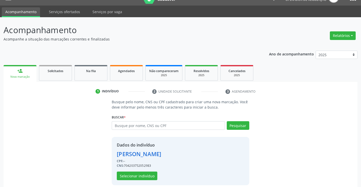
scroll to position [16, 0]
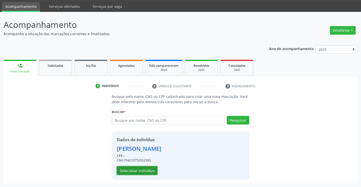
click at [127, 168] on button "Selecionar indivíduo" at bounding box center [137, 171] width 41 height 9
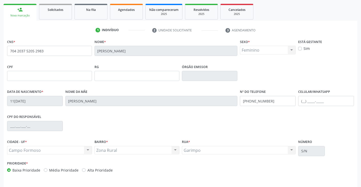
scroll to position [87, 0]
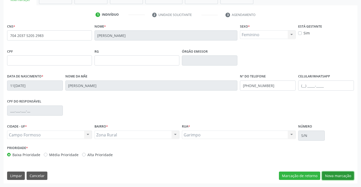
click at [336, 175] on button "Nova marcação" at bounding box center [338, 176] width 32 height 9
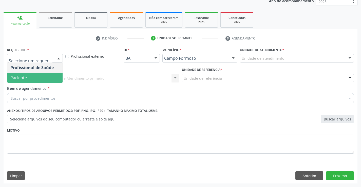
click at [33, 78] on span "Paciente" at bounding box center [34, 78] width 55 height 10
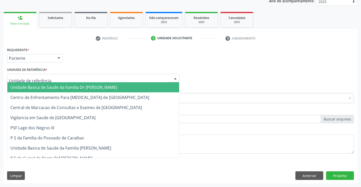
click at [45, 84] on span "Unidade Basica de Saude da Familia Dr [PERSON_NAME]" at bounding box center [93, 87] width 172 height 10
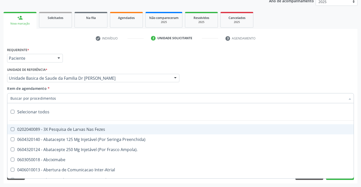
click at [55, 101] on div at bounding box center [180, 98] width 347 height 10
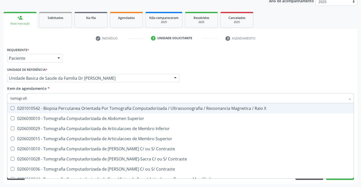
type input "tomografia"
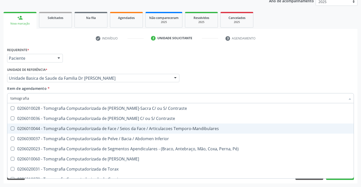
scroll to position [76, 0]
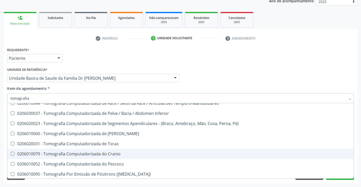
click at [121, 155] on div "0206010079 - Tomografia Computadorizada do Cranio" at bounding box center [180, 154] width 340 height 4
checkbox Cranio "true"
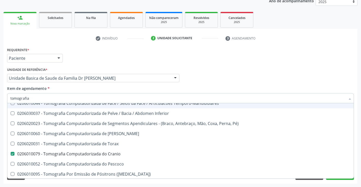
type input "tomografia"
click at [122, 85] on div "Unidade de referência * Unidade Basica de Saude da Familia Dr Paulo Sudre Unida…" at bounding box center [93, 76] width 175 height 20
checkbox Superior "true"
checkbox Cranio "false"
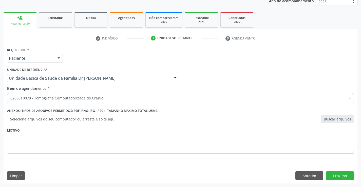
scroll to position [0, 0]
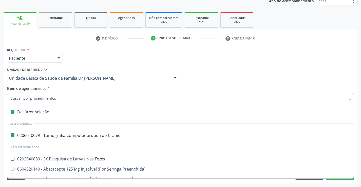
type input "h"
checkbox Cranio "false"
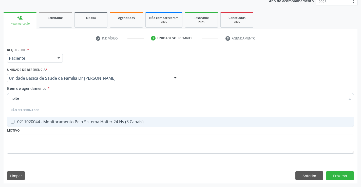
type input "holter"
click at [105, 121] on div "0211020044 - Monitoramento Pelo Sistema Holter 24 Hs (3 Canais)" at bounding box center [180, 122] width 340 height 4
checkbox Canais\) "true"
click at [339, 174] on div "Requerente * Paciente Profissional de Saúde Paciente Nenhum resultado encontrad…" at bounding box center [181, 115] width 354 height 138
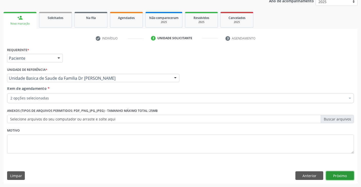
click at [339, 174] on button "Próximo" at bounding box center [340, 176] width 28 height 9
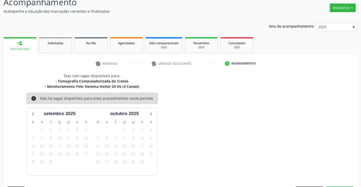
scroll to position [53, 0]
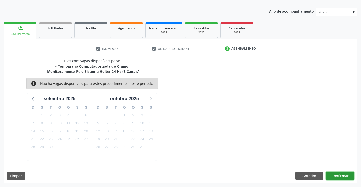
click at [339, 174] on button "Confirmar" at bounding box center [340, 176] width 28 height 9
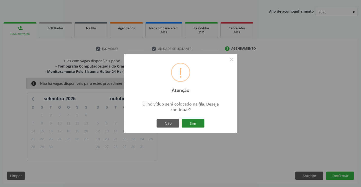
click at [195, 123] on button "Sim" at bounding box center [193, 123] width 23 height 9
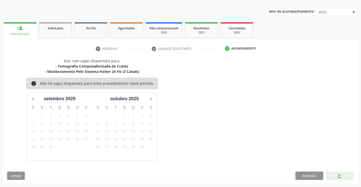
scroll to position [0, 0]
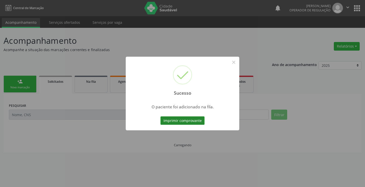
click at [187, 119] on button "Imprimir comprovante" at bounding box center [182, 121] width 44 height 9
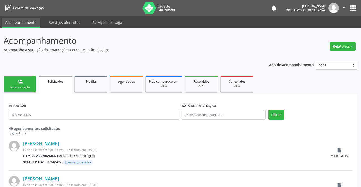
click at [19, 84] on div "person_add" at bounding box center [20, 82] width 6 height 6
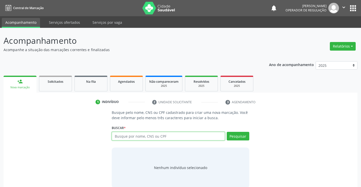
click at [152, 137] on input "text" at bounding box center [168, 136] width 113 height 9
type input "701806273577779"
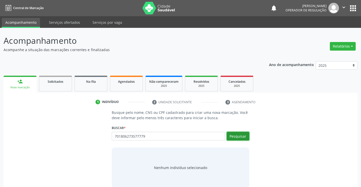
click at [239, 134] on button "Pesquisar" at bounding box center [238, 136] width 23 height 9
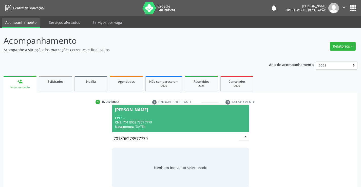
click at [162, 116] on div "CPF: --" at bounding box center [180, 118] width 131 height 4
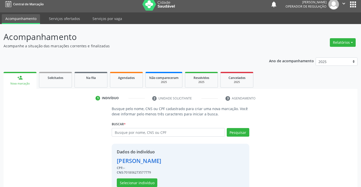
scroll to position [16, 0]
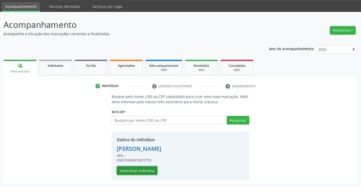
click at [130, 168] on button "Selecionar indivíduo" at bounding box center [137, 171] width 41 height 9
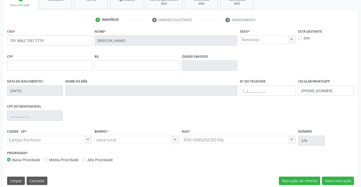
scroll to position [87, 0]
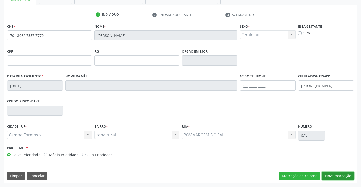
click at [333, 174] on button "Nova marcação" at bounding box center [338, 176] width 32 height 9
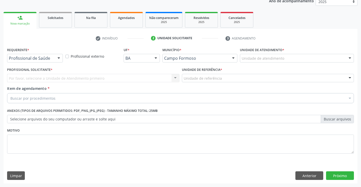
scroll to position [64, 0]
click at [341, 174] on button "Próximo" at bounding box center [340, 176] width 28 height 9
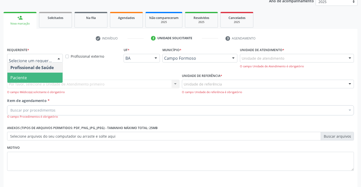
click at [23, 80] on span "Paciente" at bounding box center [18, 78] width 16 height 6
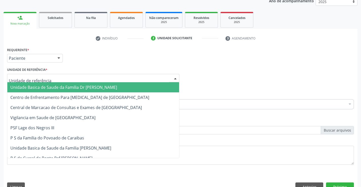
click at [42, 87] on span "Unidade Basica de Saude da Familia Dr [PERSON_NAME]" at bounding box center [63, 88] width 107 height 6
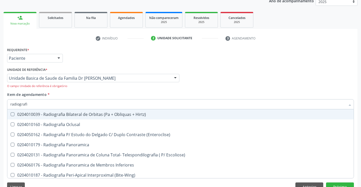
type input "radiografia"
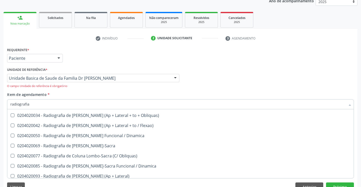
scroll to position [254, 0]
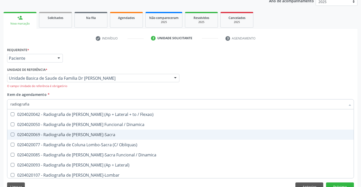
click at [118, 134] on div "0204020069 - Radiografia de [PERSON_NAME]-Sacra" at bounding box center [180, 135] width 340 height 4
checkbox Lombo-Sacra "true"
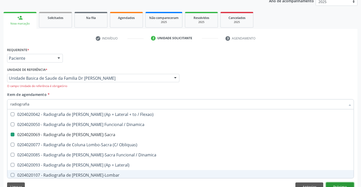
click at [343, 184] on button "Próximo" at bounding box center [340, 187] width 28 height 9
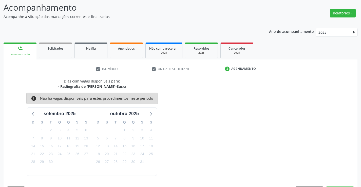
scroll to position [48, 0]
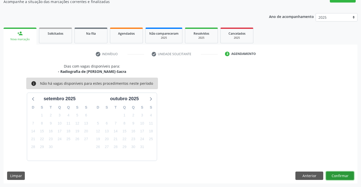
click at [340, 174] on button "Confirmar" at bounding box center [340, 176] width 28 height 9
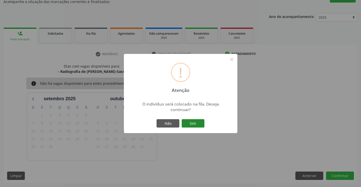
click at [189, 123] on button "Sim" at bounding box center [193, 123] width 23 height 9
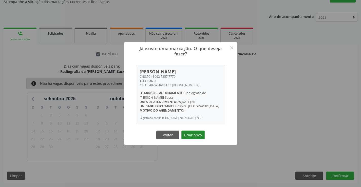
click at [195, 136] on button "Criar novo" at bounding box center [193, 135] width 23 height 9
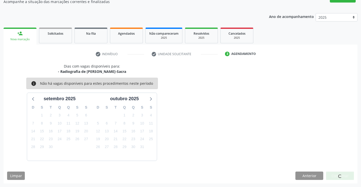
scroll to position [0, 0]
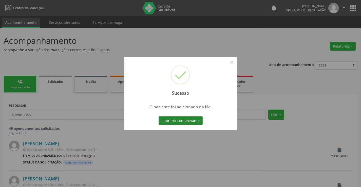
click at [182, 118] on button "Imprimir comprovante" at bounding box center [181, 121] width 44 height 9
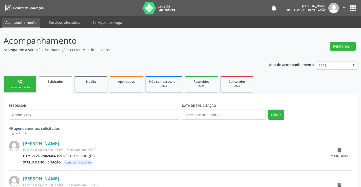
click at [25, 81] on link "person_add Nova marcação" at bounding box center [20, 84] width 33 height 17
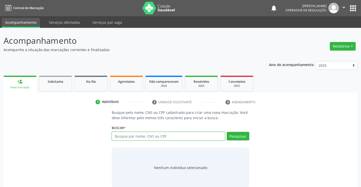
click at [180, 138] on input "text" at bounding box center [168, 136] width 113 height 9
type input "706304705899971"
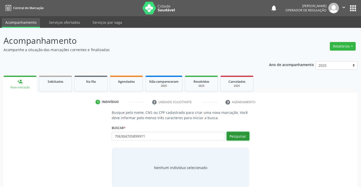
click at [244, 135] on button "Pesquisar" at bounding box center [238, 136] width 23 height 9
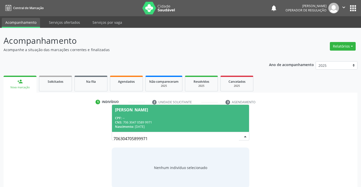
click at [144, 122] on div "CNS: 706 3047 0589 9971" at bounding box center [180, 122] width 131 height 4
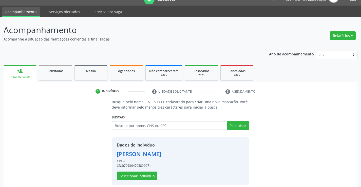
scroll to position [16, 0]
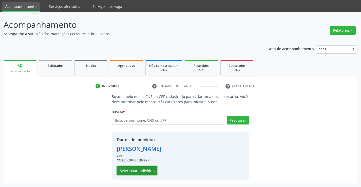
click at [138, 170] on button "Selecionar indivíduo" at bounding box center [137, 171] width 41 height 9
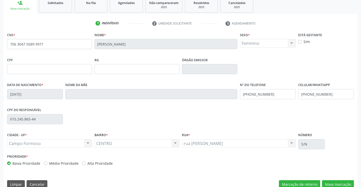
scroll to position [87, 0]
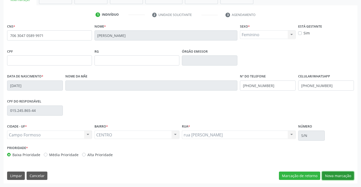
click at [337, 174] on button "Nova marcação" at bounding box center [338, 176] width 32 height 9
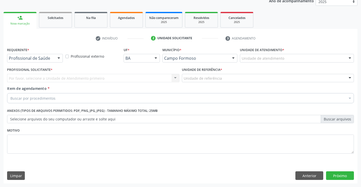
scroll to position [64, 0]
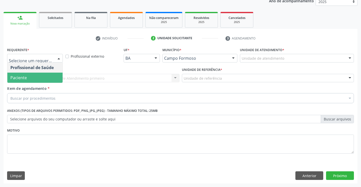
click at [31, 79] on span "Paciente" at bounding box center [34, 78] width 55 height 10
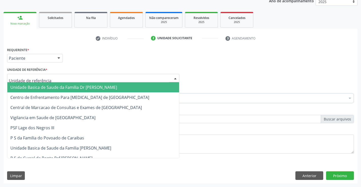
click at [43, 90] on span "Unidade Basica de Saude da Familia Dr [PERSON_NAME]" at bounding box center [63, 88] width 107 height 6
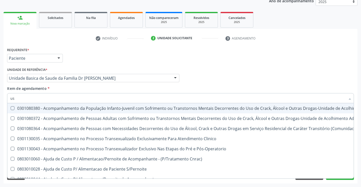
type input "usg"
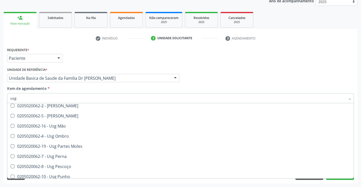
scroll to position [76, 0]
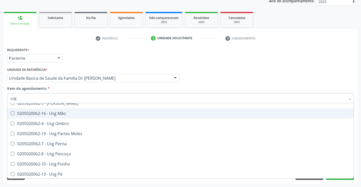
click at [70, 114] on div "0205020062-16 - Usg Mão" at bounding box center [180, 114] width 340 height 4
checkbox Mão "true"
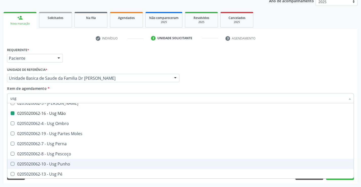
click at [359, 164] on div "Acompanhamento Acompanhe a situação das marcações correntes e finalizadas Relat…" at bounding box center [180, 75] width 361 height 223
checkbox Braço "true"
checkbox Mão "false"
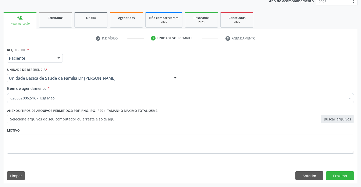
scroll to position [0, 0]
click at [340, 174] on button "Próximo" at bounding box center [340, 176] width 28 height 9
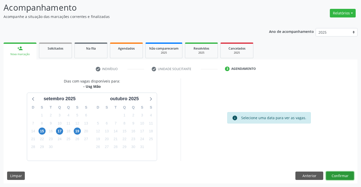
click at [340, 174] on button "Confirmar" at bounding box center [340, 176] width 28 height 9
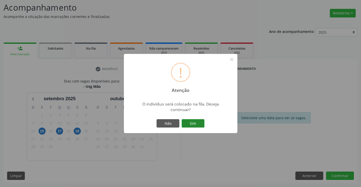
click at [185, 122] on button "Sim" at bounding box center [193, 123] width 23 height 9
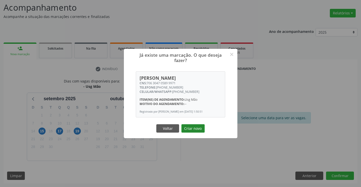
click at [192, 130] on button "Criar novo" at bounding box center [193, 128] width 23 height 9
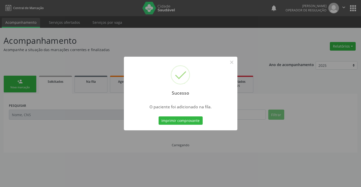
scroll to position [0, 0]
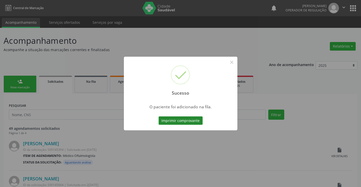
click at [182, 122] on button "Imprimir comprovante" at bounding box center [181, 121] width 44 height 9
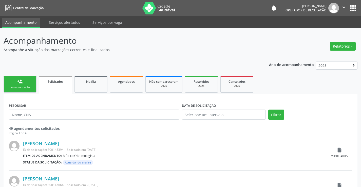
click at [26, 84] on link "person_add Nova marcação" at bounding box center [20, 84] width 33 height 17
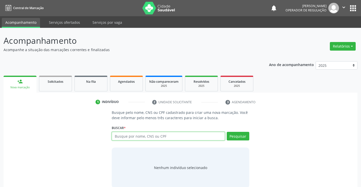
click at [168, 138] on input "text" at bounding box center [168, 136] width 113 height 9
type input "700004774970802"
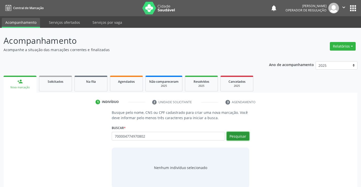
click at [239, 135] on button "Pesquisar" at bounding box center [238, 136] width 23 height 9
type input "700004774970802"
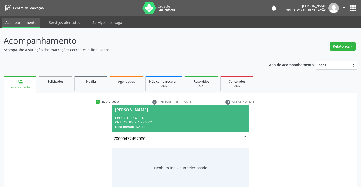
click at [144, 116] on div "CPF: 083.027.455-37" at bounding box center [180, 118] width 131 height 4
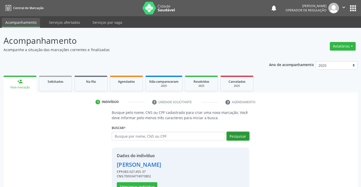
click at [237, 135] on button "Pesquisar" at bounding box center [238, 136] width 23 height 9
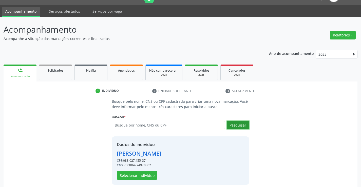
scroll to position [16, 0]
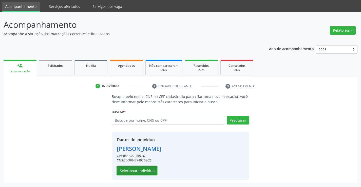
click at [136, 171] on button "Selecionar indivíduo" at bounding box center [137, 171] width 41 height 9
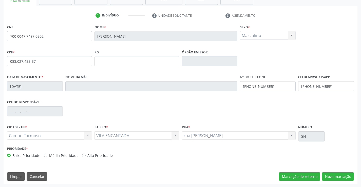
scroll to position [87, 0]
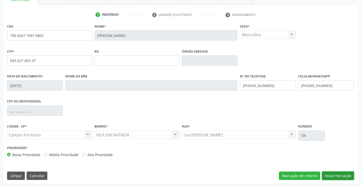
click at [338, 176] on button "Nova marcação" at bounding box center [338, 176] width 32 height 9
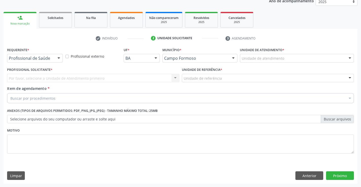
scroll to position [64, 0]
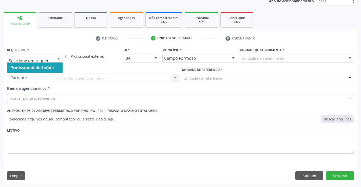
click at [26, 66] on span "Profissional de Saúde" at bounding box center [31, 68] width 43 height 6
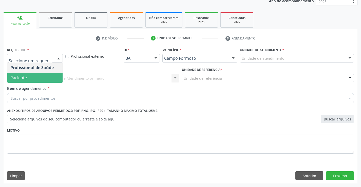
click at [33, 79] on span "Paciente" at bounding box center [34, 78] width 55 height 10
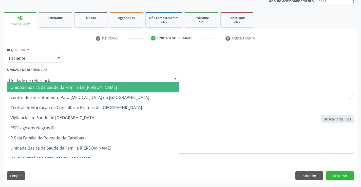
click at [45, 87] on span "Unidade Basica de Saude da Familia Dr [PERSON_NAME]" at bounding box center [63, 88] width 107 height 6
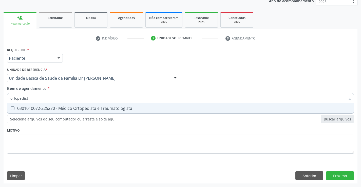
type input "ortopedista"
click at [61, 107] on div "0301010072-225270 - Médico Ortopedista e Traumatologista" at bounding box center [180, 108] width 340 height 4
checkbox Traumatologista "true"
type input "ortopedista"
click at [64, 86] on div "Item de agendamento * ortopedista Desfazer seleção 0301010072-225270 - Médico O…" at bounding box center [180, 94] width 347 height 16
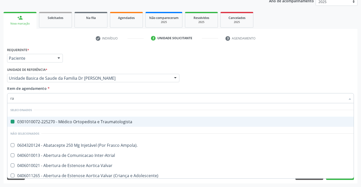
type input "rad"
checkbox Traumatologista "false"
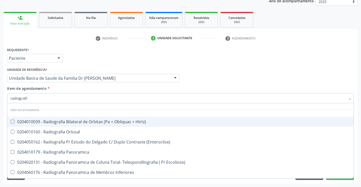
type input "radiografia"
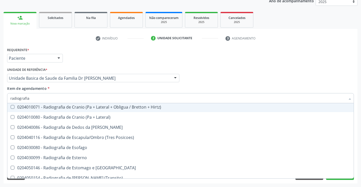
scroll to position [406, 0]
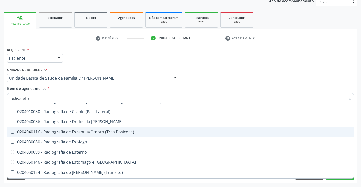
click at [115, 133] on div "0204040116 - Radiografia de Escapula/Ombro (Tres Posicoes)" at bounding box center [180, 132] width 340 height 4
checkbox Posicoes\) "true"
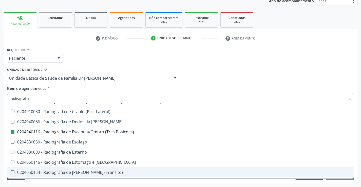
click at [358, 166] on div "Acompanhamento Acompanhe a situação das marcações correntes e finalizadas Relat…" at bounding box center [180, 75] width 361 height 223
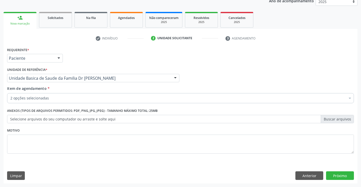
scroll to position [0, 0]
click at [338, 176] on button "Próximo" at bounding box center [340, 176] width 28 height 9
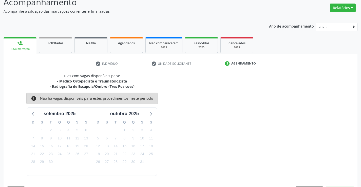
scroll to position [53, 0]
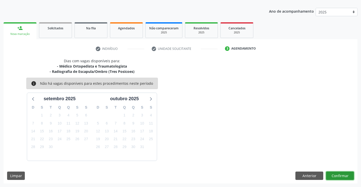
click at [341, 175] on button "Confirmar" at bounding box center [340, 176] width 28 height 9
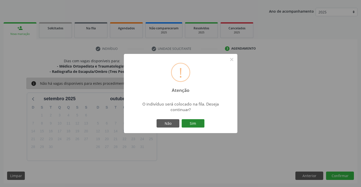
click at [196, 124] on button "Sim" at bounding box center [193, 123] width 23 height 9
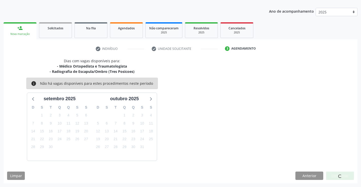
scroll to position [0, 0]
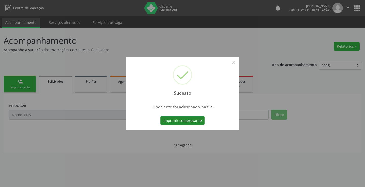
click at [183, 120] on button "Imprimir comprovante" at bounding box center [182, 121] width 44 height 9
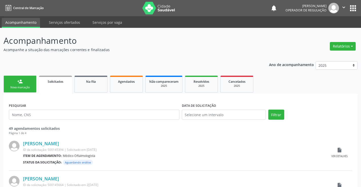
click at [14, 79] on link "person_add Nova marcação" at bounding box center [20, 84] width 33 height 17
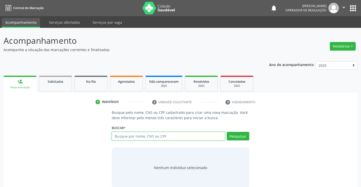
click at [142, 139] on input "text" at bounding box center [168, 136] width 113 height 9
click at [132, 136] on input "text" at bounding box center [168, 136] width 113 height 9
type input "704206745975588"
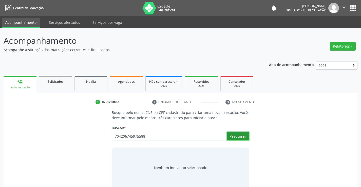
click at [238, 136] on button "Pesquisar" at bounding box center [238, 136] width 23 height 9
type input "704206745975588"
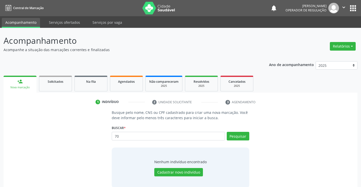
type input "7"
type input "704206715975588"
click at [240, 136] on button "Pesquisar" at bounding box center [238, 136] width 23 height 9
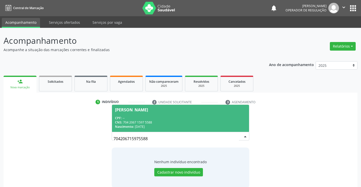
click at [167, 112] on span "[PERSON_NAME] CPF: -- CNS: 704 2067 1597 5588 Nascimento: [DATE]" at bounding box center [180, 118] width 137 height 27
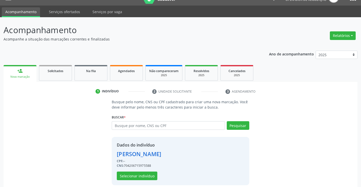
scroll to position [16, 0]
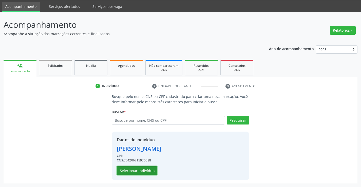
click at [136, 171] on button "Selecionar indivíduo" at bounding box center [137, 171] width 41 height 9
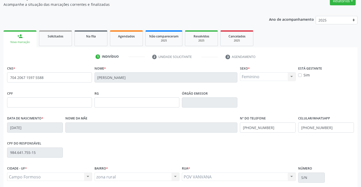
scroll to position [87, 0]
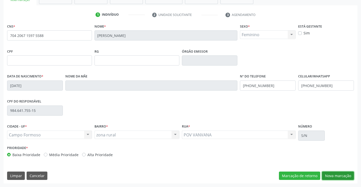
click at [338, 175] on button "Nova marcação" at bounding box center [338, 176] width 32 height 9
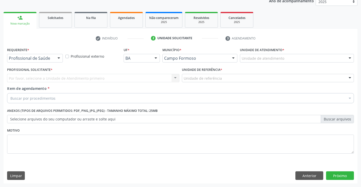
scroll to position [64, 0]
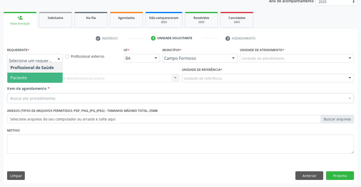
click at [24, 80] on span "Paciente" at bounding box center [18, 78] width 16 height 6
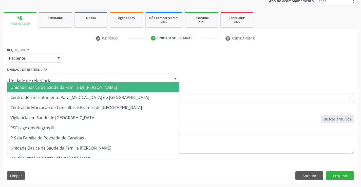
click at [34, 87] on span "Unidade Basica de Saude da Familia Dr [PERSON_NAME]" at bounding box center [63, 88] width 107 height 6
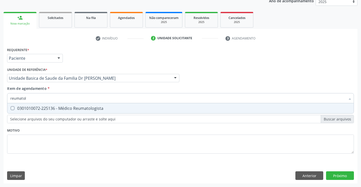
type input "reumatolo"
click at [83, 110] on div "0301010072-225136 - Médico Reumatologista" at bounding box center [180, 108] width 340 height 4
checkbox Reumatologista "true"
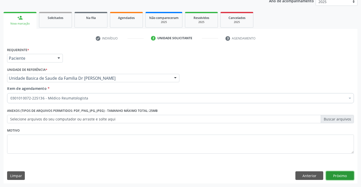
click at [341, 176] on div "Requerente * Paciente Profissional de Saúde Paciente Nenhum resultado encontrad…" at bounding box center [181, 115] width 354 height 138
click at [341, 176] on button "Próximo" at bounding box center [340, 176] width 28 height 9
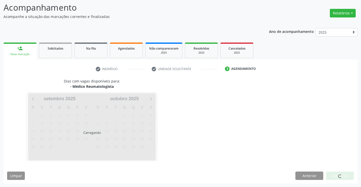
scroll to position [48, 0]
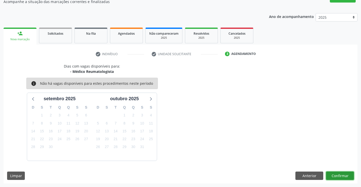
click at [341, 176] on button "Confirmar" at bounding box center [340, 176] width 28 height 9
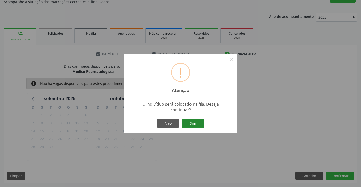
click at [188, 121] on button "Sim" at bounding box center [193, 123] width 23 height 9
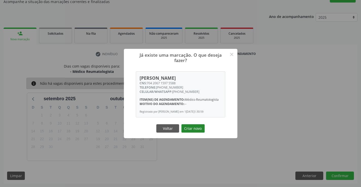
click at [193, 131] on button "Criar novo" at bounding box center [193, 128] width 23 height 9
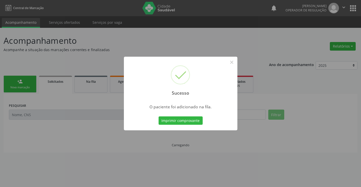
scroll to position [0, 0]
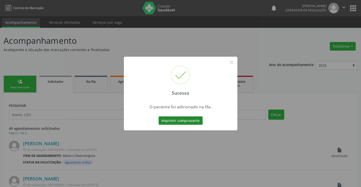
click at [183, 120] on button "Imprimir comprovante" at bounding box center [181, 121] width 44 height 9
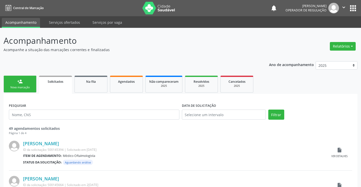
click at [17, 83] on link "person_add Nova marcação" at bounding box center [20, 84] width 33 height 17
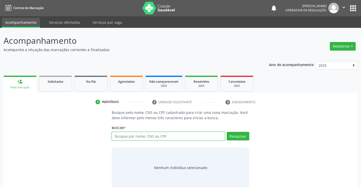
click at [165, 137] on input "text" at bounding box center [168, 136] width 113 height 9
type input "700808448914683"
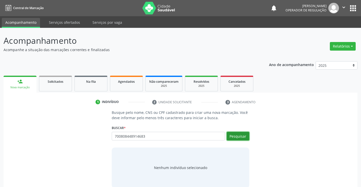
click at [236, 135] on button "Pesquisar" at bounding box center [238, 136] width 23 height 9
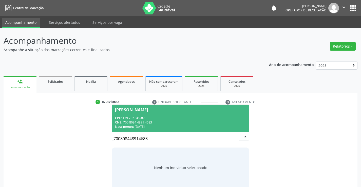
click at [141, 116] on div "CPF: 179.752.045-87" at bounding box center [180, 118] width 131 height 4
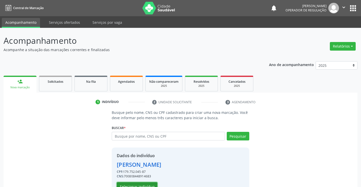
click at [137, 185] on button "Selecionar indivíduo" at bounding box center [137, 187] width 41 height 9
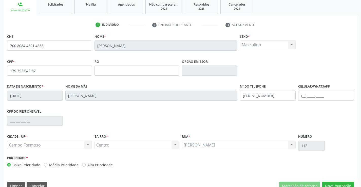
scroll to position [87, 0]
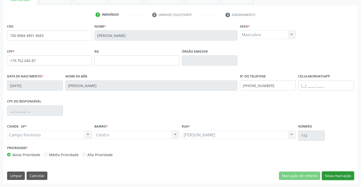
click at [339, 176] on button "Nova marcação" at bounding box center [338, 176] width 32 height 9
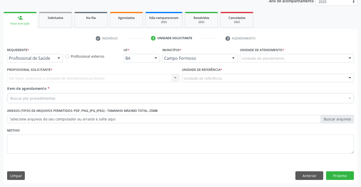
scroll to position [64, 0]
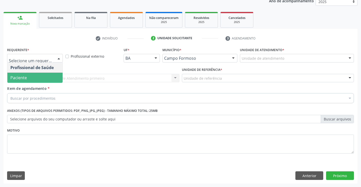
click at [41, 78] on span "Paciente" at bounding box center [34, 78] width 55 height 10
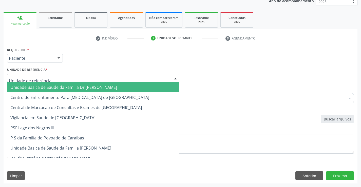
click at [67, 87] on span "Unidade Basica de Saude da Familia Dr [PERSON_NAME]" at bounding box center [63, 88] width 107 height 6
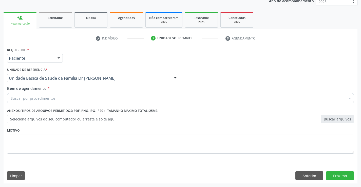
click at [55, 99] on div "Buscar por procedimentos" at bounding box center [180, 98] width 347 height 10
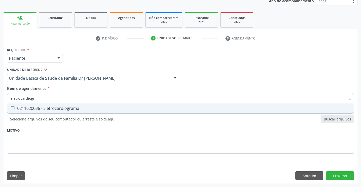
type input "eletrocardiogra"
click at [62, 108] on div "0211020036 - Eletrocardiograma" at bounding box center [180, 108] width 340 height 4
checkbox Eletrocardiograma "true"
click at [340, 174] on div "Requerente * Paciente Profissional de Saúde Paciente Nenhum resultado encontrad…" at bounding box center [181, 115] width 354 height 138
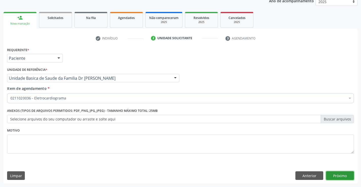
click at [340, 174] on button "Próximo" at bounding box center [340, 176] width 28 height 9
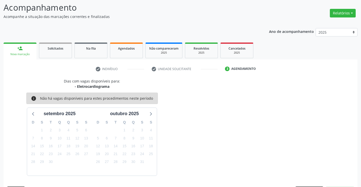
scroll to position [48, 0]
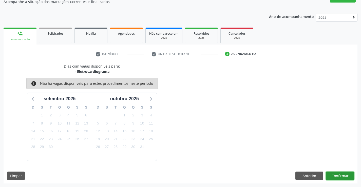
click at [340, 174] on button "Confirmar" at bounding box center [340, 176] width 28 height 9
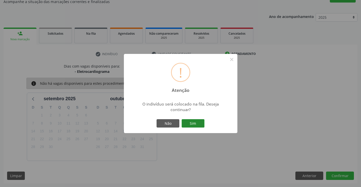
click at [194, 122] on button "Sim" at bounding box center [193, 123] width 23 height 9
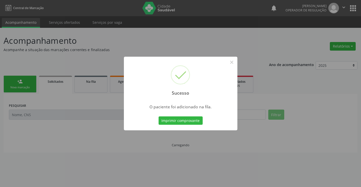
scroll to position [0, 0]
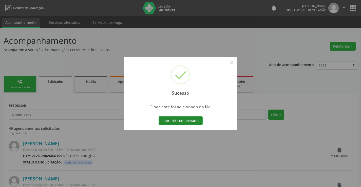
click at [176, 117] on button "Imprimir comprovante" at bounding box center [181, 121] width 44 height 9
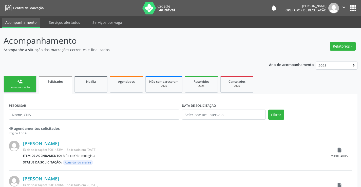
click at [17, 80] on link "person_add Nova marcação" at bounding box center [20, 84] width 33 height 17
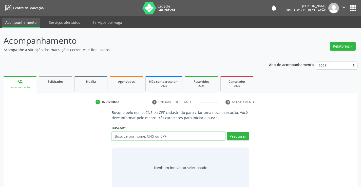
click at [164, 137] on input "text" at bounding box center [168, 136] width 113 height 9
type input "702404548621625"
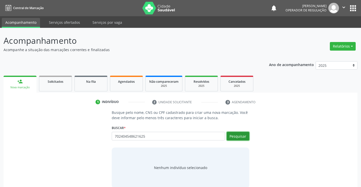
click at [236, 135] on button "Pesquisar" at bounding box center [238, 136] width 23 height 9
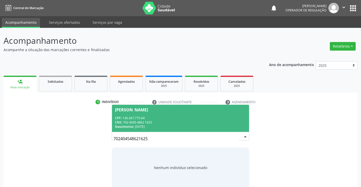
click at [163, 115] on span "[PERSON_NAME] CPF: 136.367.775-64 CNS: 702 4045 4862 1625 Nascimento: [DATE]" at bounding box center [180, 118] width 137 height 27
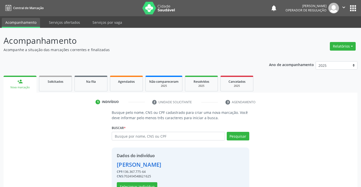
scroll to position [16, 0]
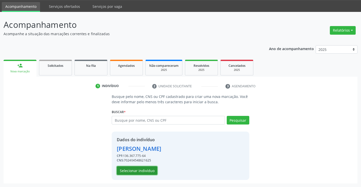
click at [130, 170] on button "Selecionar indivíduo" at bounding box center [137, 171] width 41 height 9
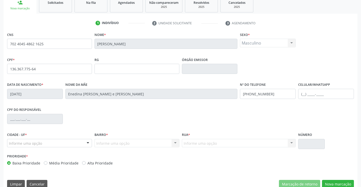
scroll to position [87, 0]
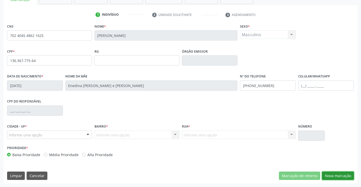
click at [335, 177] on button "Nova marcação" at bounding box center [338, 176] width 32 height 9
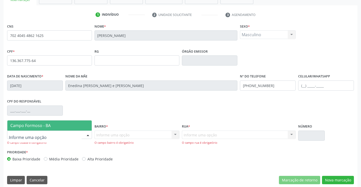
click at [37, 125] on span "Campo Formoso - BA" at bounding box center [30, 126] width 40 height 6
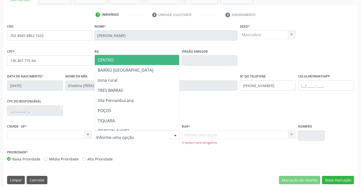
click at [123, 60] on span "CENTRO" at bounding box center [150, 60] width 110 height 10
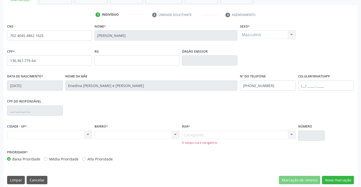
click at [207, 139] on div "Carregando... Nenhum resultado encontrado para: " " Nenhuma opção encontrada. D…" at bounding box center [239, 138] width 114 height 14
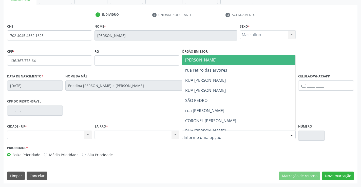
click at [232, 59] on span "JUCA MARQUES" at bounding box center [243, 60] width 122 height 10
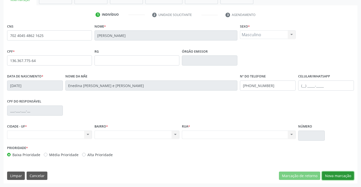
click at [339, 176] on button "Nova marcação" at bounding box center [338, 176] width 32 height 9
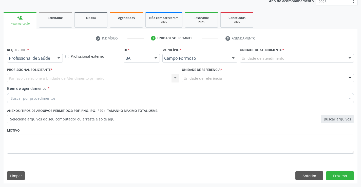
scroll to position [64, 0]
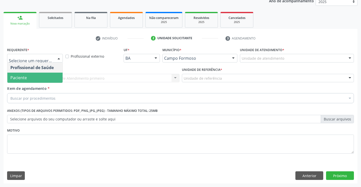
click at [29, 76] on span "Paciente" at bounding box center [34, 78] width 55 height 10
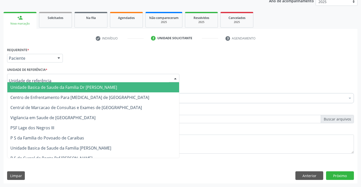
click at [54, 89] on span "Unidade Basica de Saude da Familia Dr [PERSON_NAME]" at bounding box center [63, 88] width 107 height 6
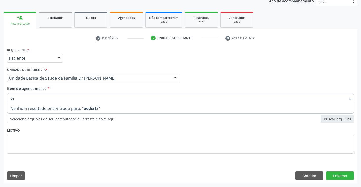
type input "o"
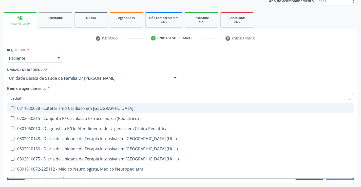
type input "pediatra"
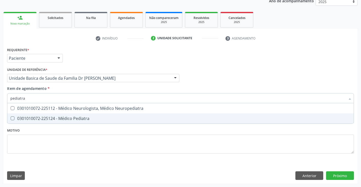
click at [79, 118] on div "0301010072-225124 - Médico Pediatra" at bounding box center [180, 119] width 340 height 4
checkbox Pediatra "true"
click at [340, 174] on div "Requerente * Paciente Profissional de Saúde Paciente Nenhum resultado encontrad…" at bounding box center [181, 115] width 354 height 138
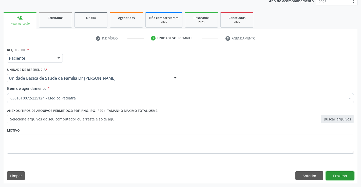
click at [340, 174] on button "Próximo" at bounding box center [340, 176] width 28 height 9
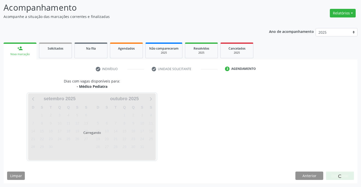
scroll to position [33, 0]
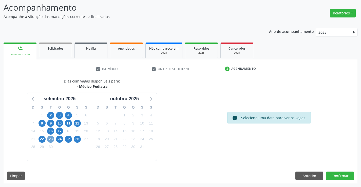
click at [50, 139] on span "23" at bounding box center [50, 139] width 7 height 7
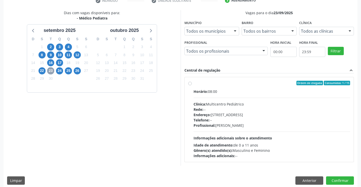
scroll to position [106, 0]
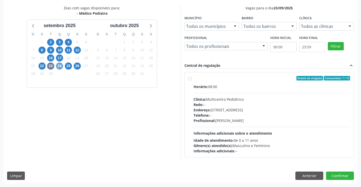
click at [61, 66] on span "24" at bounding box center [59, 66] width 7 height 7
click at [67, 66] on span "25" at bounding box center [68, 66] width 7 height 7
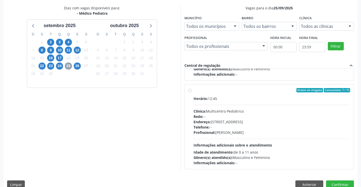
scroll to position [80, 0]
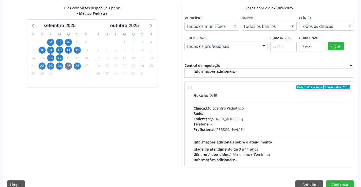
click at [245, 92] on label "Ordem de chegada Consumidos: 7 / 15 Horário: 12:45 Clínica: Multicentro Pediátr…" at bounding box center [272, 124] width 157 height 78
click at [192, 90] on input "Ordem de chegada Consumidos: 7 / 15 Horário: 12:45 Clínica: Multicentro Pediátr…" at bounding box center [190, 87] width 4 height 5
radio input "true"
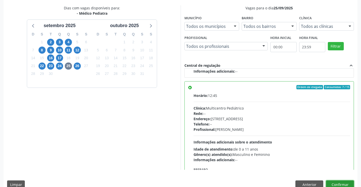
click at [336, 183] on button "Confirmar" at bounding box center [340, 185] width 28 height 9
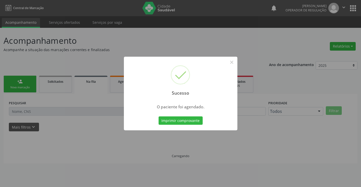
scroll to position [0, 0]
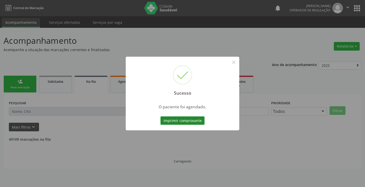
click at [179, 122] on button "Imprimir comprovante" at bounding box center [182, 121] width 44 height 9
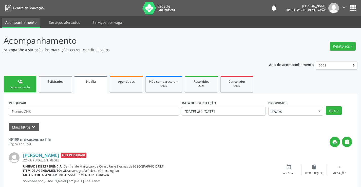
click at [25, 81] on link "person_add Nova marcação" at bounding box center [20, 84] width 33 height 17
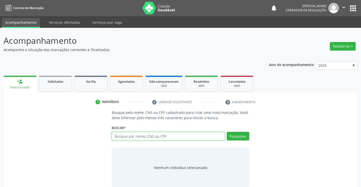
click at [168, 137] on input "text" at bounding box center [168, 136] width 113 height 9
click at [159, 136] on input "text" at bounding box center [168, 136] width 113 height 9
type input "707802690238114"
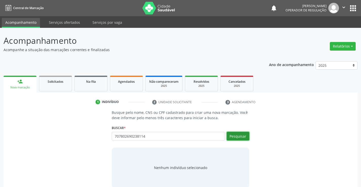
click at [240, 134] on button "Pesquisar" at bounding box center [238, 136] width 23 height 9
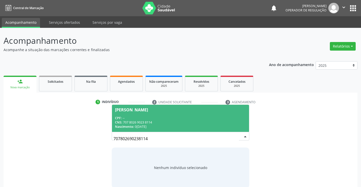
click at [158, 113] on span "Laila Maria Santos Carvalho CPF: -- CNS: 707 8026 9023 8114 Nascimento: 05/02/2…" at bounding box center [180, 118] width 137 height 27
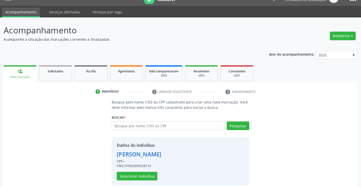
scroll to position [16, 0]
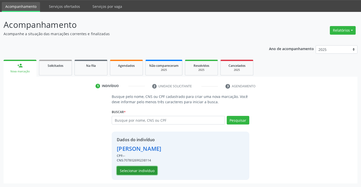
click at [134, 169] on button "Selecionar indivíduo" at bounding box center [137, 171] width 41 height 9
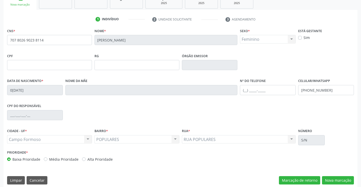
scroll to position [87, 0]
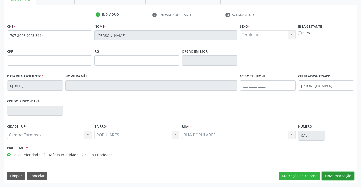
click at [338, 175] on button "Nova marcação" at bounding box center [338, 176] width 32 height 9
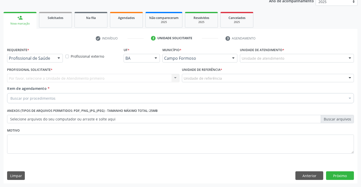
scroll to position [64, 0]
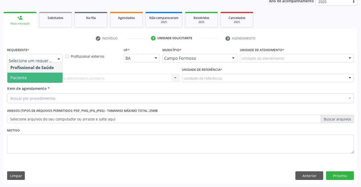
click at [27, 80] on span "Paciente" at bounding box center [34, 78] width 55 height 10
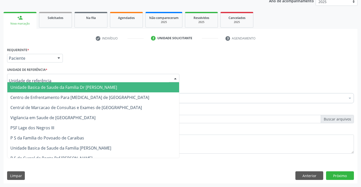
click at [68, 86] on span "Unidade Basica de Saude da Familia Dr [PERSON_NAME]" at bounding box center [63, 88] width 107 height 6
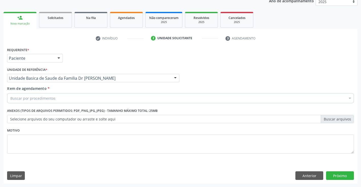
click at [59, 100] on div "Buscar por procedimentos" at bounding box center [180, 98] width 347 height 10
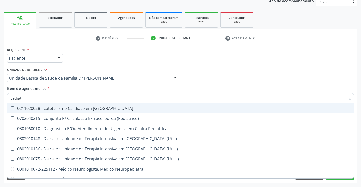
type input "pediatra"
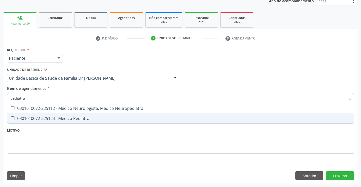
click at [77, 118] on div "0301010072-225124 - Médico Pediatra" at bounding box center [180, 119] width 340 height 4
checkbox Pediatra "true"
click at [338, 173] on div "Requerente * Paciente Profissional de Saúde Paciente Nenhum resultado encontrad…" at bounding box center [181, 115] width 354 height 138
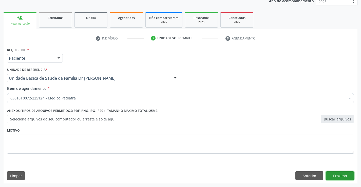
click at [337, 175] on button "Próximo" at bounding box center [340, 176] width 28 height 9
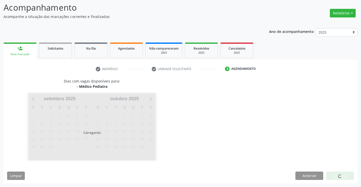
scroll to position [33, 0]
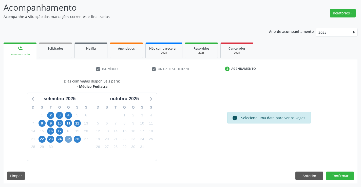
click at [68, 140] on span "25" at bounding box center [68, 139] width 7 height 7
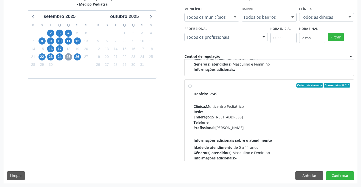
scroll to position [80, 0]
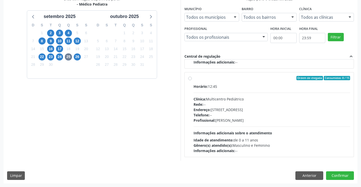
click at [232, 81] on label "Ordem de chegada Consumidos: 8 / 15 Horário: 12:45 Clínica: Multicentro Pediátr…" at bounding box center [272, 115] width 157 height 78
click at [192, 81] on input "Ordem de chegada Consumidos: 8 / 15 Horário: 12:45 Clínica: Multicentro Pediátr…" at bounding box center [190, 78] width 4 height 5
radio input "true"
click at [342, 175] on button "Confirmar" at bounding box center [340, 176] width 28 height 9
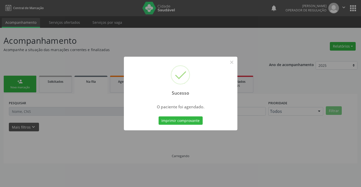
scroll to position [0, 0]
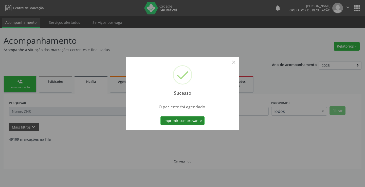
click at [181, 120] on button "Imprimir comprovante" at bounding box center [182, 121] width 44 height 9
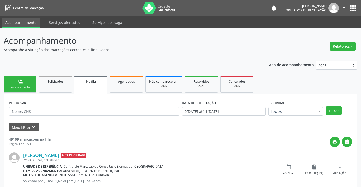
click at [26, 86] on div "Nova marcação" at bounding box center [19, 88] width 25 height 4
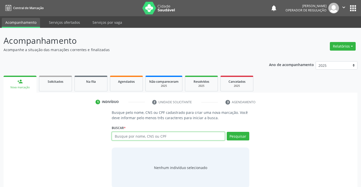
click at [164, 137] on input "text" at bounding box center [168, 136] width 113 height 9
type input "708207143683041"
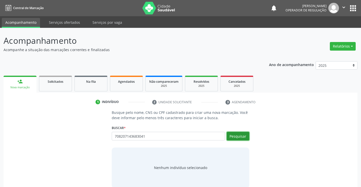
click at [239, 135] on button "Pesquisar" at bounding box center [238, 136] width 23 height 9
type input "708207143683041"
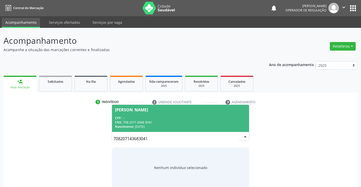
click at [142, 114] on span "Daiane Silva dos Santos CPF: -- CNS: 708 2071 4368 3041 Nascimento: 05/12/1992" at bounding box center [180, 118] width 137 height 27
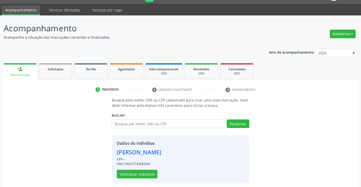
scroll to position [16, 0]
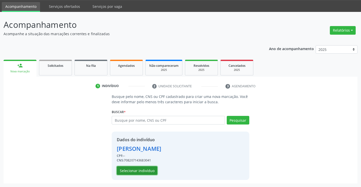
click at [134, 170] on button "Selecionar indivíduo" at bounding box center [137, 171] width 41 height 9
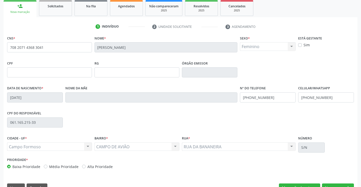
scroll to position [87, 0]
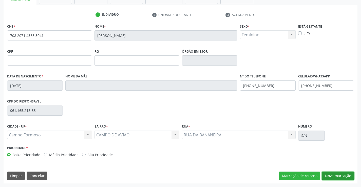
click at [336, 175] on button "Nova marcação" at bounding box center [338, 176] width 32 height 9
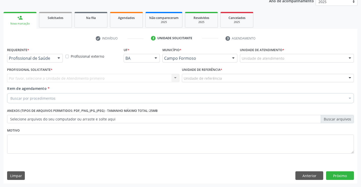
scroll to position [64, 0]
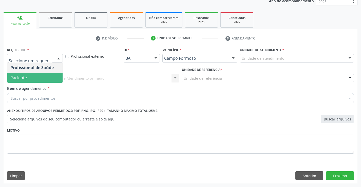
click at [31, 78] on span "Paciente" at bounding box center [34, 78] width 55 height 10
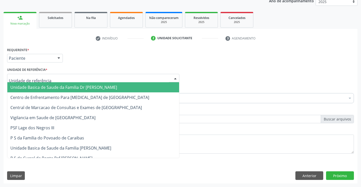
click at [68, 87] on span "Unidade Basica de Saude da Familia Dr [PERSON_NAME]" at bounding box center [63, 88] width 107 height 6
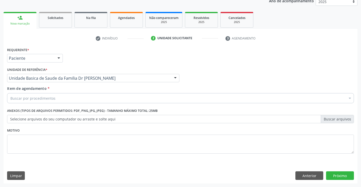
click at [65, 100] on div "Buscar por procedimentos" at bounding box center [180, 98] width 347 height 10
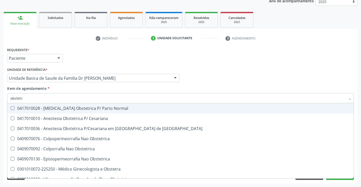
type input "obstetra"
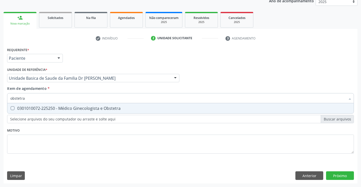
click at [78, 106] on div "0301010072-225250 - Médico Ginecologista e Obstetra" at bounding box center [180, 108] width 340 height 4
checkbox Obstetra "true"
click at [336, 175] on div "Requerente * Paciente Profissional de Saúde Paciente Nenhum resultado encontrad…" at bounding box center [181, 115] width 354 height 138
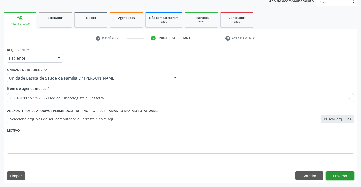
click at [336, 175] on button "Próximo" at bounding box center [340, 176] width 28 height 9
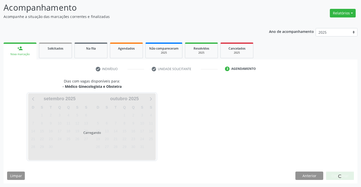
scroll to position [33, 0]
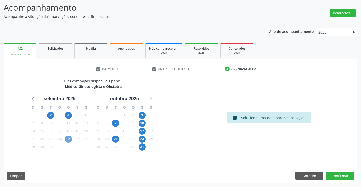
click at [69, 138] on span "25" at bounding box center [68, 139] width 7 height 7
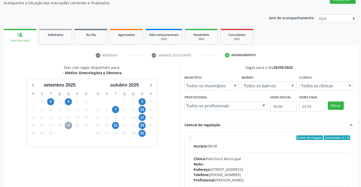
scroll to position [116, 0]
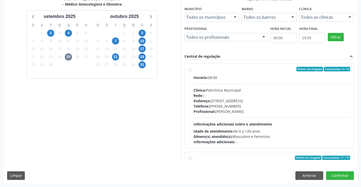
click at [233, 72] on label "Ordem de chegada Consumidos: 6 / 16 Horário: 08:00 Clínica: Policlínica Municip…" at bounding box center [272, 106] width 157 height 78
click at [192, 71] on input "Ordem de chegada Consumidos: 6 / 16 Horário: 08:00 Clínica: Policlínica Municip…" at bounding box center [190, 69] width 4 height 5
radio input "true"
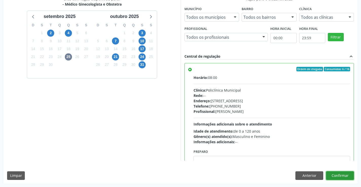
click at [337, 176] on button "Confirmar" at bounding box center [340, 176] width 28 height 9
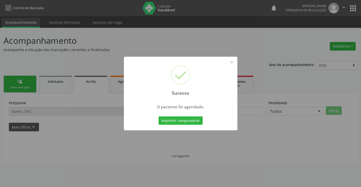
scroll to position [0, 0]
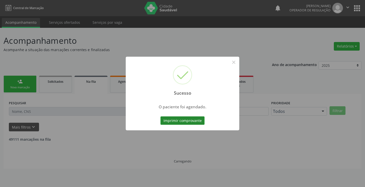
click at [186, 119] on button "Imprimir comprovante" at bounding box center [182, 121] width 44 height 9
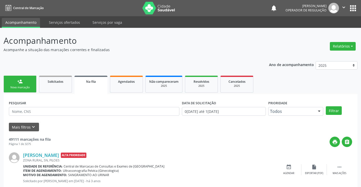
click at [22, 84] on link "person_add Nova marcação" at bounding box center [20, 84] width 33 height 17
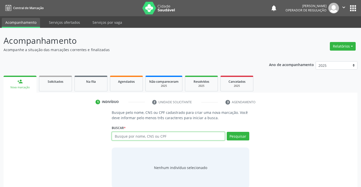
click at [150, 137] on input "text" at bounding box center [168, 136] width 113 height 9
type input "ana laura carvalo curaca silva"
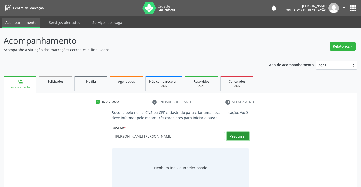
click at [239, 135] on button "Pesquisar" at bounding box center [238, 136] width 23 height 9
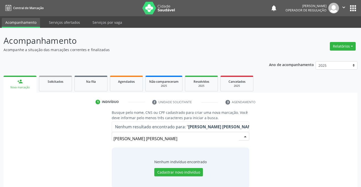
click at [115, 139] on input "ana laura carvalo curaca silva" at bounding box center [176, 139] width 125 height 10
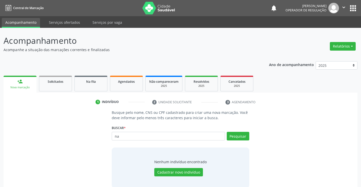
type input "n"
type input "ANA LAURA CARVALHO CURACA SILVA"
click at [245, 136] on button "Pesquisar" at bounding box center [238, 136] width 23 height 9
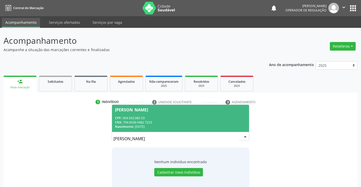
click at [134, 115] on span "Ana Laura Carvalho Curaca Silva CPF: 004.503.085-53 CNS: 704 6036 0482 7223 Nas…" at bounding box center [180, 118] width 137 height 27
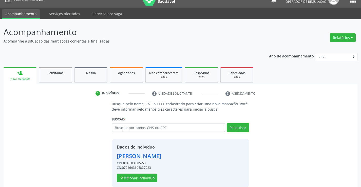
scroll to position [16, 0]
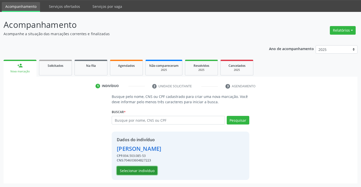
click at [132, 170] on button "Selecionar indivíduo" at bounding box center [137, 171] width 41 height 9
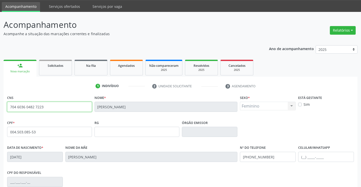
drag, startPoint x: 9, startPoint y: 106, endPoint x: 49, endPoint y: 107, distance: 40.1
click at [49, 107] on input "704 6036 0482 7223" at bounding box center [49, 107] width 85 height 10
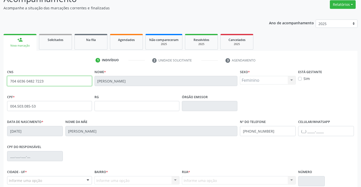
scroll to position [87, 0]
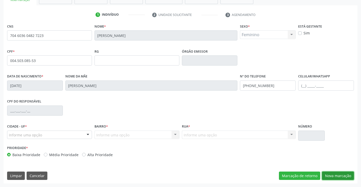
click at [337, 174] on button "Nova marcação" at bounding box center [338, 176] width 32 height 9
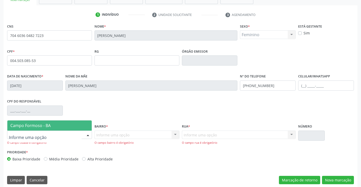
click at [53, 128] on span "Campo Formoso - BA" at bounding box center [49, 126] width 84 height 10
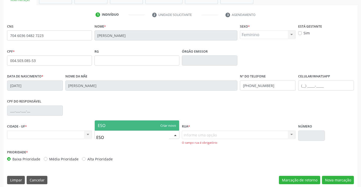
type input "ES"
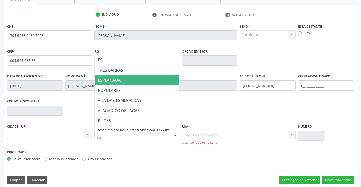
click at [127, 81] on span "ESPLANADA" at bounding box center [148, 80] width 107 height 10
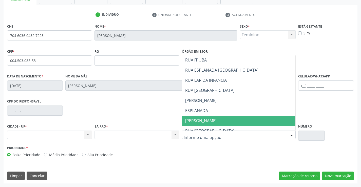
click at [217, 119] on span "ANTONIO DA SILVA PASSOS" at bounding box center [200, 121] width 31 height 6
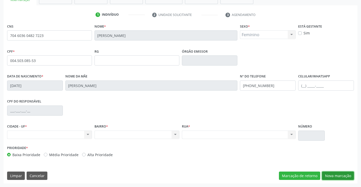
click at [333, 173] on button "Nova marcação" at bounding box center [338, 176] width 32 height 9
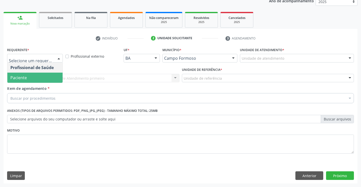
click at [28, 78] on span "Paciente" at bounding box center [34, 78] width 55 height 10
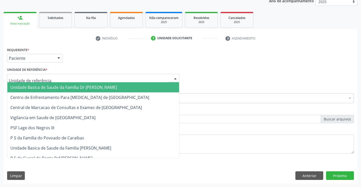
click at [37, 85] on span "Unidade Basica de Saude da Familia Dr [PERSON_NAME]" at bounding box center [93, 87] width 172 height 10
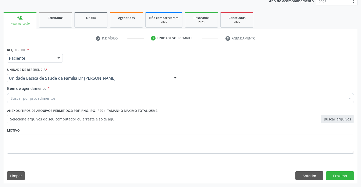
click at [45, 101] on div "Buscar por procedimentos" at bounding box center [180, 98] width 347 height 10
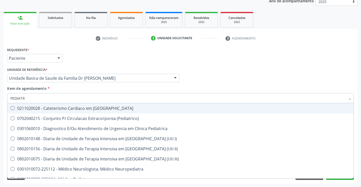
type input "PEDIATRA"
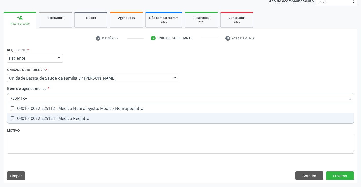
click at [74, 117] on div "0301010072-225124 - Médico Pediatra" at bounding box center [180, 119] width 340 height 4
checkbox Pediatra "true"
click at [340, 173] on div "Requerente * Paciente Profissional de Saúde Paciente Nenhum resultado encontrad…" at bounding box center [181, 115] width 354 height 138
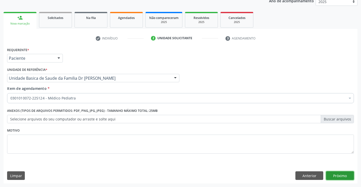
click at [340, 173] on button "Próximo" at bounding box center [340, 176] width 28 height 9
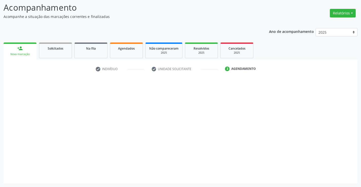
scroll to position [33, 0]
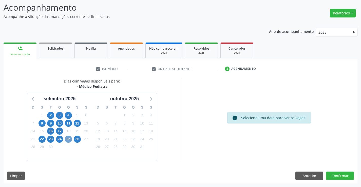
click at [69, 139] on span "25" at bounding box center [68, 139] width 7 height 7
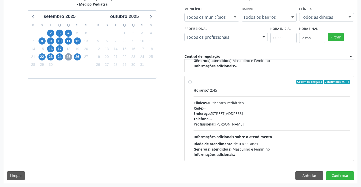
scroll to position [80, 0]
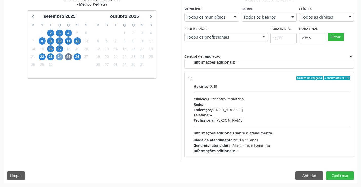
click at [59, 56] on span "24" at bounding box center [59, 56] width 7 height 7
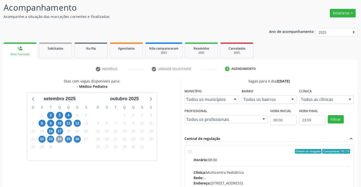
scroll to position [106, 0]
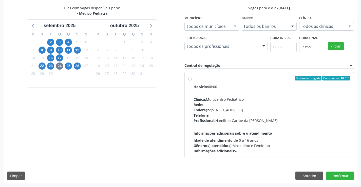
click at [232, 80] on div "Ordem de chegada Consumidos: 10 / 15" at bounding box center [272, 78] width 157 height 5
click at [192, 80] on input "Ordem de chegada Consumidos: 10 / 15 Horário: 08:00 Clínica: Multicentro Pediát…" at bounding box center [190, 78] width 4 height 5
radio input "true"
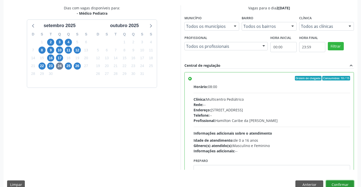
click at [337, 183] on button "Confirmar" at bounding box center [340, 185] width 28 height 9
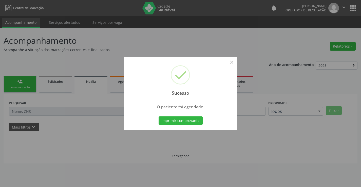
scroll to position [0, 0]
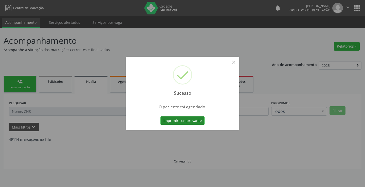
click at [184, 122] on button "Imprimir comprovante" at bounding box center [182, 121] width 44 height 9
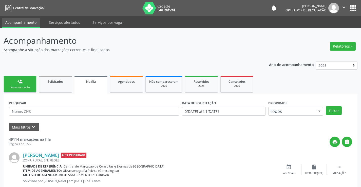
click at [22, 84] on div "person_add" at bounding box center [20, 82] width 6 height 6
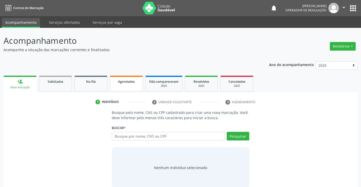
click at [129, 82] on span "Agendados" at bounding box center [126, 82] width 17 height 4
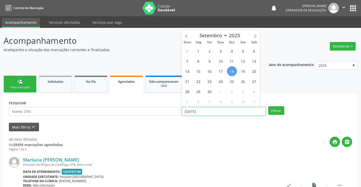
drag, startPoint x: 207, startPoint y: 112, endPoint x: 181, endPoint y: 112, distance: 25.6
click at [181, 112] on div "DATA DE ATENDIMENTO 18/09/2025" at bounding box center [224, 109] width 86 height 20
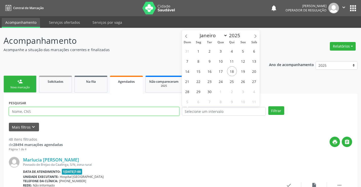
click at [79, 112] on input "text" at bounding box center [94, 111] width 171 height 9
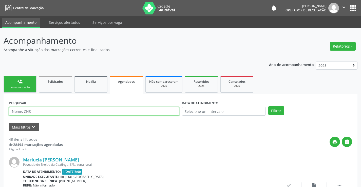
paste input "704 6036 0482 7223"
type input "704 6036 0482 7223"
click at [277, 109] on button "Filtrar" at bounding box center [276, 110] width 16 height 9
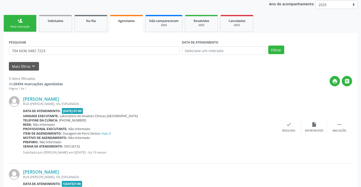
scroll to position [60, 0]
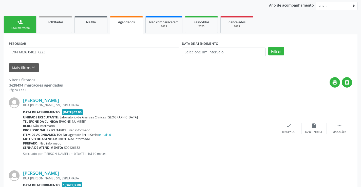
click at [16, 23] on link "person_add Nova marcação" at bounding box center [20, 24] width 33 height 17
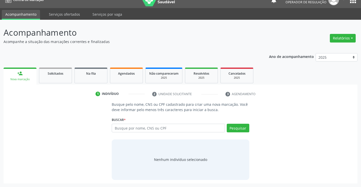
scroll to position [8, 0]
click at [131, 75] on span "Agendados" at bounding box center [126, 73] width 17 height 4
select select "8"
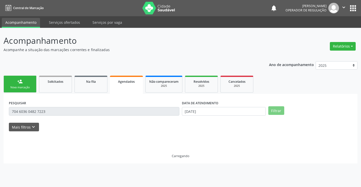
scroll to position [0, 0]
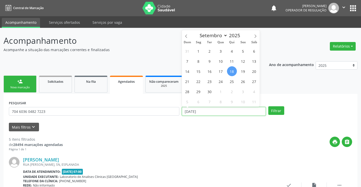
drag, startPoint x: 205, startPoint y: 113, endPoint x: 176, endPoint y: 113, distance: 28.6
click at [176, 113] on div "PESQUISAR 704 6036 0482 7223 DATA DE ATENDIMENTO 18/09/2025 Filtrar" at bounding box center [181, 109] width 346 height 20
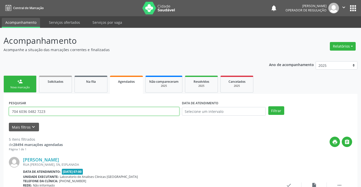
drag, startPoint x: 45, startPoint y: 111, endPoint x: 0, endPoint y: 112, distance: 45.4
click at [75, 110] on input "text" at bounding box center [94, 111] width 171 height 9
click at [130, 82] on span "Agendados" at bounding box center [126, 82] width 17 height 4
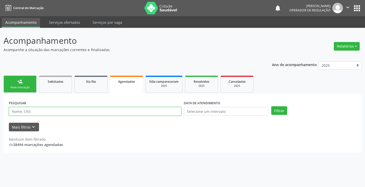
click at [60, 112] on input "text" at bounding box center [95, 111] width 172 height 9
type input "HELOISA FERREIRA PIMENTEL PINTO"
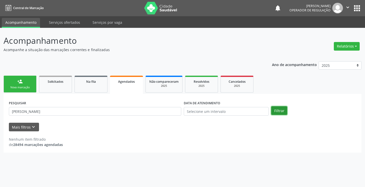
click at [280, 110] on button "Filtrar" at bounding box center [279, 110] width 16 height 9
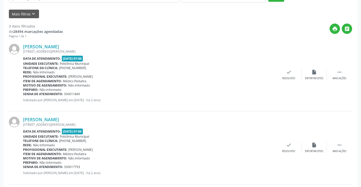
scroll to position [40, 0]
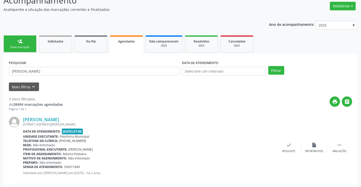
click at [6, 40] on link "person_add Nova marcação" at bounding box center [20, 43] width 33 height 17
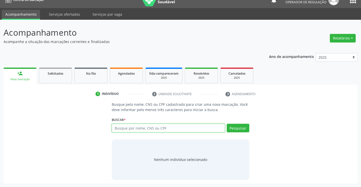
click at [163, 128] on input "text" at bounding box center [168, 128] width 113 height 9
type input "709207265240134"
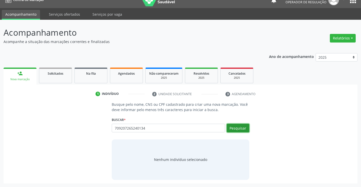
click at [239, 126] on button "Pesquisar" at bounding box center [238, 128] width 23 height 9
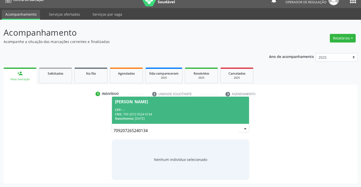
click at [157, 108] on div "CPF: --" at bounding box center [180, 110] width 131 height 4
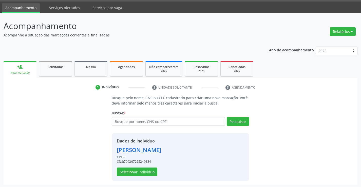
scroll to position [16, 0]
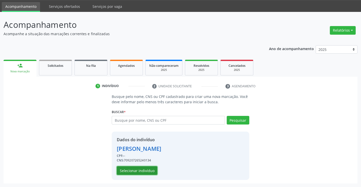
click at [136, 171] on button "Selecionar indivíduo" at bounding box center [137, 171] width 41 height 9
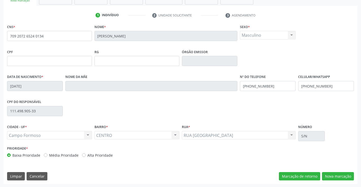
scroll to position [87, 0]
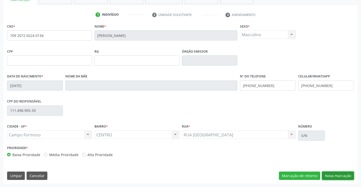
click at [335, 174] on button "Nova marcação" at bounding box center [338, 176] width 32 height 9
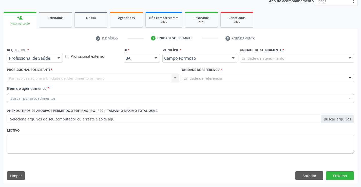
scroll to position [64, 0]
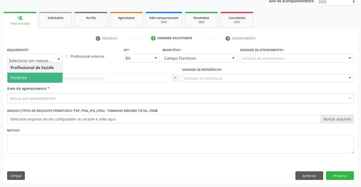
click at [24, 78] on span "Paciente" at bounding box center [18, 78] width 16 height 6
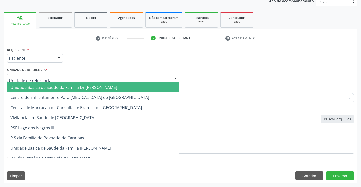
click at [46, 85] on span "Unidade Basica de Saude da Familia Dr [PERSON_NAME]" at bounding box center [63, 88] width 107 height 6
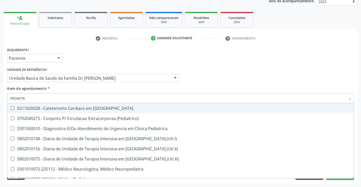
type input "PEDIATRA"
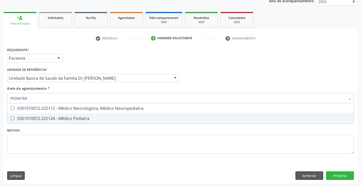
click at [69, 118] on div "0301010072-225124 - Médico Pediatra" at bounding box center [180, 119] width 340 height 4
checkbox Pediatra "true"
click at [338, 176] on div "Requerente * Paciente Profissional de Saúde Paciente Nenhum resultado encontrad…" at bounding box center [181, 115] width 354 height 138
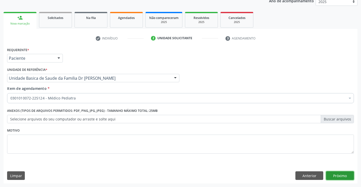
click at [338, 176] on button "Próximo" at bounding box center [340, 176] width 28 height 9
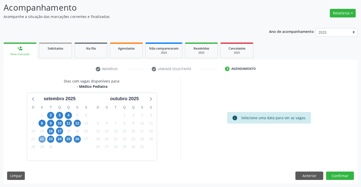
click at [42, 139] on span "22" at bounding box center [42, 139] width 7 height 7
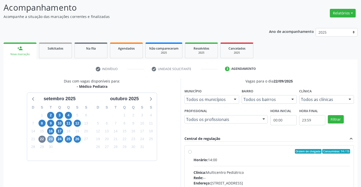
click at [50, 140] on span "23" at bounding box center [50, 139] width 7 height 7
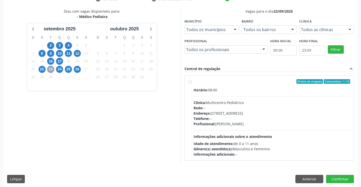
scroll to position [106, 0]
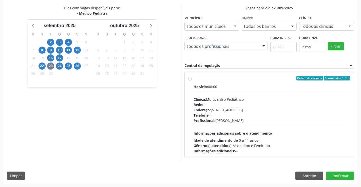
click at [227, 79] on div "Ordem de chegada Consumidos: 1 / 15" at bounding box center [272, 78] width 157 height 5
click at [192, 79] on input "Ordem de chegada Consumidos: 1 / 15 Horário: 08:00 Clínica: Multicentro Pediátr…" at bounding box center [190, 78] width 4 height 5
radio input "true"
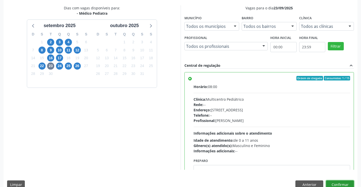
click at [337, 183] on button "Confirmar" at bounding box center [340, 185] width 28 height 9
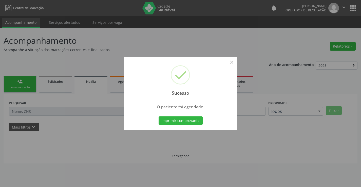
scroll to position [0, 0]
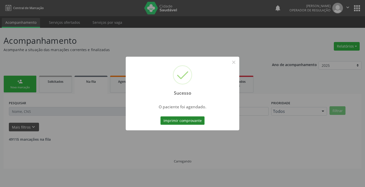
click at [176, 122] on button "Imprimir comprovante" at bounding box center [182, 121] width 44 height 9
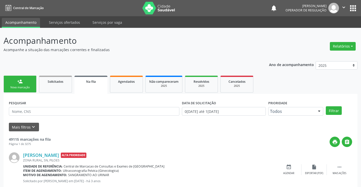
click at [20, 82] on div "person_add" at bounding box center [20, 82] width 6 height 6
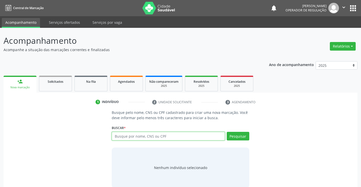
click at [179, 137] on input "text" at bounding box center [168, 136] width 113 height 9
type input "704206264309686"
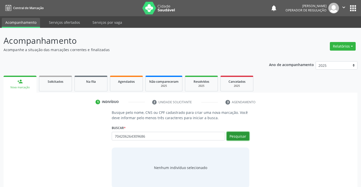
drag, startPoint x: 236, startPoint y: 137, endPoint x: 248, endPoint y: 133, distance: 12.7
click at [248, 133] on button "Pesquisar" at bounding box center [238, 136] width 23 height 9
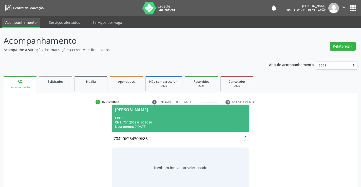
click at [141, 116] on div "CPF: --" at bounding box center [180, 118] width 131 height 4
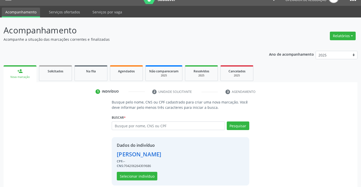
scroll to position [16, 0]
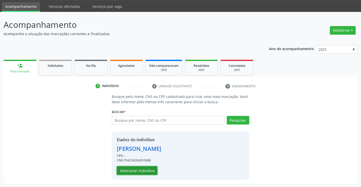
click at [139, 168] on button "Selecionar indivíduo" at bounding box center [137, 171] width 41 height 9
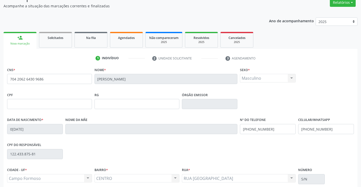
scroll to position [87, 0]
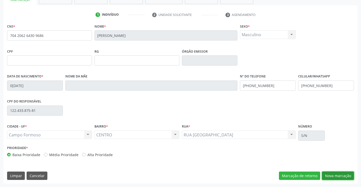
click at [337, 175] on button "Nova marcação" at bounding box center [338, 176] width 32 height 9
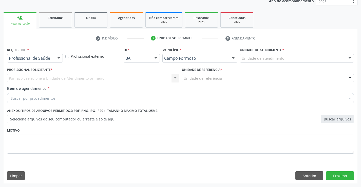
scroll to position [64, 0]
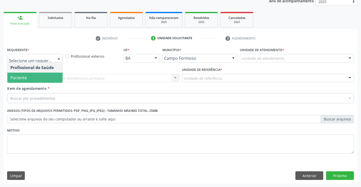
click at [24, 77] on span "Paciente" at bounding box center [18, 78] width 16 height 6
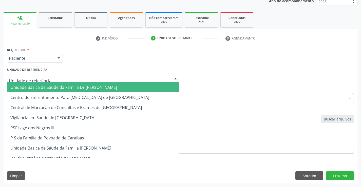
click at [29, 83] on span "Unidade Basica de Saude da Familia Dr [PERSON_NAME]" at bounding box center [93, 87] width 172 height 10
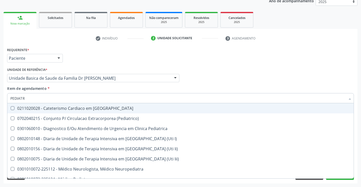
type input "PEDIATRA"
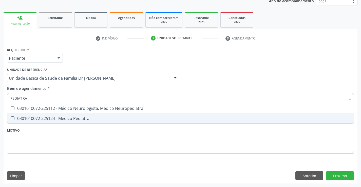
click at [81, 117] on div "0301010072-225124 - Médico Pediatra" at bounding box center [180, 119] width 340 height 4
checkbox Pediatra "true"
click at [341, 175] on div "Requerente * Paciente Profissional de Saúde Paciente Nenhum resultado encontrad…" at bounding box center [181, 115] width 354 height 138
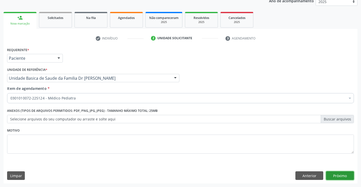
click at [342, 173] on button "Próximo" at bounding box center [340, 176] width 28 height 9
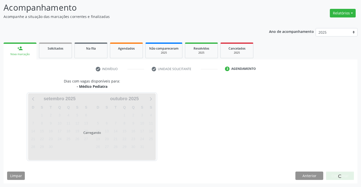
scroll to position [33, 0]
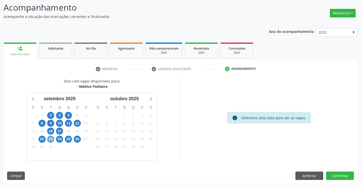
click at [51, 138] on span "23" at bounding box center [50, 139] width 7 height 7
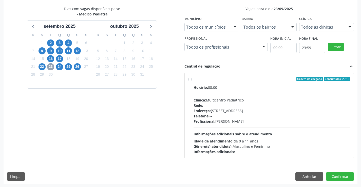
scroll to position [106, 0]
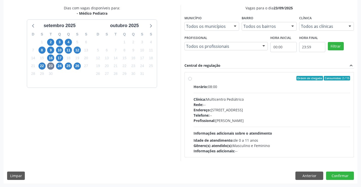
click at [230, 81] on label "Ordem de chegada Consumidos: 2 / 15 Horário: 08:00 Clínica: Multicentro Pediátr…" at bounding box center [272, 115] width 157 height 78
click at [192, 81] on input "Ordem de chegada Consumidos: 2 / 15 Horário: 08:00 Clínica: Multicentro Pediátr…" at bounding box center [190, 78] width 4 height 5
radio input "true"
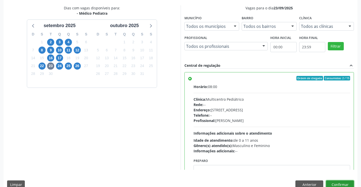
click at [340, 183] on button "Confirmar" at bounding box center [340, 185] width 28 height 9
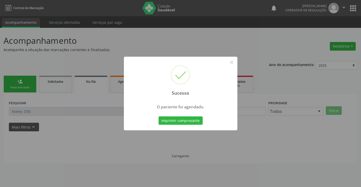
scroll to position [0, 0]
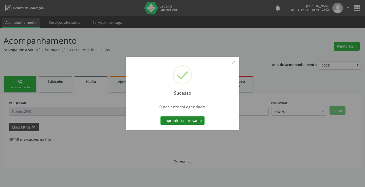
click at [183, 119] on button "Imprimir comprovante" at bounding box center [182, 121] width 44 height 9
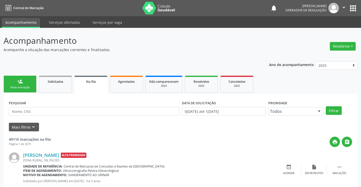
click at [27, 83] on link "person_add Nova marcação" at bounding box center [20, 84] width 33 height 17
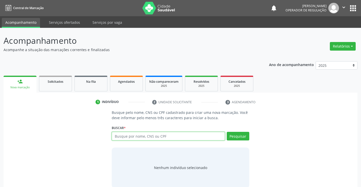
click at [182, 137] on input "text" at bounding box center [168, 136] width 113 height 9
type input "705000856728654"
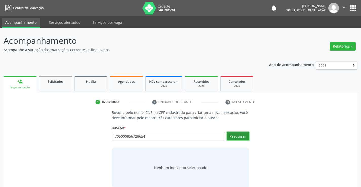
click at [241, 135] on button "Pesquisar" at bounding box center [238, 136] width 23 height 9
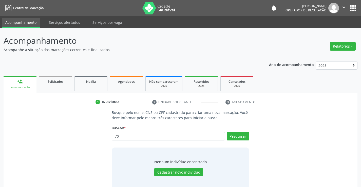
type input "7"
type input "705000856728654"
click at [240, 135] on button "Pesquisar" at bounding box center [238, 136] width 23 height 9
click at [173, 173] on button "Cadastrar novo indivíduo" at bounding box center [178, 172] width 49 height 9
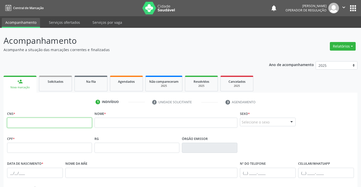
click at [34, 124] on input "text" at bounding box center [49, 123] width 85 height 10
type input "705 0008 5672 8654"
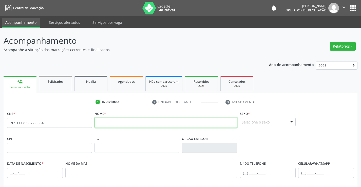
click at [113, 122] on input "text" at bounding box center [166, 123] width 143 height 10
type input "[PERSON_NAME]"
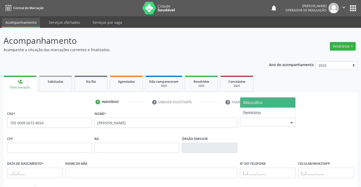
click at [260, 122] on div "Selecione o sexo" at bounding box center [268, 122] width 56 height 9
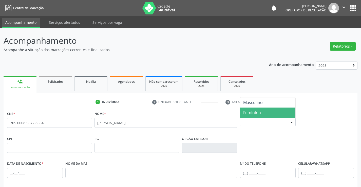
click at [261, 112] on span "Feminino" at bounding box center [267, 113] width 55 height 10
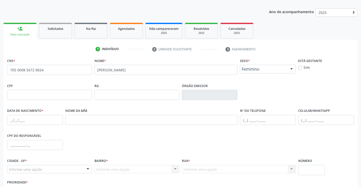
scroll to position [76, 0]
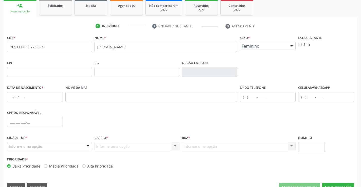
click at [54, 145] on div "Informe uma opção" at bounding box center [49, 146] width 85 height 9
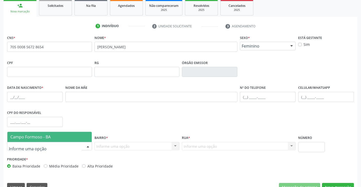
click at [60, 138] on span "Campo Formoso - BA" at bounding box center [49, 137] width 84 height 10
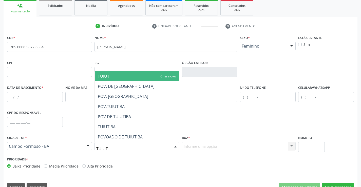
type input "TUIUTI"
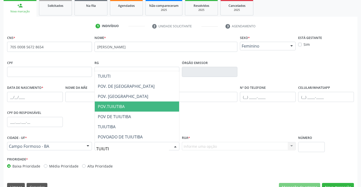
click at [126, 104] on span "POV.TUIUTIBA" at bounding box center [137, 107] width 84 height 10
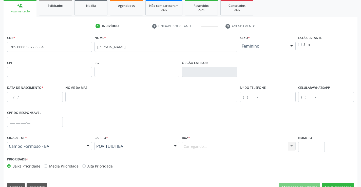
click at [199, 145] on div "Carregando... Nenhum resultado encontrado para: " " Nenhuma opção encontrada. D…" at bounding box center [239, 146] width 114 height 9
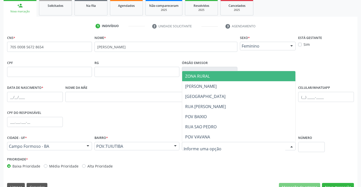
click at [207, 146] on input "text" at bounding box center [235, 149] width 102 height 10
click at [208, 75] on span "ZONA RURAL" at bounding box center [197, 77] width 25 height 6
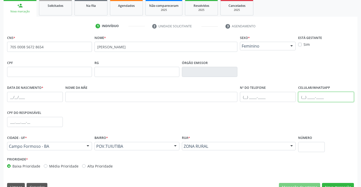
click at [311, 98] on input "text" at bounding box center [326, 97] width 56 height 10
type input "("
type input "[PHONE_NUMBER]"
click at [333, 185] on button "Nova marcação" at bounding box center [338, 187] width 32 height 9
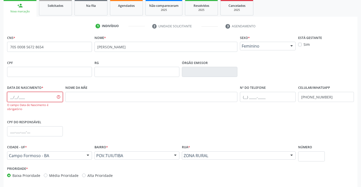
click at [38, 97] on input "text" at bounding box center [35, 97] width 56 height 10
type input "[DATE]"
click at [357, 169] on div "CNS * 705 0008 5672 8654 Nome * VANESSA SOUZA MAIA Sexo * Feminino Masculino Fe…" at bounding box center [181, 119] width 354 height 171
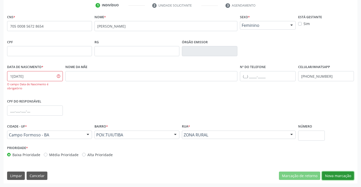
click at [337, 174] on button "Nova marcação" at bounding box center [338, 176] width 32 height 9
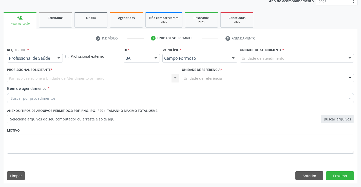
scroll to position [64, 0]
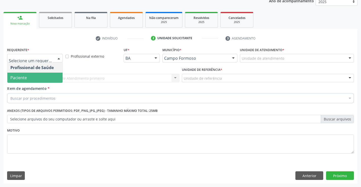
click at [26, 76] on span "Paciente" at bounding box center [18, 78] width 16 height 6
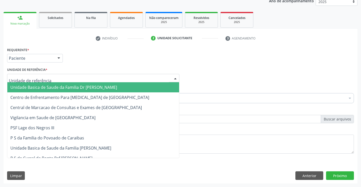
click at [38, 87] on span "Unidade Basica de Saude da Familia Dr [PERSON_NAME]" at bounding box center [63, 88] width 107 height 6
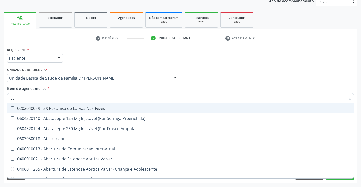
type input "ELE"
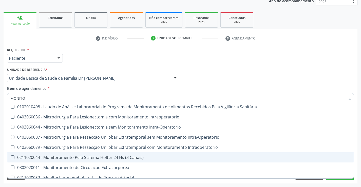
scroll to position [29, 0]
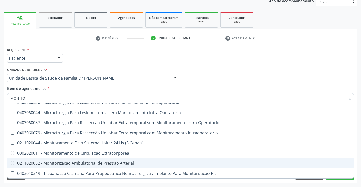
click at [143, 163] on div "0211020052 - Monitorizacao Ambulatorial de Pressao Arterial" at bounding box center [180, 163] width 340 height 4
checkbox Arterial "true"
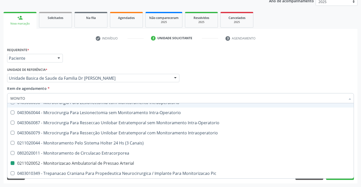
click at [138, 89] on div "Item de agendamento * MONITO Desfazer seleção Não selecionados 0102010498 - Lau…" at bounding box center [180, 94] width 347 height 16
checkbox Sanitária "true"
checkbox Intraoperatorio "true"
checkbox Arterial "false"
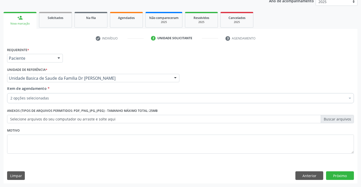
scroll to position [0, 0]
click at [339, 175] on button "Próximo" at bounding box center [340, 176] width 28 height 9
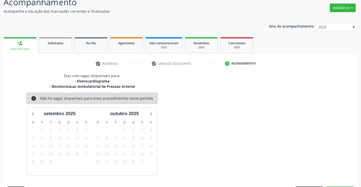
scroll to position [53, 0]
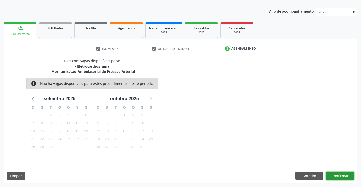
click at [338, 175] on button "Confirmar" at bounding box center [340, 176] width 28 height 9
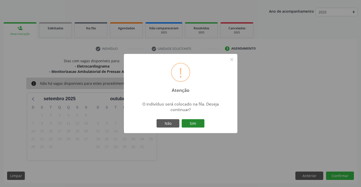
click at [195, 125] on button "Sim" at bounding box center [193, 123] width 23 height 9
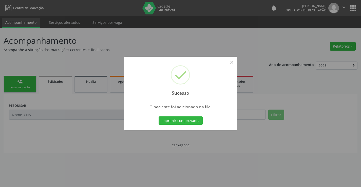
scroll to position [0, 0]
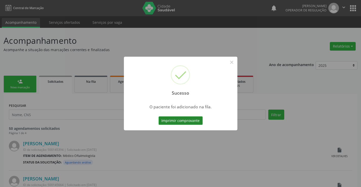
click at [184, 120] on button "Imprimir comprovante" at bounding box center [181, 121] width 44 height 9
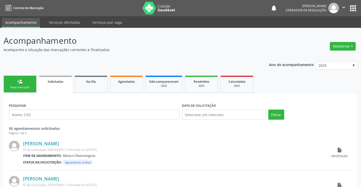
drag, startPoint x: 25, startPoint y: 83, endPoint x: 26, endPoint y: 86, distance: 2.7
click at [25, 83] on link "person_add Nova marcação" at bounding box center [20, 84] width 33 height 17
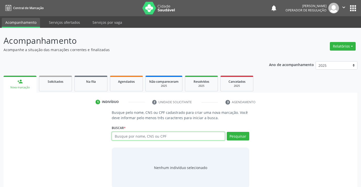
click at [161, 135] on input "text" at bounding box center [168, 136] width 113 height 9
type input "704801007923148"
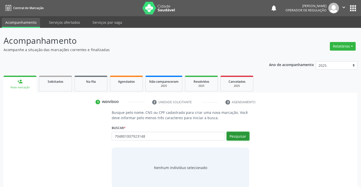
click at [240, 135] on button "Pesquisar" at bounding box center [238, 136] width 23 height 9
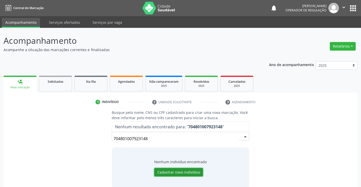
click at [177, 172] on button "Cadastrar novo indivíduo" at bounding box center [178, 172] width 49 height 9
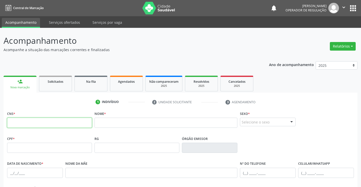
click at [43, 121] on input "text" at bounding box center [49, 123] width 85 height 10
type input "704 8010 0792 3148"
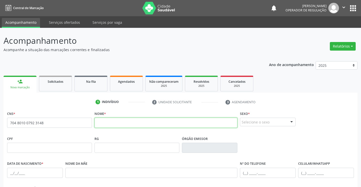
click at [128, 124] on input "text" at bounding box center [166, 123] width 143 height 10
type input "[PERSON_NAME]"
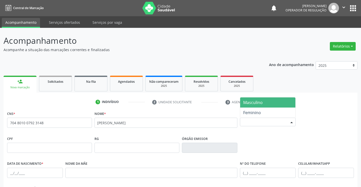
click at [261, 123] on div "Selecione o sexo" at bounding box center [268, 122] width 56 height 9
click at [259, 102] on span "Masculino" at bounding box center [253, 103] width 20 height 6
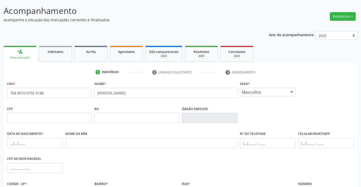
scroll to position [76, 0]
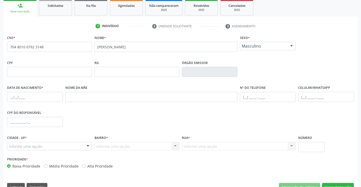
click at [65, 147] on div "Informe uma opção" at bounding box center [49, 146] width 85 height 9
click at [31, 94] on input "text" at bounding box center [35, 97] width 56 height 10
type input "[DATE]"
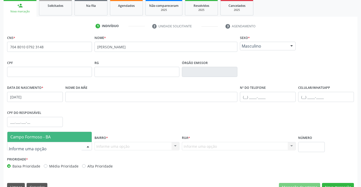
click at [49, 145] on div at bounding box center [49, 146] width 85 height 9
click at [50, 137] on span "Campo Formoso - BA" at bounding box center [30, 137] width 40 height 6
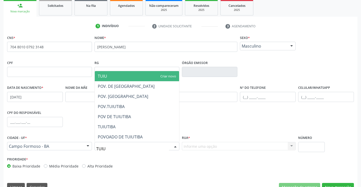
type input "TUIUT"
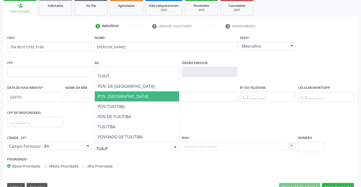
click at [125, 97] on span "POV. [GEOGRAPHIC_DATA]" at bounding box center [123, 97] width 50 height 6
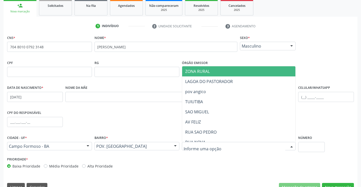
click at [212, 71] on span "ZONA RURAL" at bounding box center [239, 71] width 114 height 10
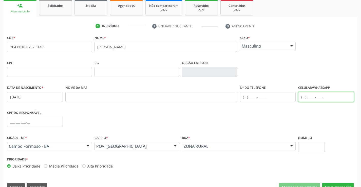
click at [318, 94] on input "text" at bounding box center [326, 97] width 56 height 10
type input "[PHONE_NUMBER]"
click at [334, 184] on button "Nova marcação" at bounding box center [338, 187] width 32 height 9
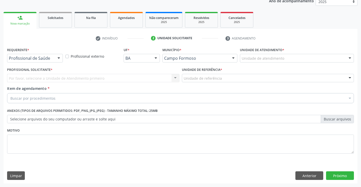
scroll to position [64, 0]
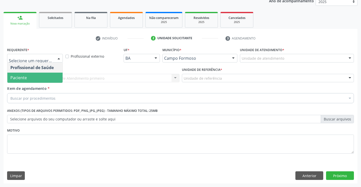
click at [33, 76] on span "Paciente" at bounding box center [34, 78] width 55 height 10
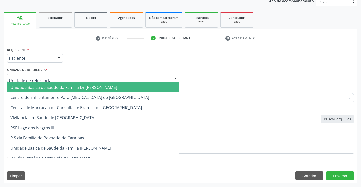
click at [40, 87] on span "Unidade Basica de Saude da Familia Dr [PERSON_NAME]" at bounding box center [63, 88] width 107 height 6
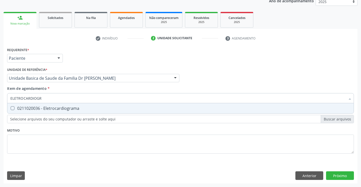
type input "ELETROCARDIOGRA"
click at [86, 107] on div "0211020036 - Eletrocardiograma" at bounding box center [180, 108] width 340 height 4
checkbox Eletrocardiograma "true"
click at [337, 175] on div "Requerente * Paciente Profissional de Saúde Paciente Nenhum resultado encontrad…" at bounding box center [181, 115] width 354 height 138
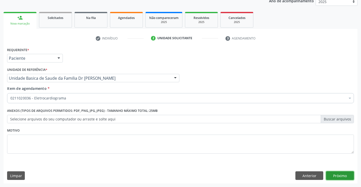
click at [344, 175] on button "Próximo" at bounding box center [340, 176] width 28 height 9
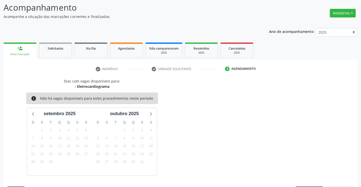
scroll to position [48, 0]
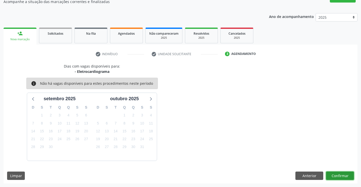
click at [339, 176] on button "Confirmar" at bounding box center [340, 176] width 28 height 9
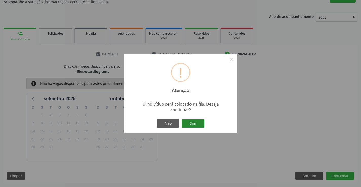
click at [194, 124] on button "Sim" at bounding box center [193, 123] width 23 height 9
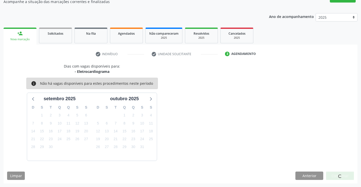
scroll to position [0, 0]
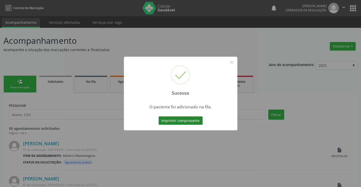
click at [190, 121] on button "Imprimir comprovante" at bounding box center [181, 121] width 44 height 9
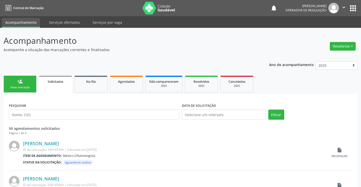
click at [22, 86] on div "Nova marcação" at bounding box center [19, 88] width 25 height 4
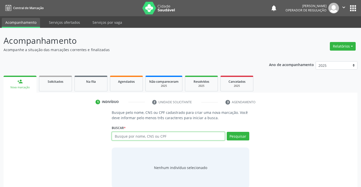
click at [180, 134] on input "text" at bounding box center [168, 136] width 113 height 9
click at [347, 9] on button "" at bounding box center [344, 8] width 10 height 11
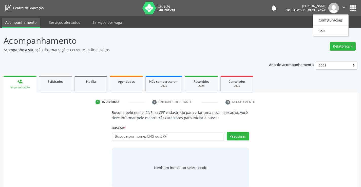
click at [307, 44] on header "Acompanhamento Acompanhe a situação das marcações correntes e finalizadas Relat…" at bounding box center [181, 43] width 354 height 18
click at [344, 8] on icon "" at bounding box center [344, 8] width 6 height 6
click at [326, 32] on link "Sair" at bounding box center [331, 30] width 35 height 7
